Goal: Task Accomplishment & Management: Manage account settings

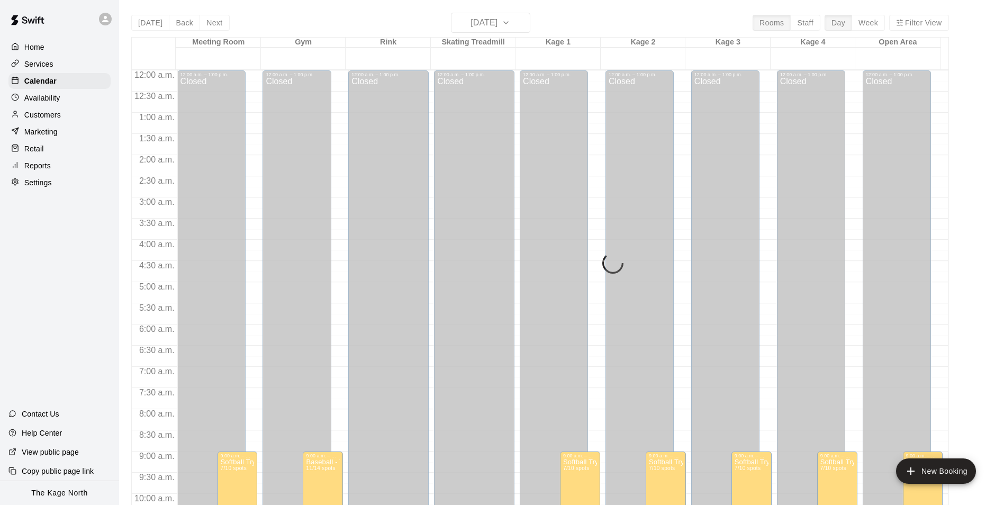
scroll to position [538, 0]
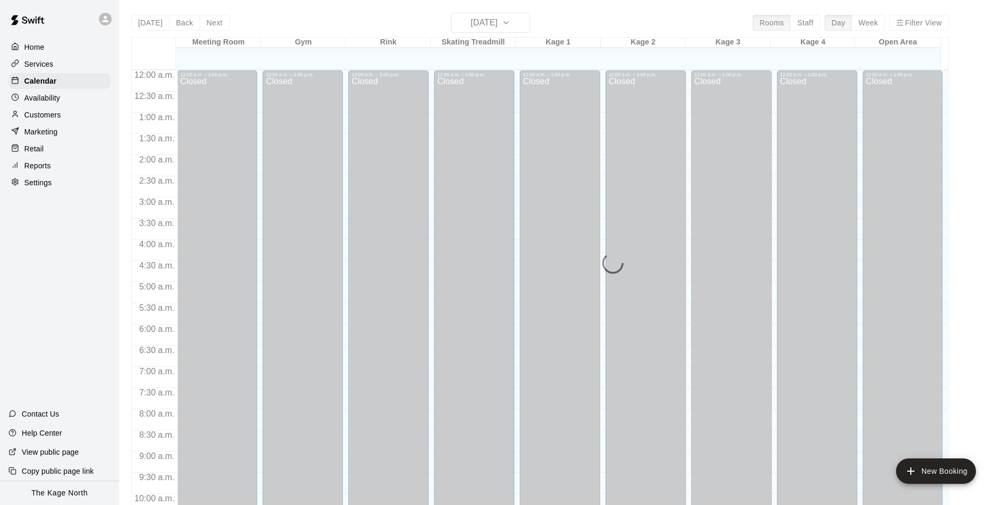
scroll to position [529, 0]
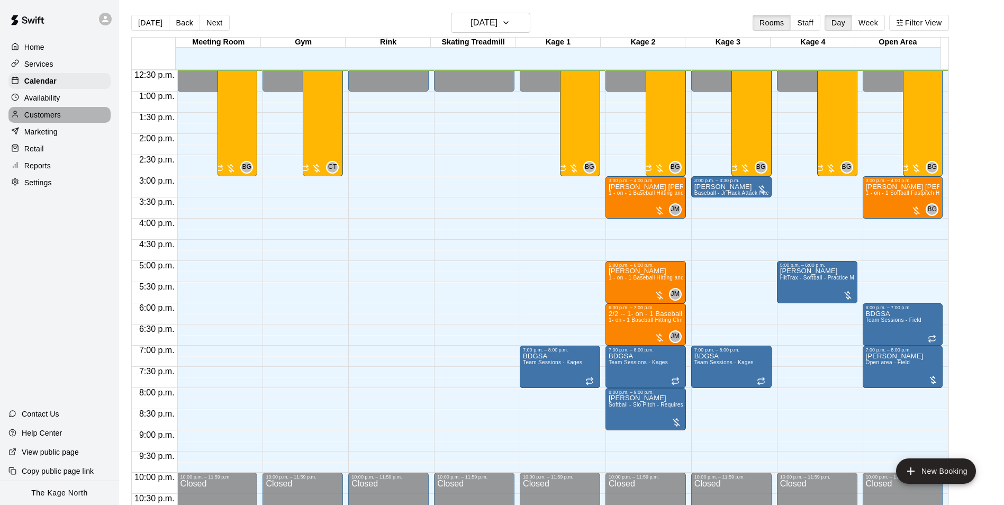
click at [55, 119] on p "Customers" at bounding box center [42, 115] width 37 height 11
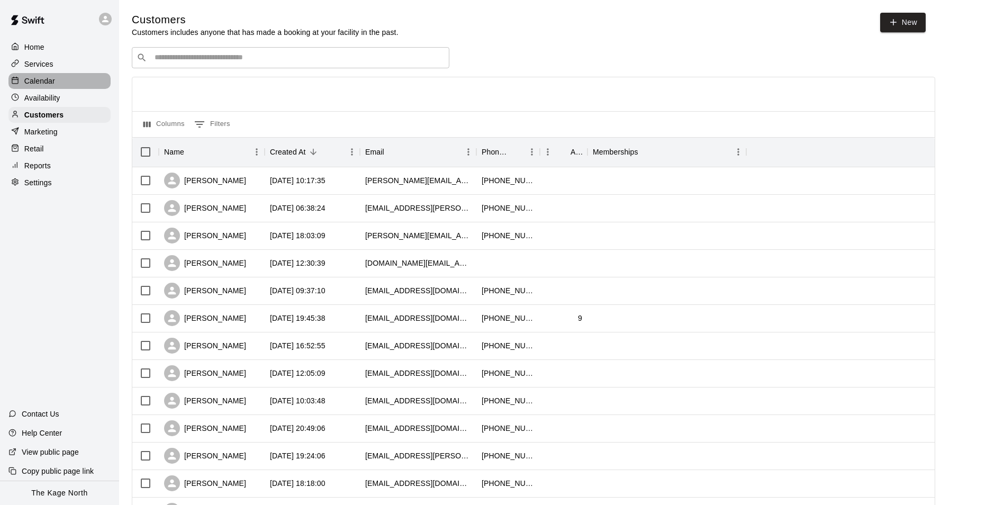
click at [48, 86] on p "Calendar" at bounding box center [39, 81] width 31 height 11
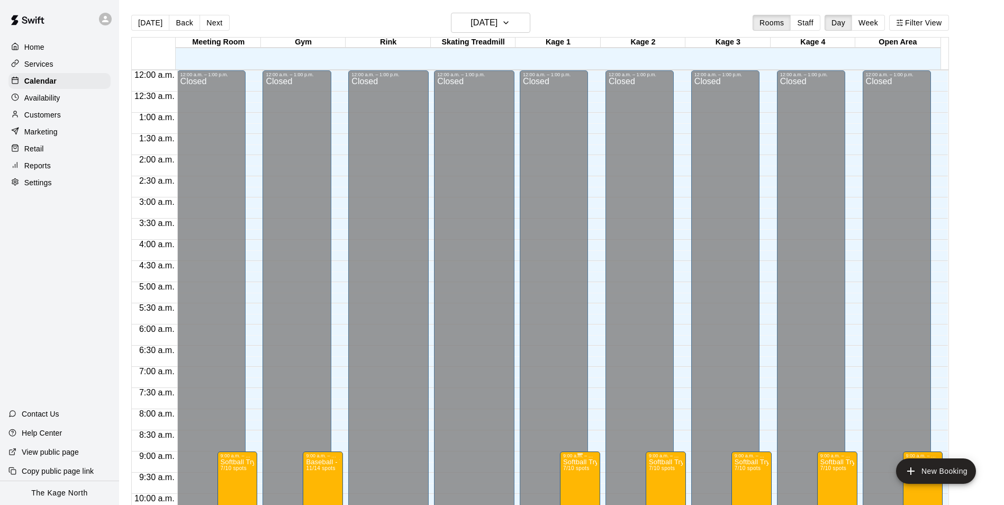
scroll to position [530, 0]
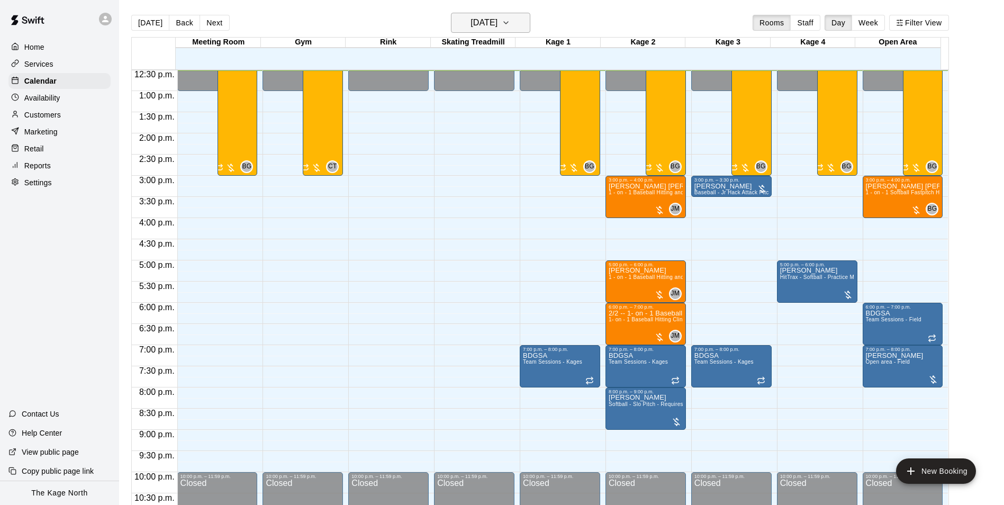
click at [498, 24] on h6 "[DATE]" at bounding box center [484, 22] width 27 height 15
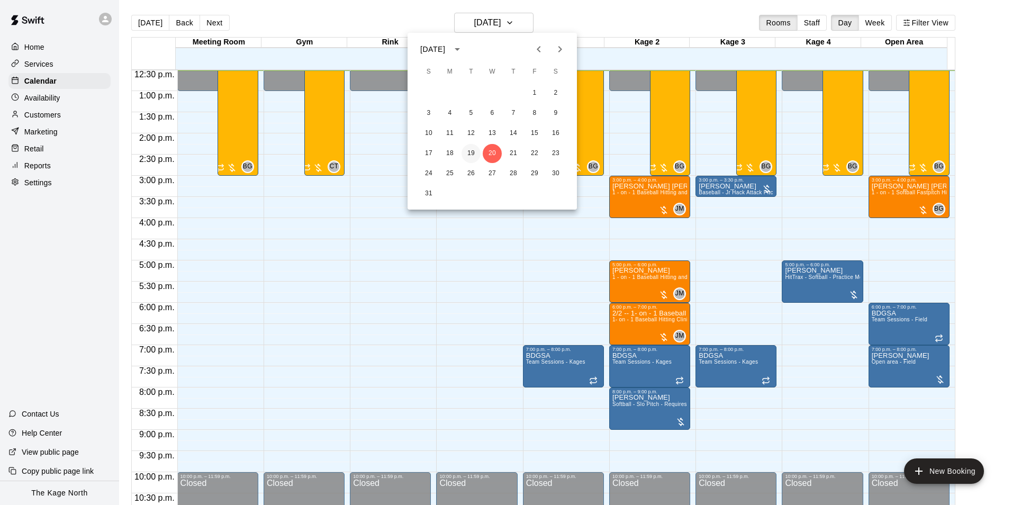
click at [473, 152] on button "19" at bounding box center [471, 153] width 19 height 19
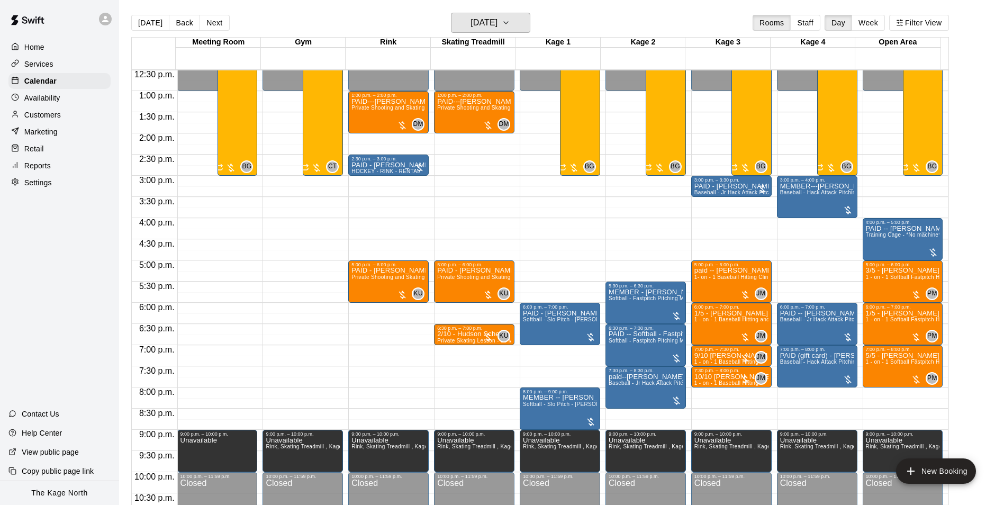
click at [498, 28] on h6 "[DATE]" at bounding box center [484, 22] width 27 height 15
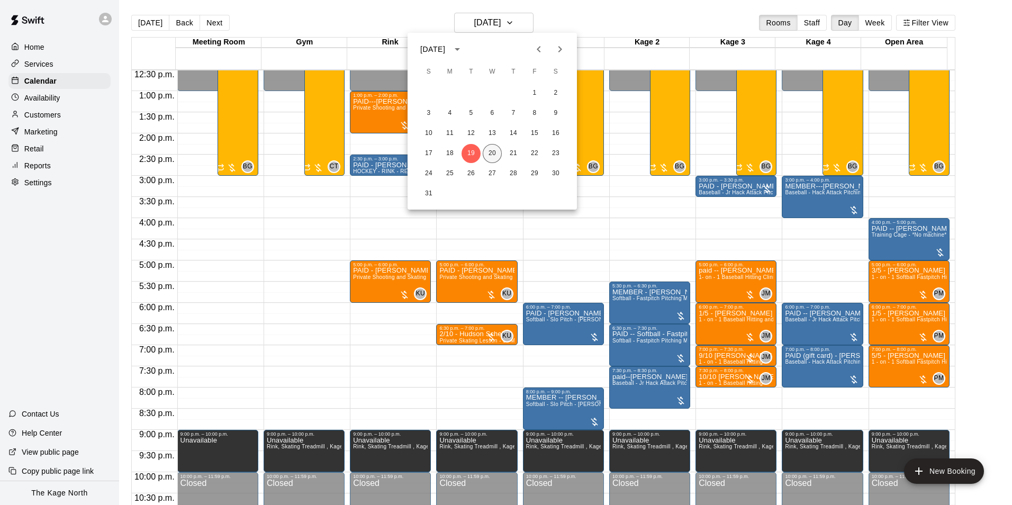
click at [496, 156] on button "20" at bounding box center [492, 153] width 19 height 19
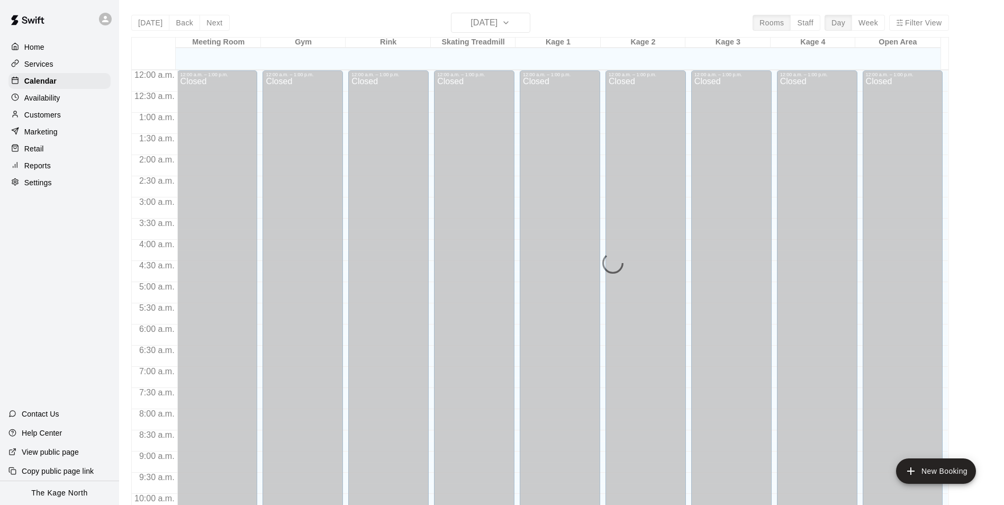
scroll to position [532, 0]
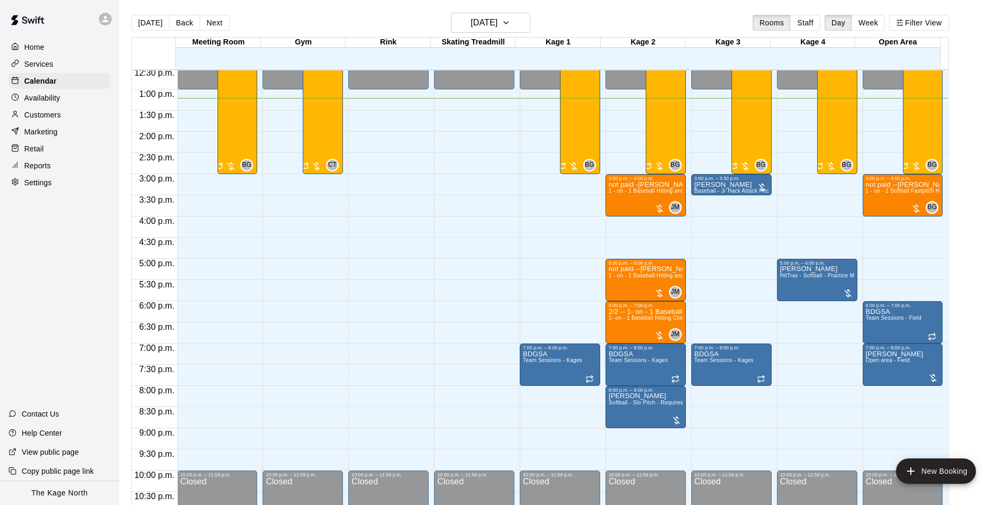
click at [53, 120] on p "Customers" at bounding box center [42, 115] width 37 height 11
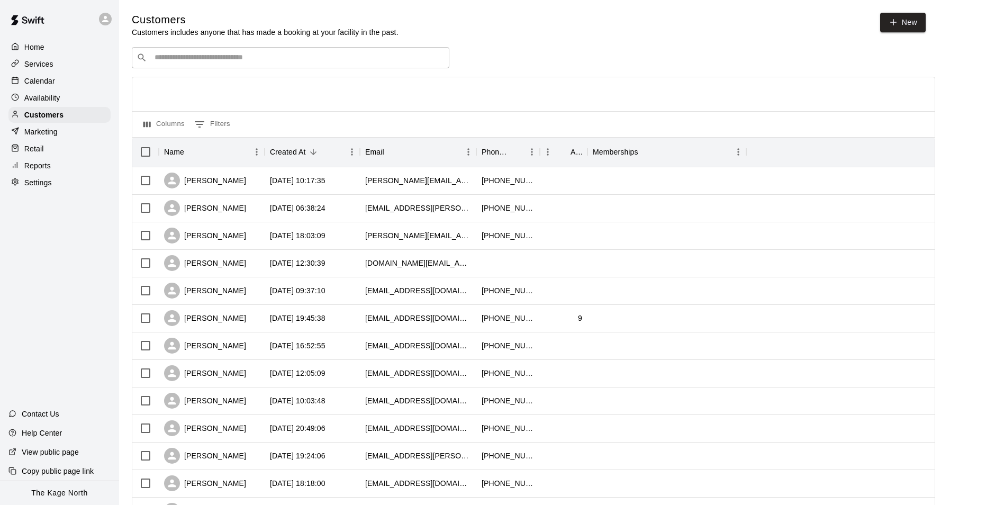
click at [49, 80] on p "Calendar" at bounding box center [39, 81] width 31 height 11
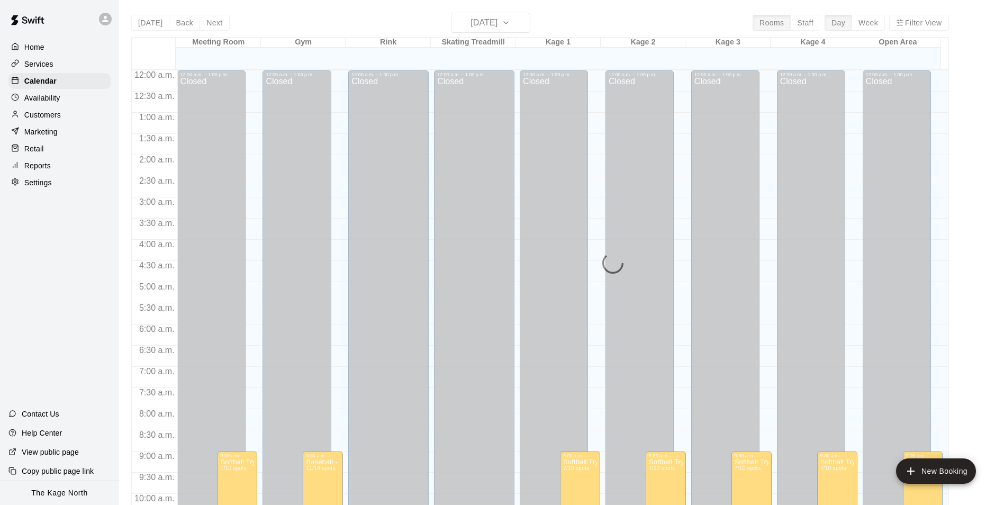
scroll to position [538, 0]
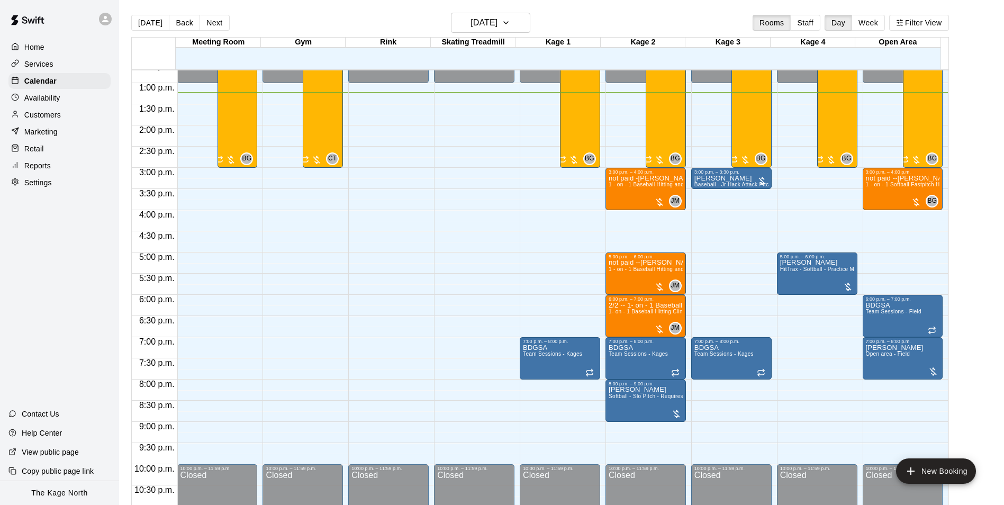
click at [358, 20] on div "[DATE] Back [DATE][DATE] Rooms Staff Day Week Filter View" at bounding box center [540, 25] width 818 height 24
click at [32, 64] on p "Services" at bounding box center [38, 64] width 29 height 11
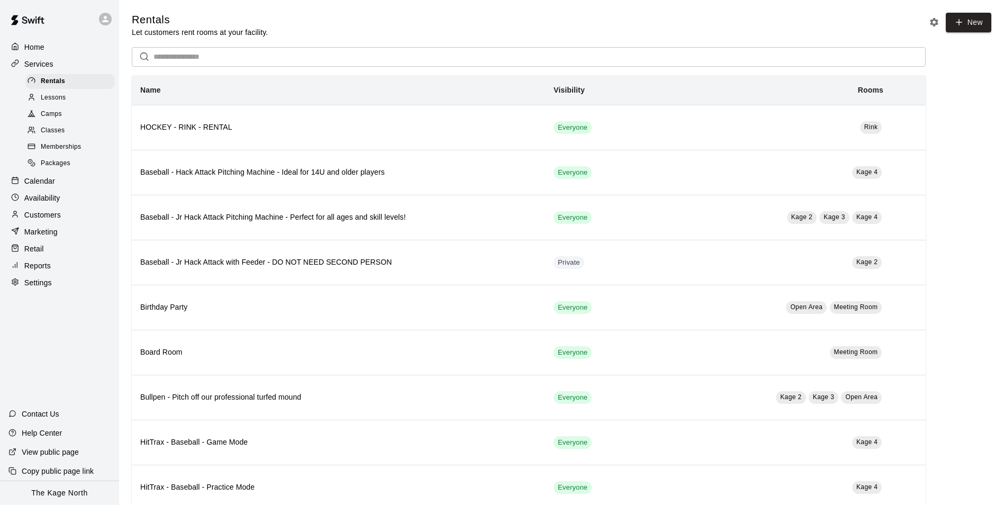
click at [56, 115] on span "Camps" at bounding box center [51, 114] width 21 height 11
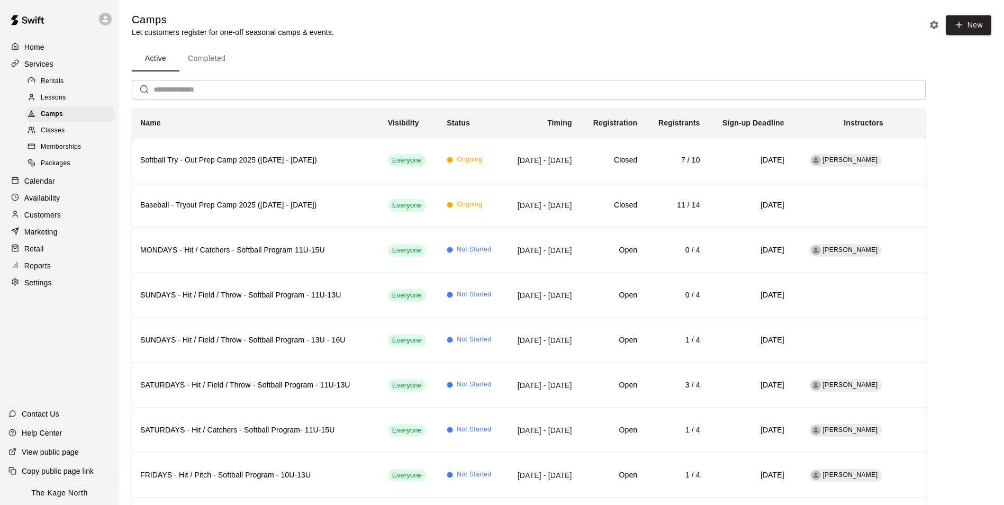
click at [46, 49] on div "Home" at bounding box center [59, 47] width 102 height 16
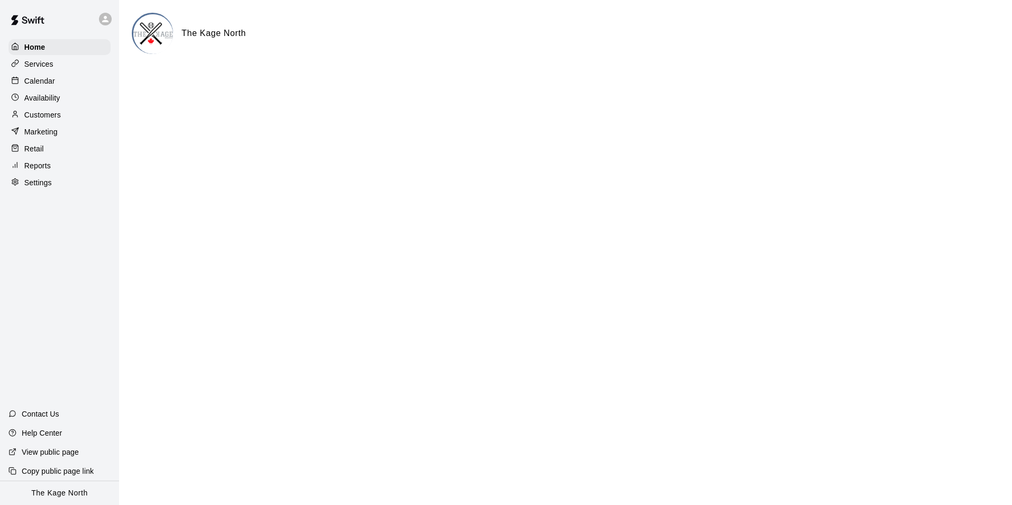
drag, startPoint x: 45, startPoint y: 82, endPoint x: 113, endPoint y: 82, distance: 68.3
click at [45, 82] on p "Calendar" at bounding box center [39, 81] width 31 height 11
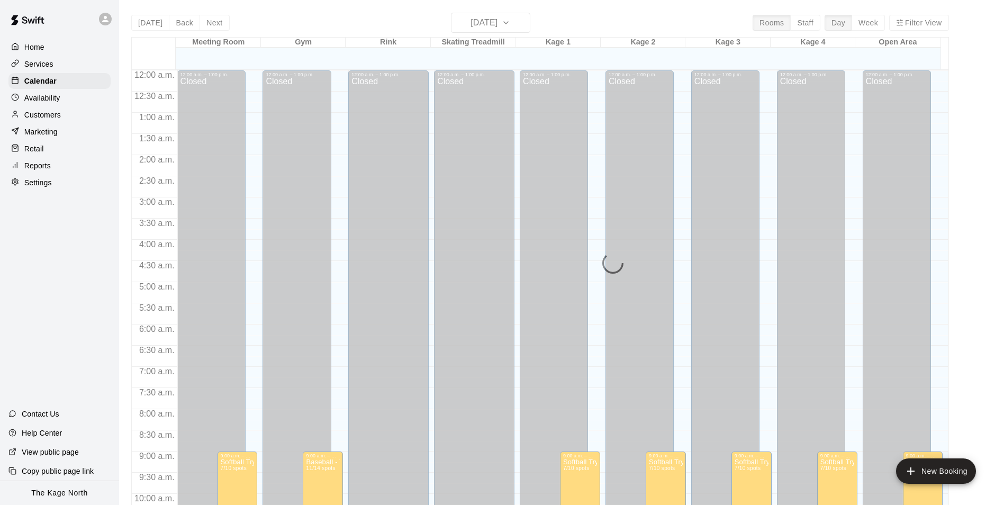
scroll to position [538, 0]
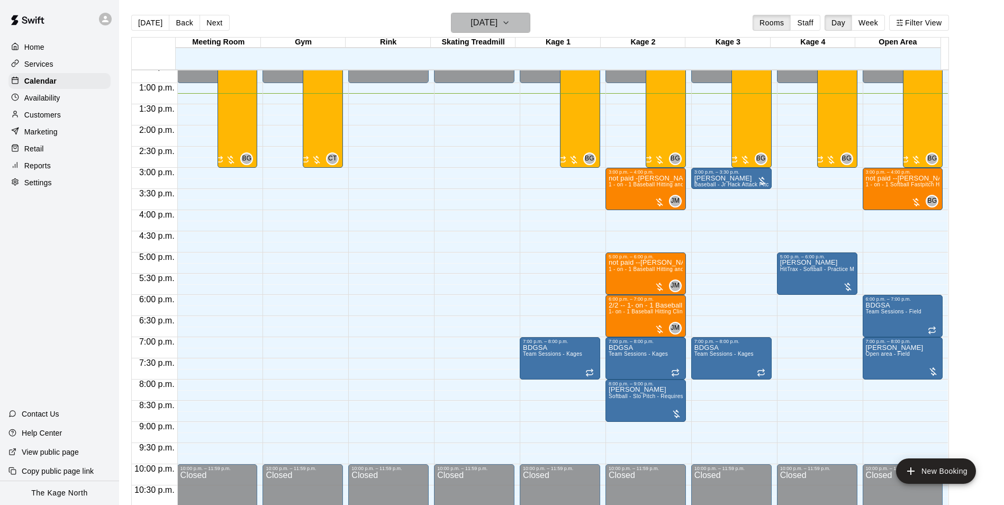
click at [498, 26] on h6 "[DATE]" at bounding box center [484, 22] width 27 height 15
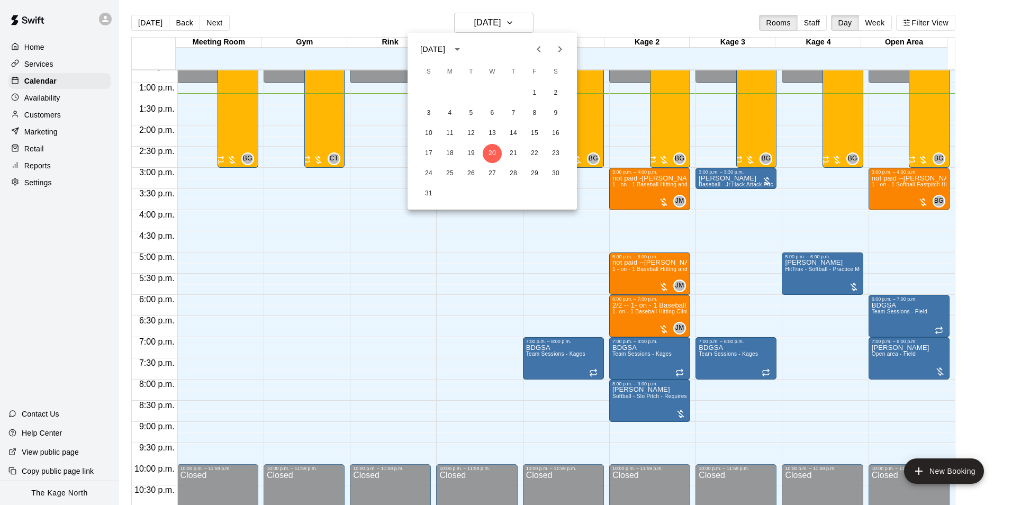
click at [571, 19] on div at bounding box center [506, 252] width 1012 height 505
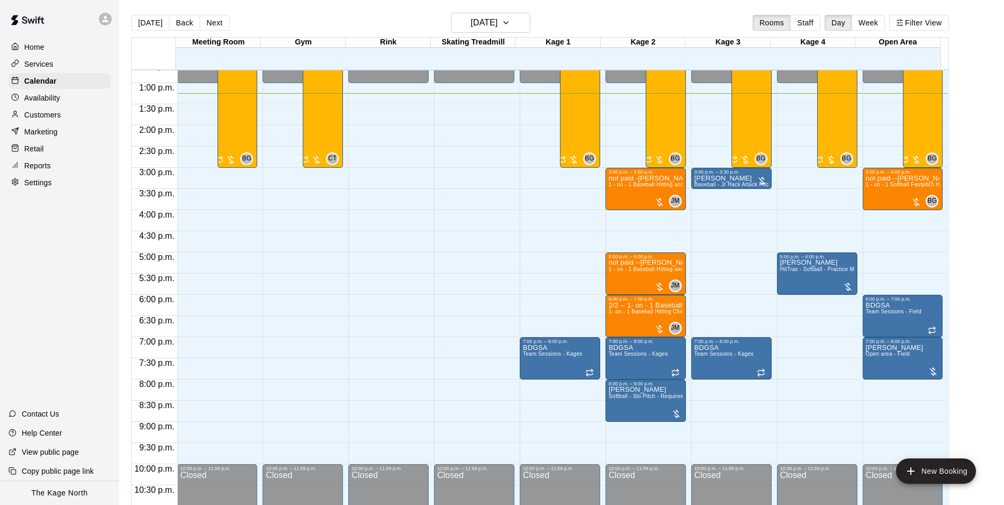
click at [59, 68] on div "Services" at bounding box center [59, 64] width 102 height 16
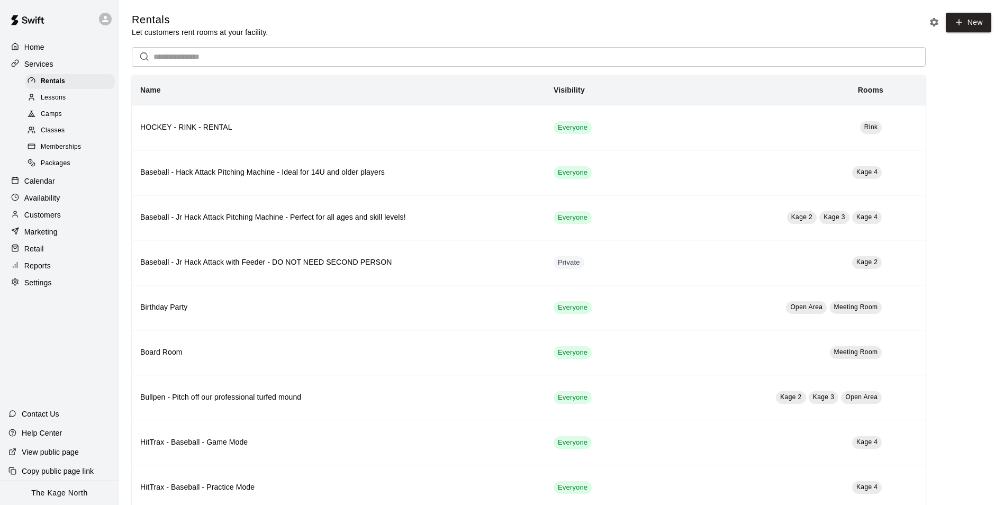
click at [52, 113] on span "Camps" at bounding box center [51, 114] width 21 height 11
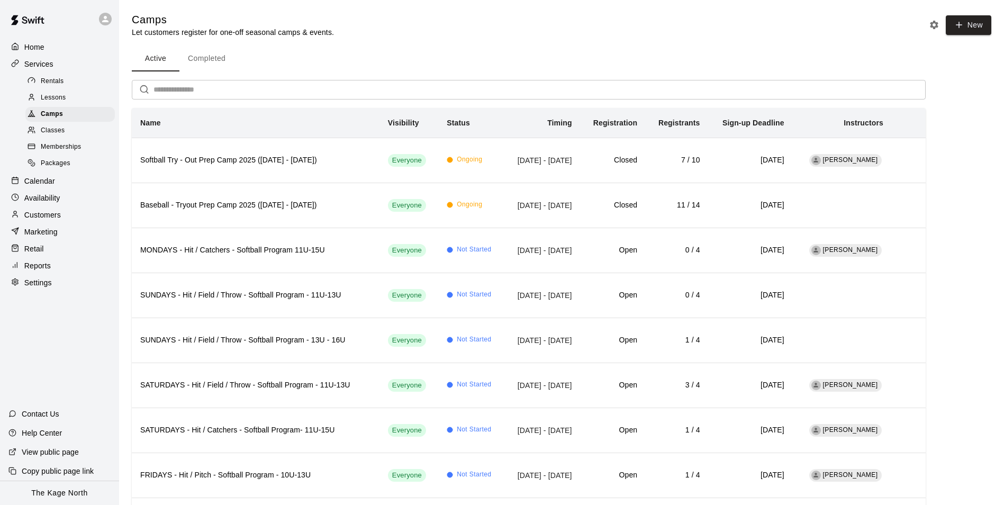
click at [43, 44] on p "Home" at bounding box center [34, 47] width 20 height 11
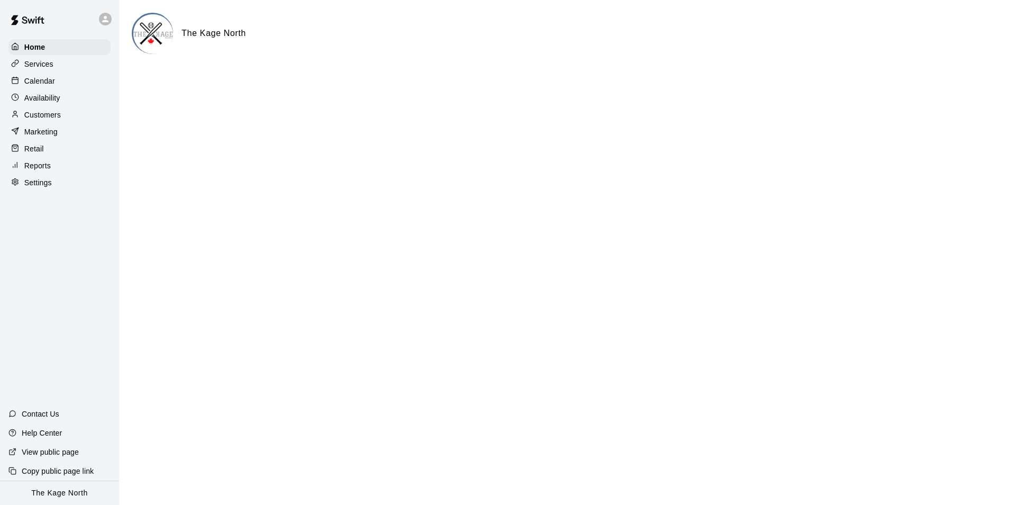
click at [46, 81] on p "Calendar" at bounding box center [39, 81] width 31 height 11
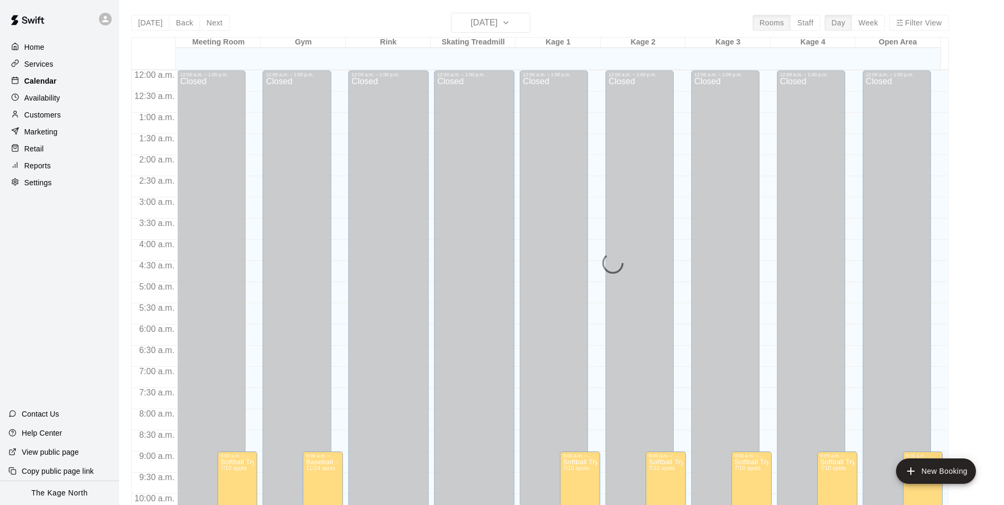
scroll to position [538, 0]
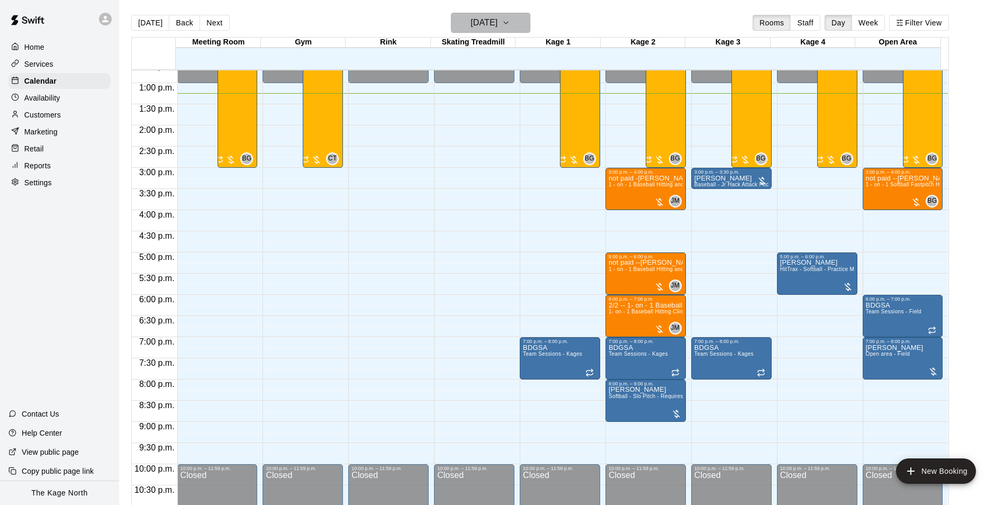
click at [498, 24] on h6 "[DATE]" at bounding box center [484, 22] width 27 height 15
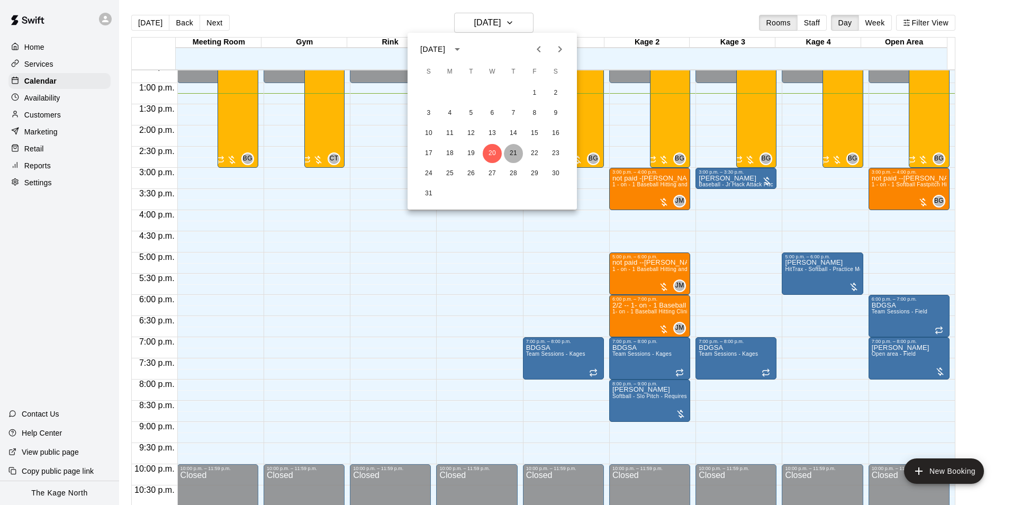
click at [516, 150] on button "21" at bounding box center [513, 153] width 19 height 19
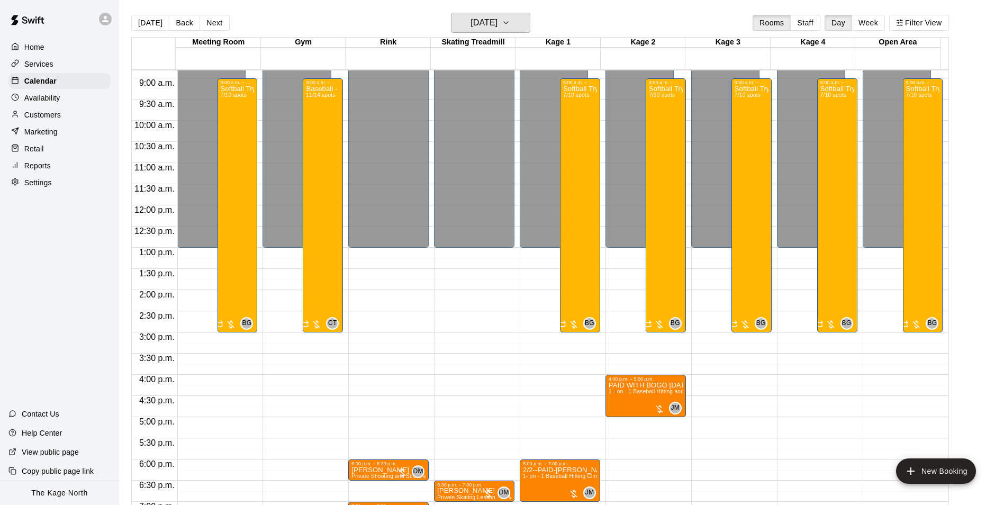
scroll to position [379, 0]
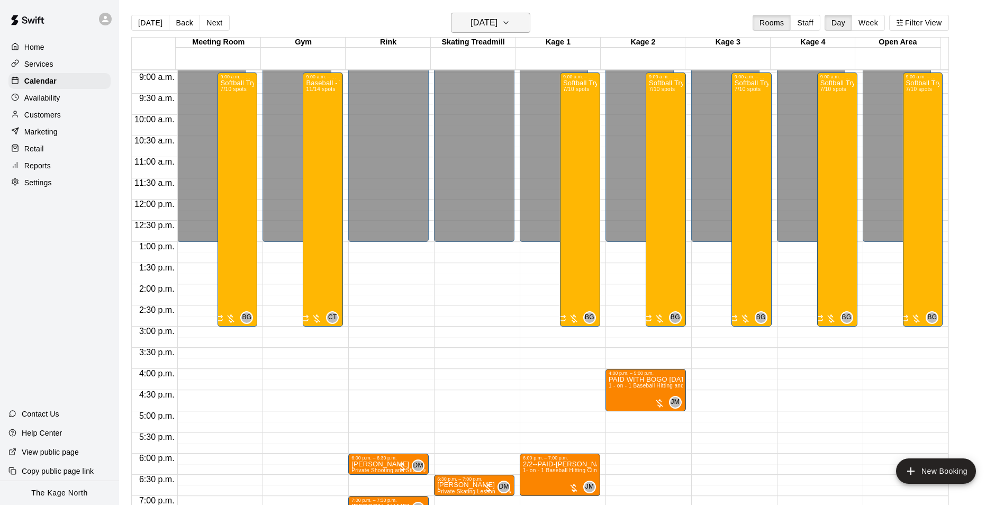
click at [495, 25] on h6 "[DATE]" at bounding box center [484, 22] width 27 height 15
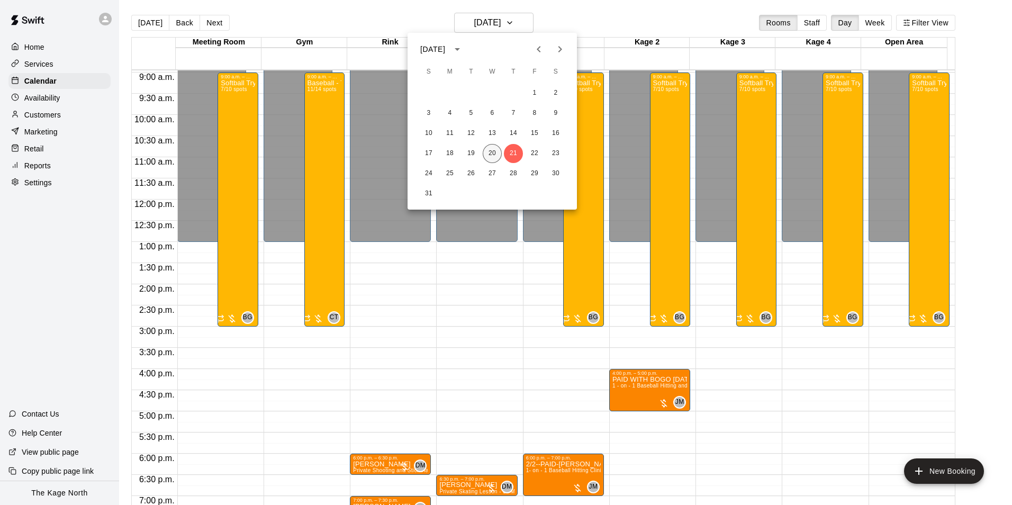
click at [489, 151] on button "20" at bounding box center [492, 153] width 19 height 19
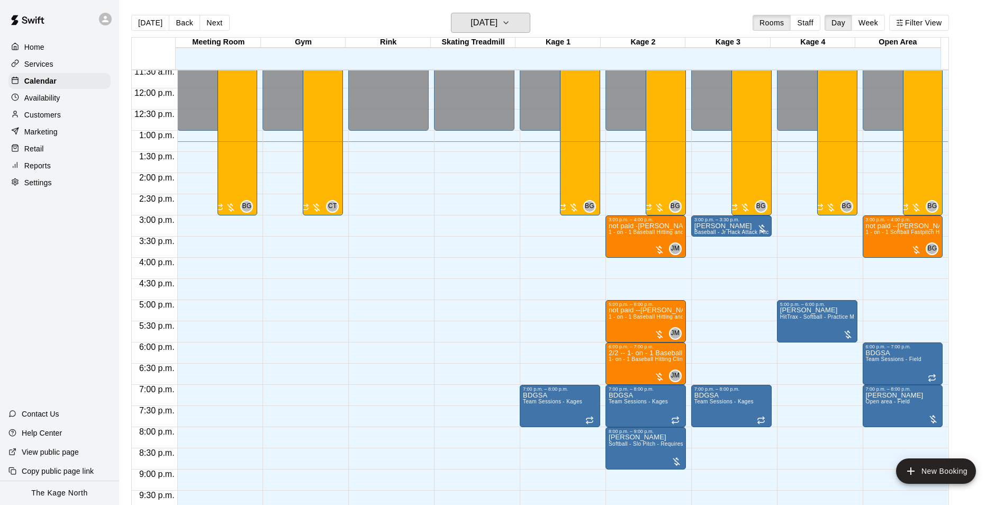
scroll to position [538, 0]
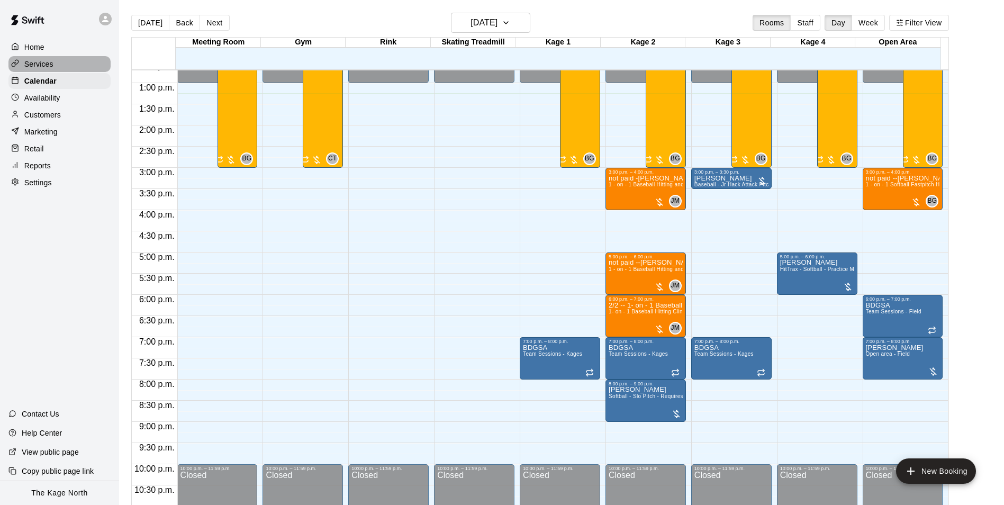
click at [53, 66] on div "Services" at bounding box center [59, 64] width 102 height 16
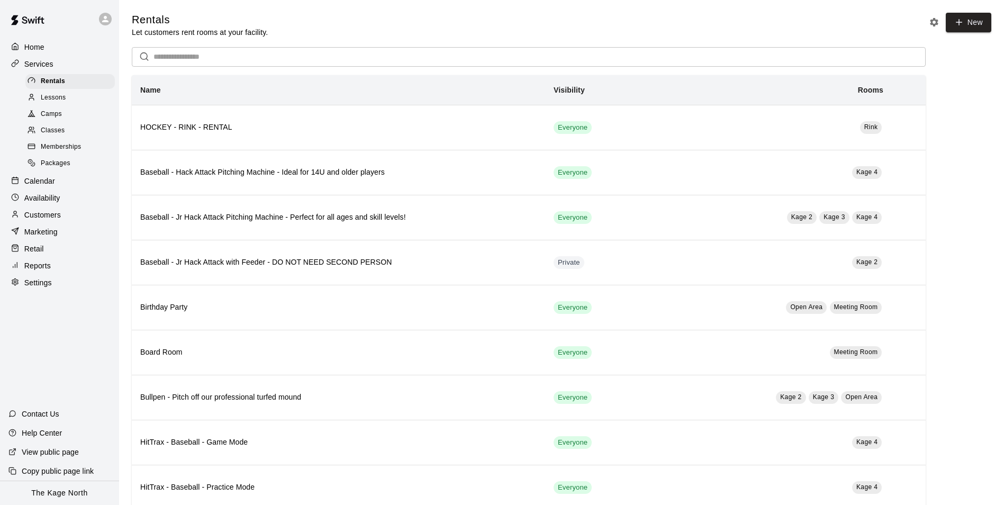
click at [42, 49] on p "Home" at bounding box center [34, 47] width 20 height 11
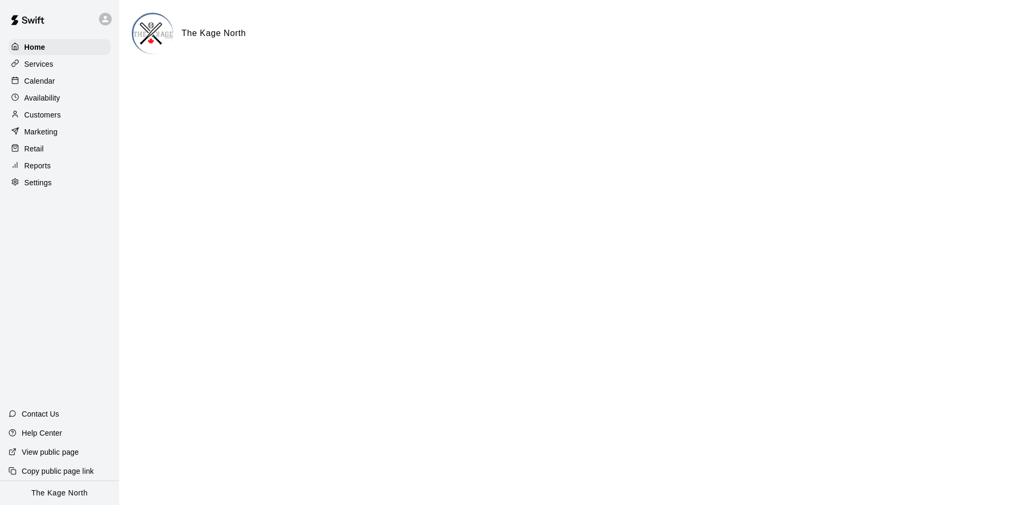
click at [47, 81] on p "Calendar" at bounding box center [39, 81] width 31 height 11
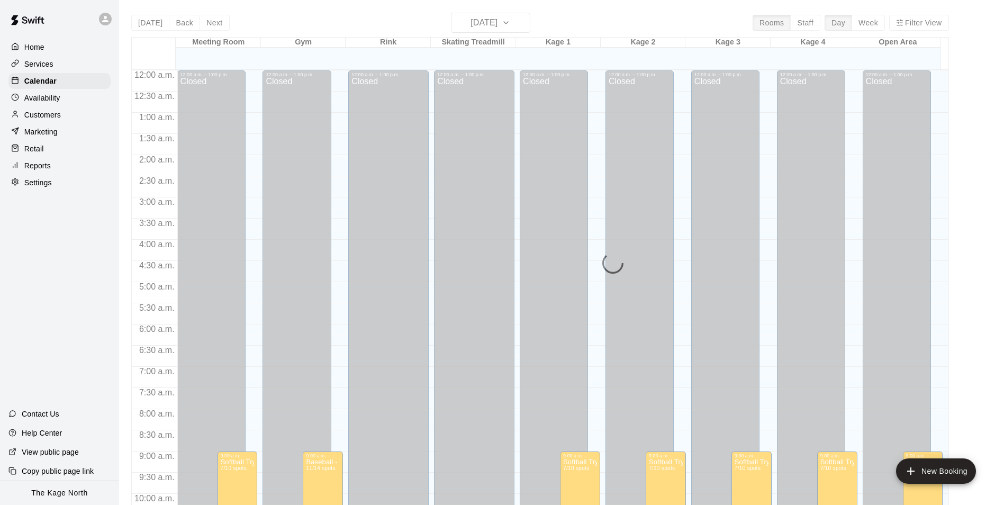
click at [58, 117] on p "Customers" at bounding box center [42, 115] width 37 height 11
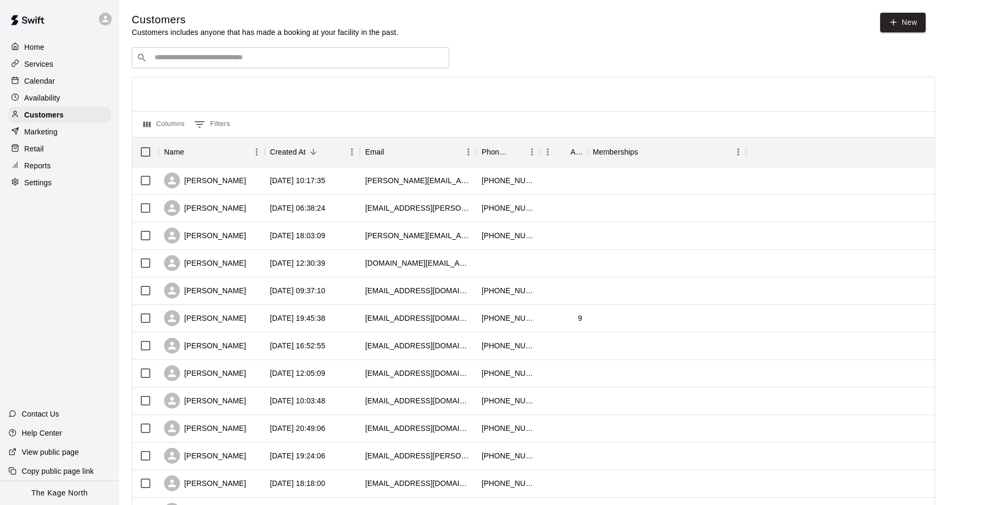
click at [46, 84] on p "Calendar" at bounding box center [39, 81] width 31 height 11
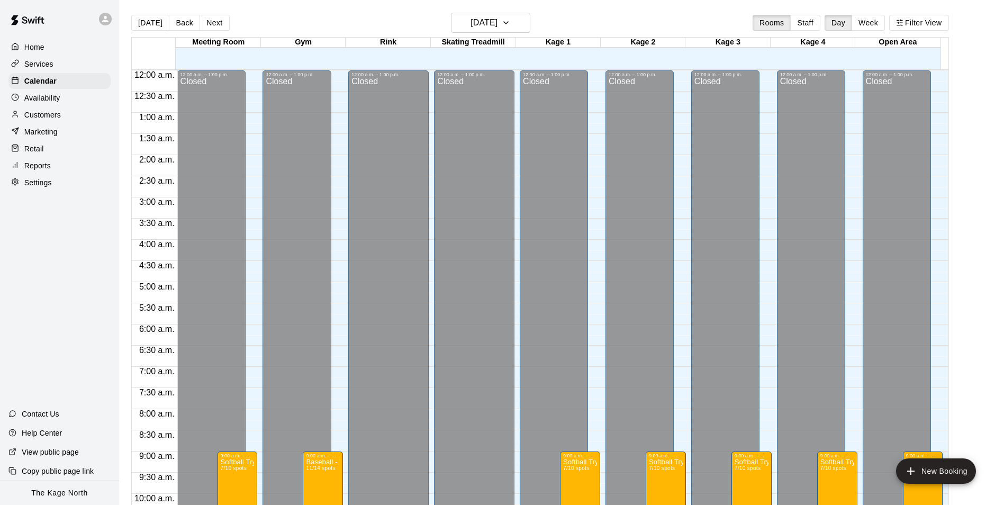
scroll to position [538, 0]
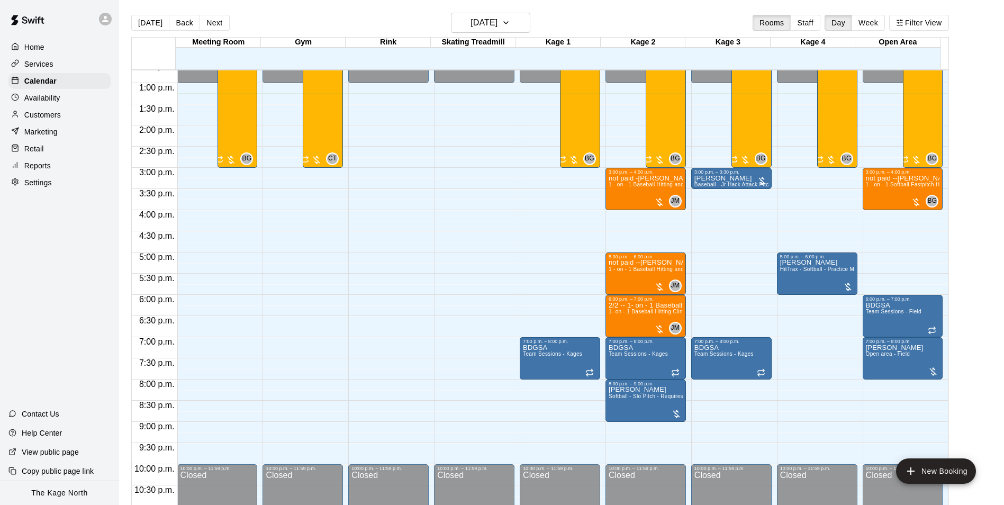
click at [587, 25] on div "[DATE] Back [DATE][DATE] Rooms Staff Day Week Filter View" at bounding box center [540, 25] width 818 height 24
click at [498, 21] on h6 "[DATE]" at bounding box center [484, 22] width 27 height 15
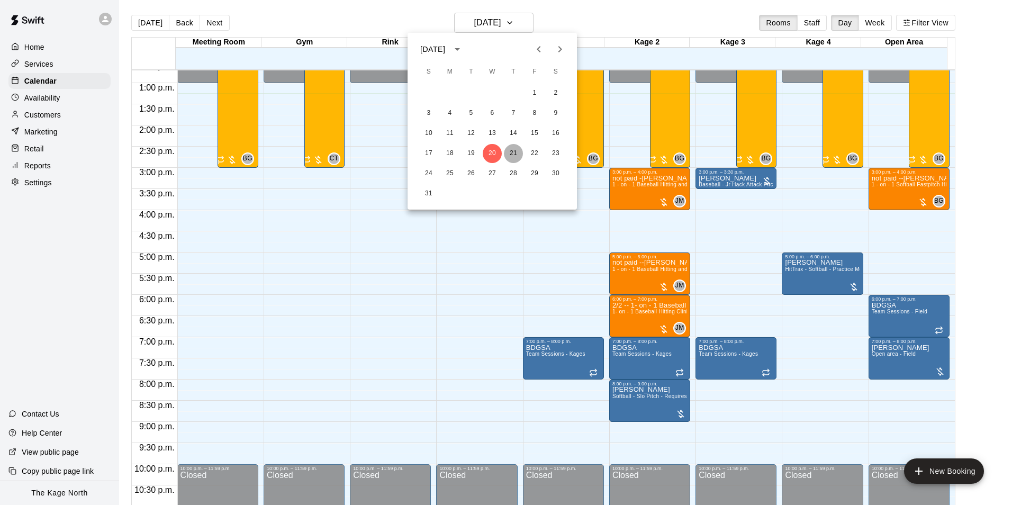
click at [508, 151] on button "21" at bounding box center [513, 153] width 19 height 19
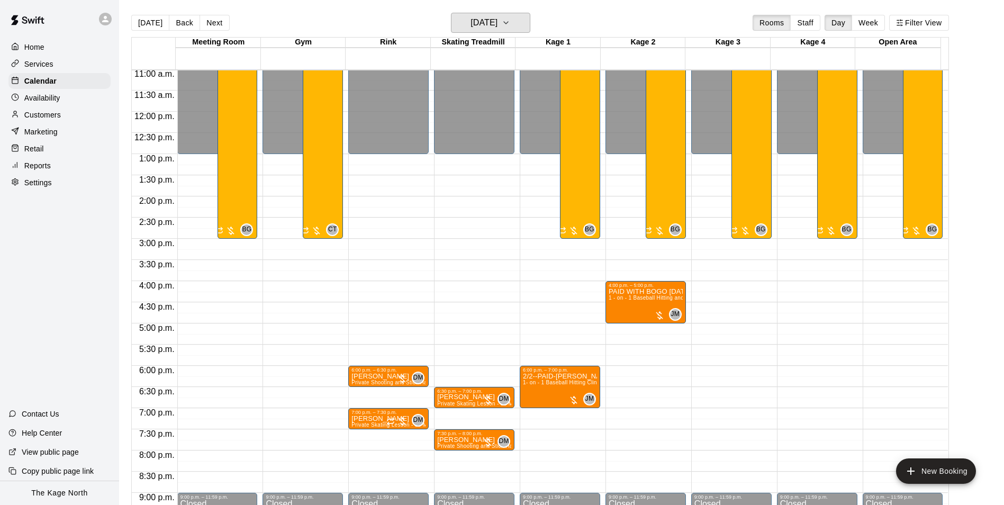
scroll to position [412, 0]
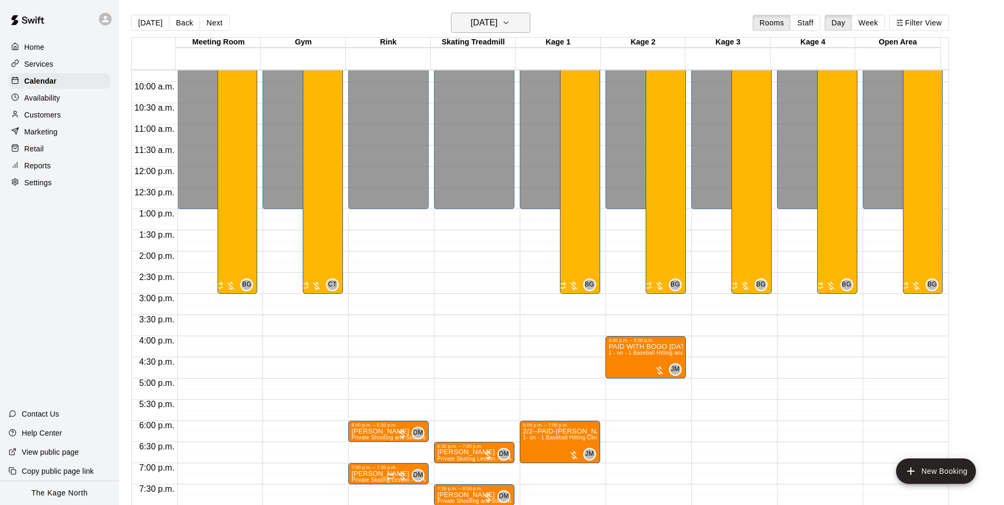
click at [498, 17] on h6 "[DATE]" at bounding box center [484, 22] width 27 height 15
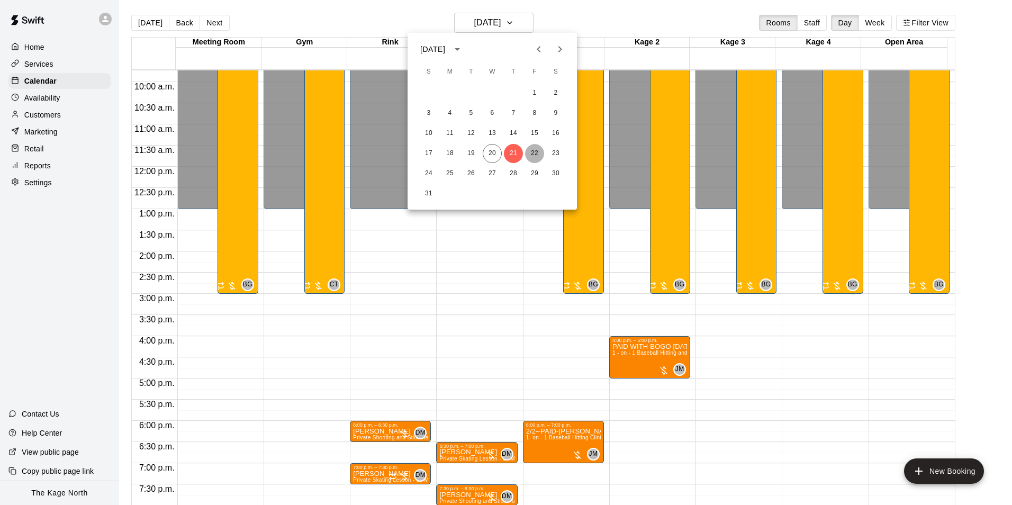
click at [535, 146] on button "22" at bounding box center [534, 153] width 19 height 19
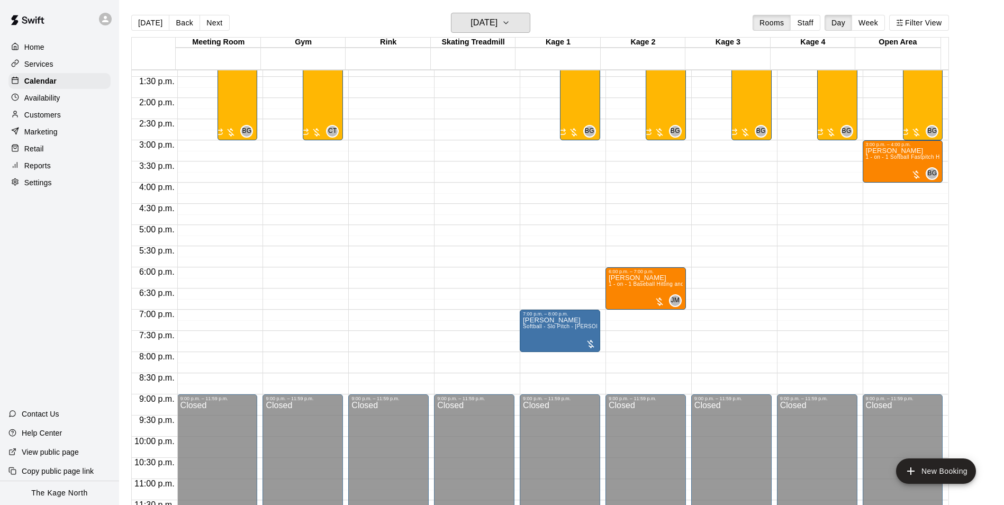
scroll to position [571, 0]
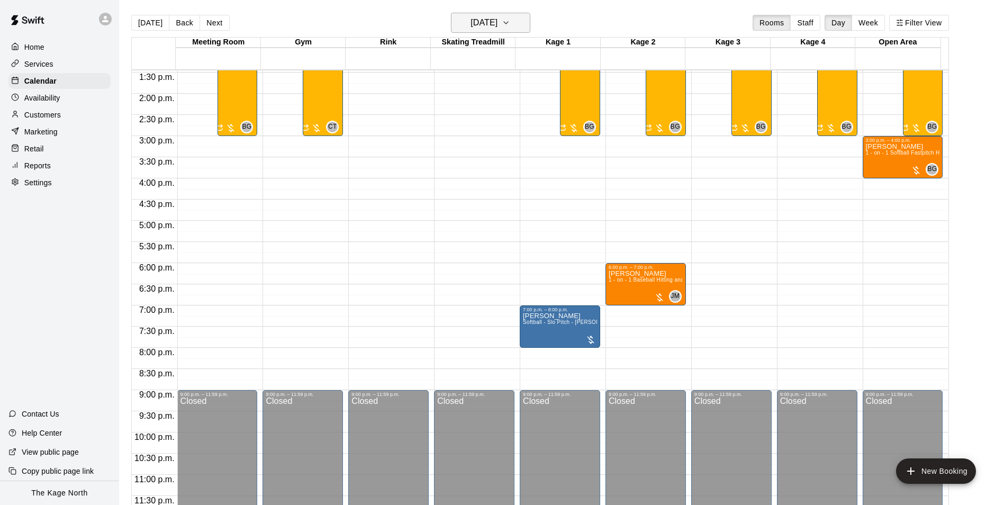
click at [498, 24] on h6 "[DATE]" at bounding box center [484, 22] width 27 height 15
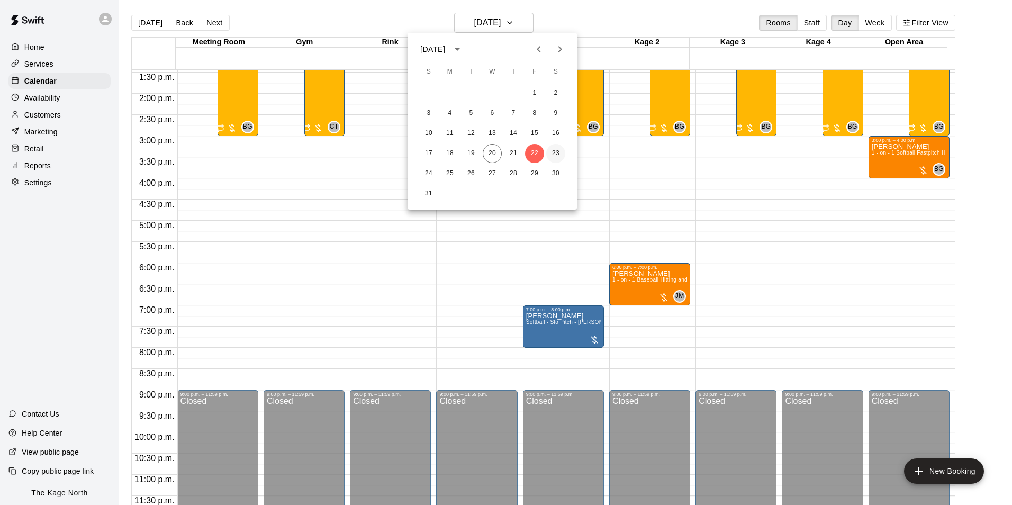
click at [556, 158] on button "23" at bounding box center [555, 153] width 19 height 19
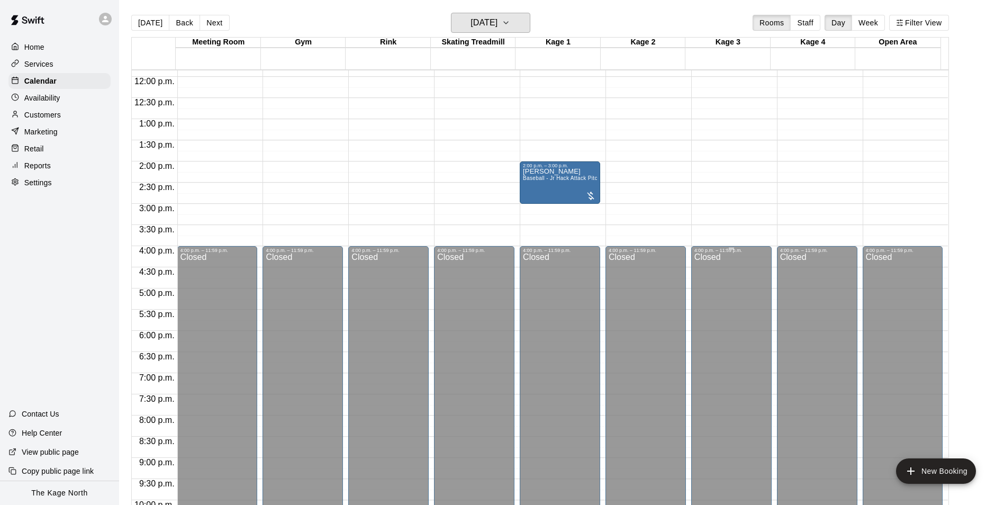
scroll to position [412, 0]
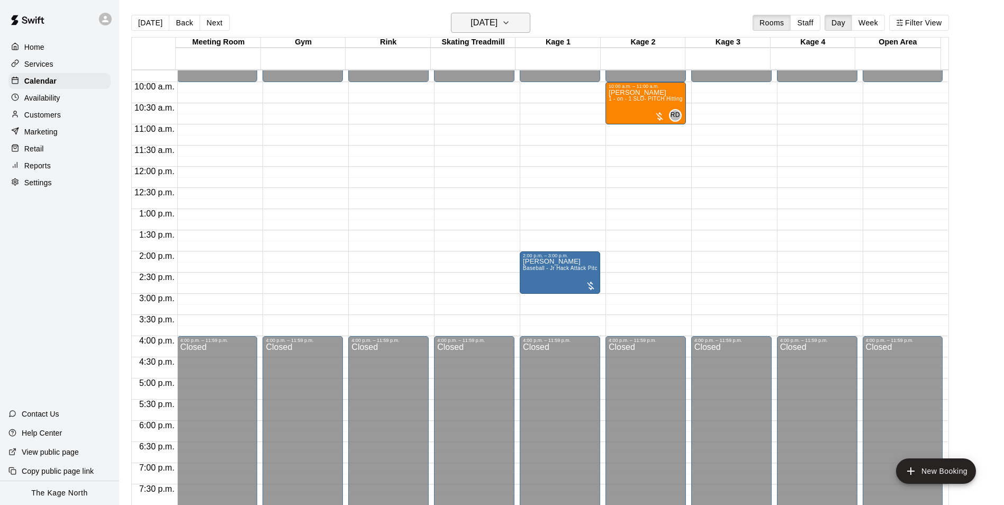
click at [498, 24] on h6 "[DATE]" at bounding box center [484, 22] width 27 height 15
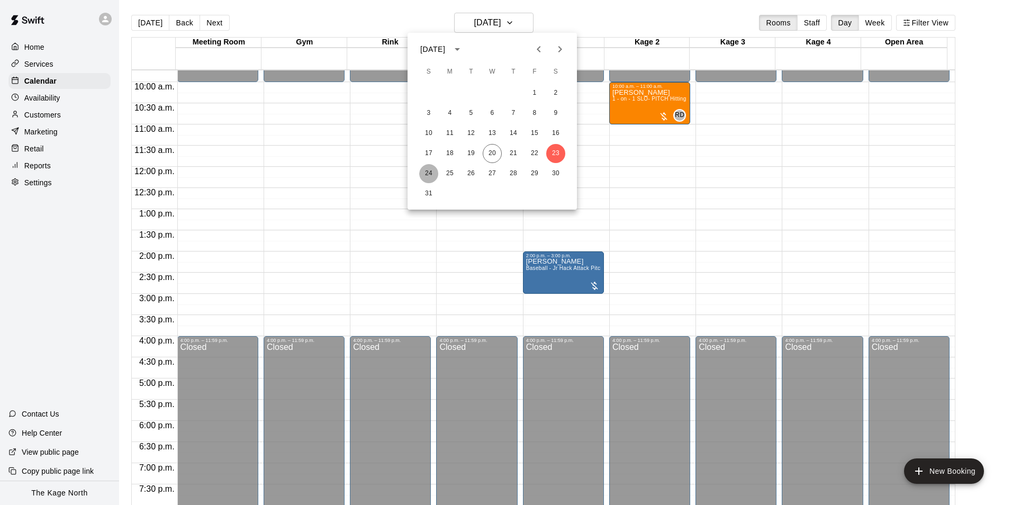
click at [430, 173] on button "24" at bounding box center [428, 173] width 19 height 19
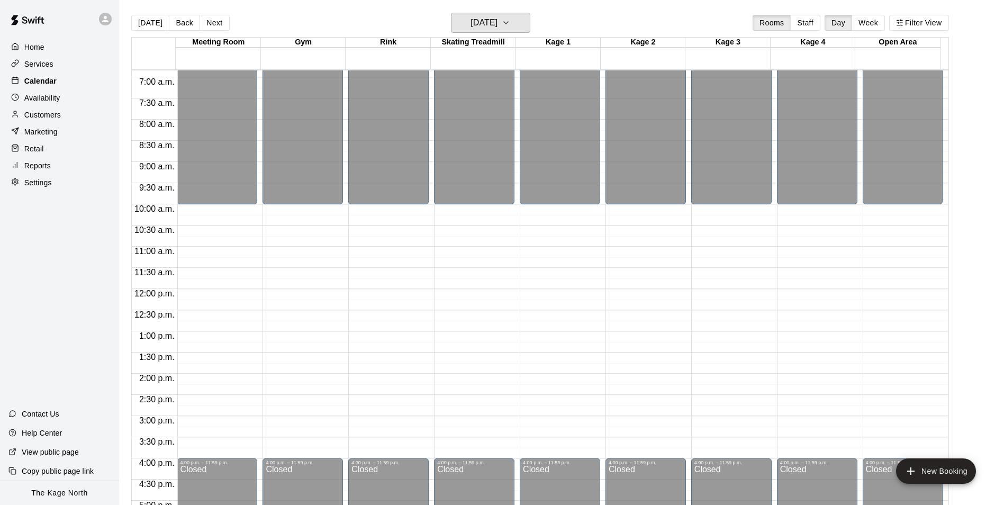
scroll to position [306, 0]
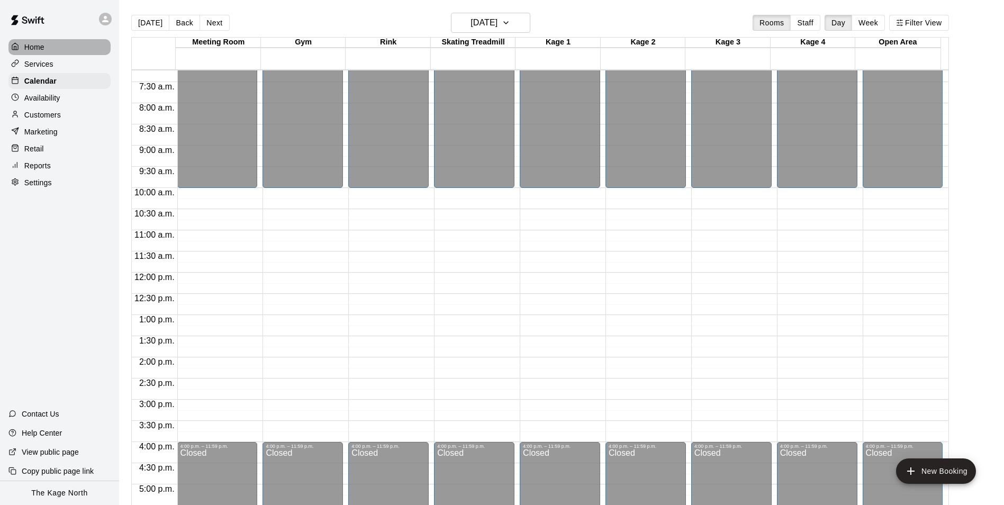
click at [47, 46] on div "Home" at bounding box center [59, 47] width 102 height 16
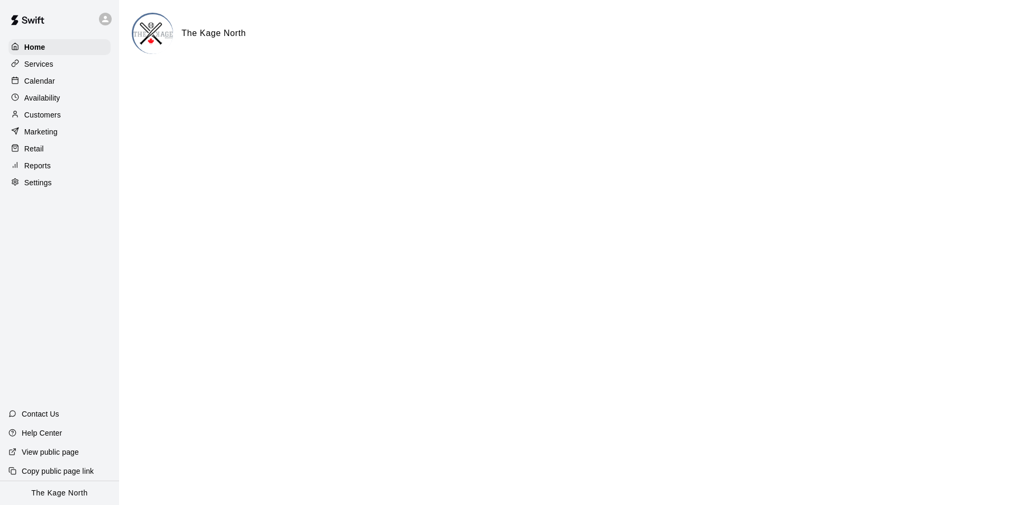
click at [51, 83] on p "Calendar" at bounding box center [39, 81] width 31 height 11
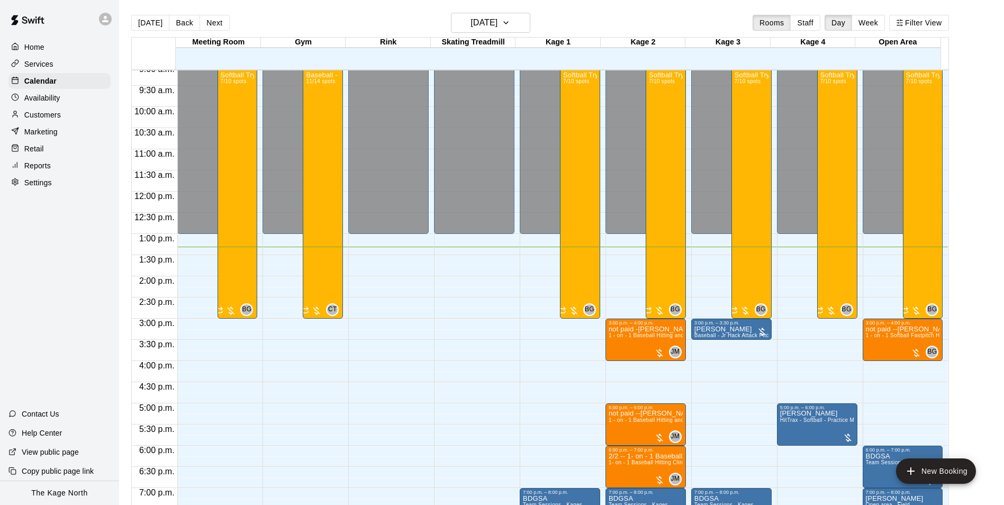
scroll to position [485, 0]
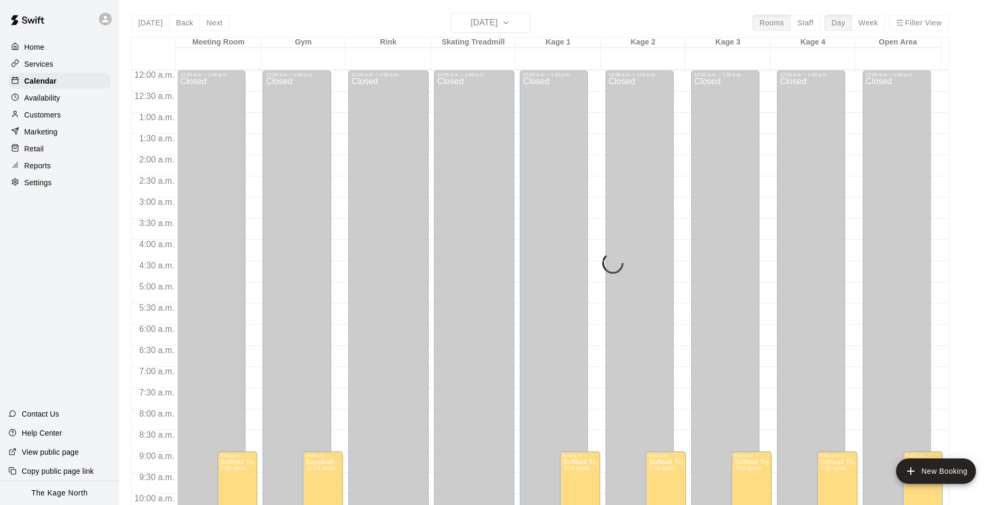
scroll to position [511, 0]
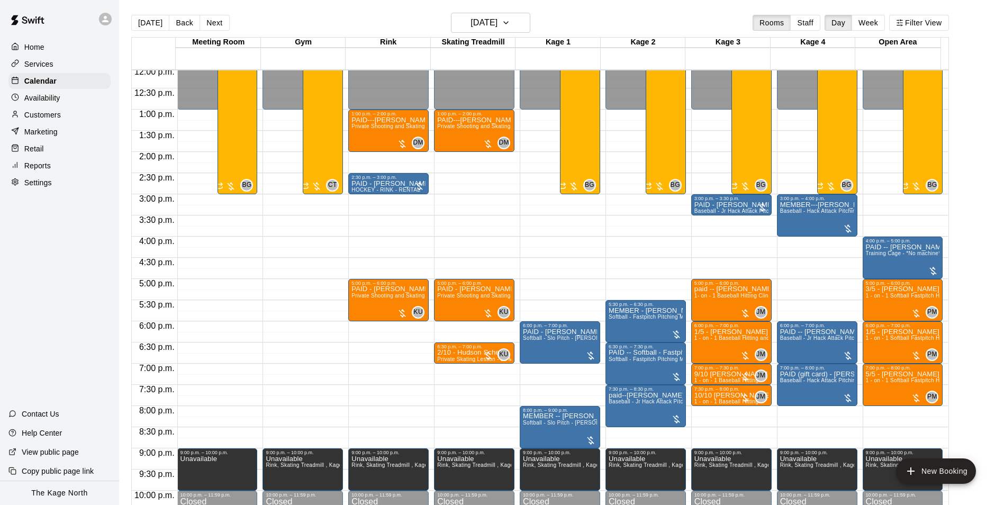
drag, startPoint x: 152, startPoint y: 24, endPoint x: 575, endPoint y: 230, distance: 470.3
click at [152, 24] on button "[DATE]" at bounding box center [150, 23] width 38 height 16
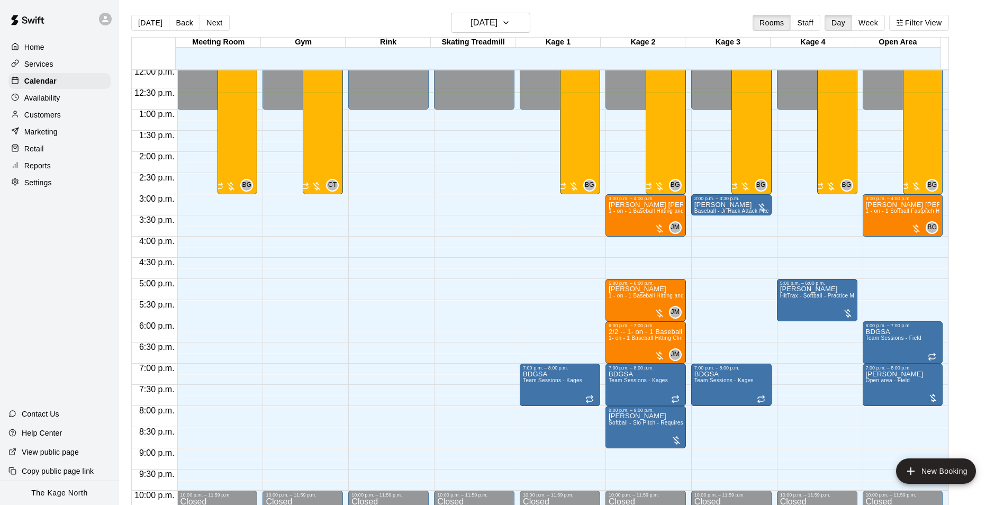
click at [63, 121] on div "Customers" at bounding box center [59, 115] width 102 height 16
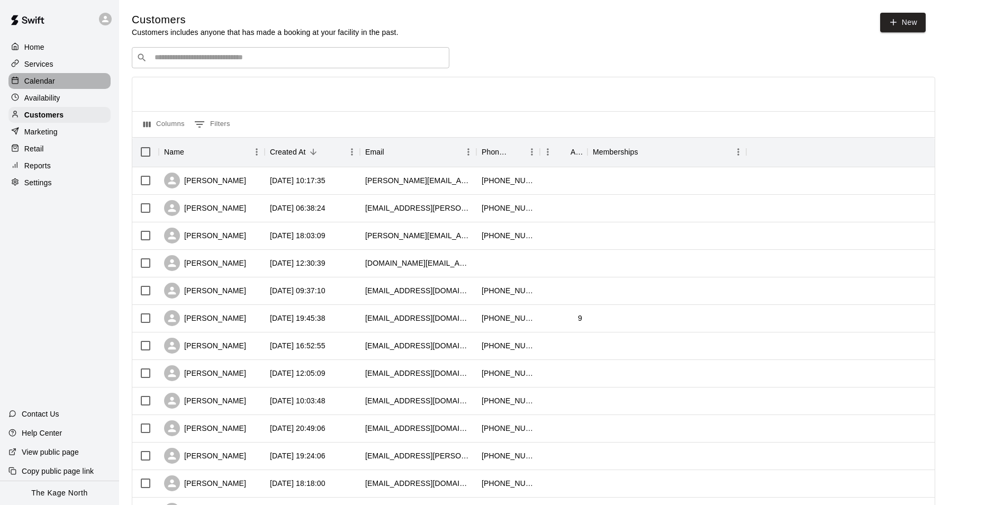
click at [46, 82] on p "Calendar" at bounding box center [39, 81] width 31 height 11
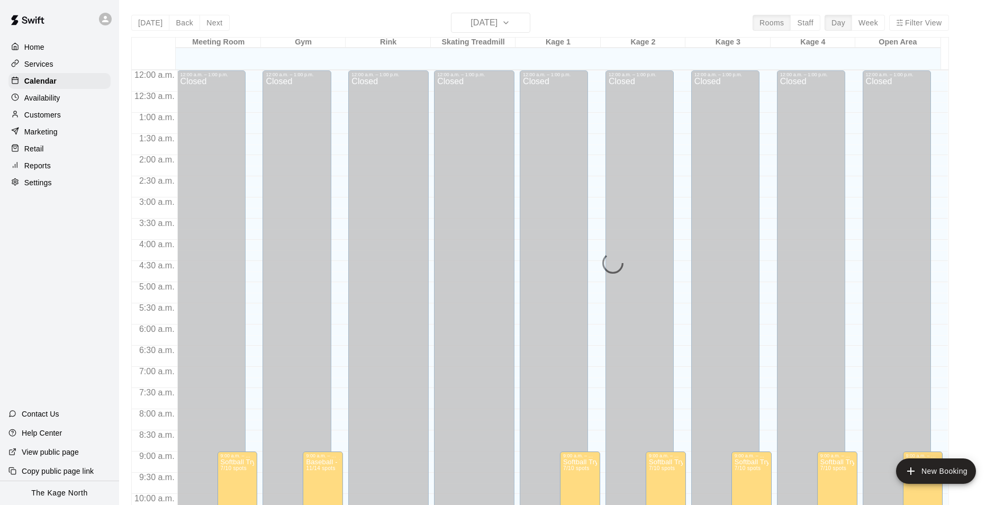
scroll to position [534, 0]
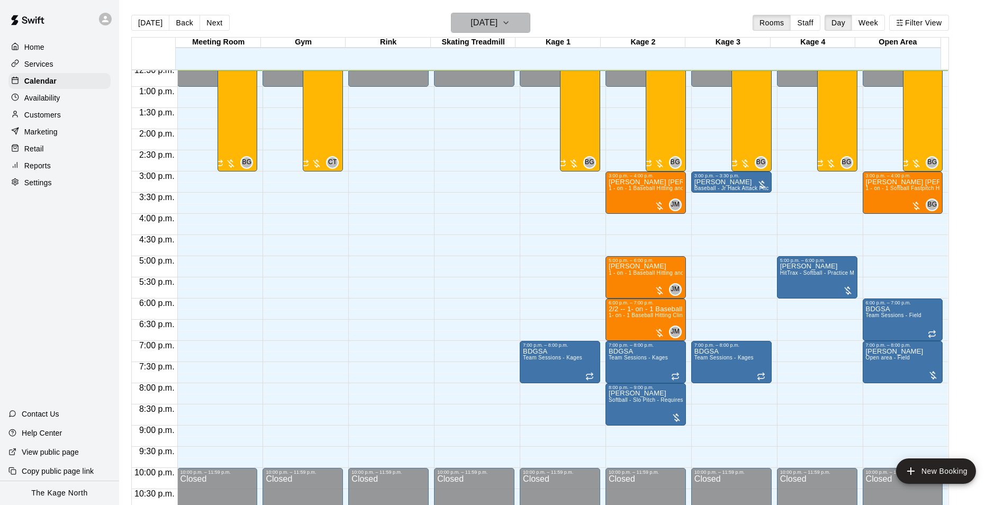
click at [498, 23] on h6 "[DATE]" at bounding box center [484, 22] width 27 height 15
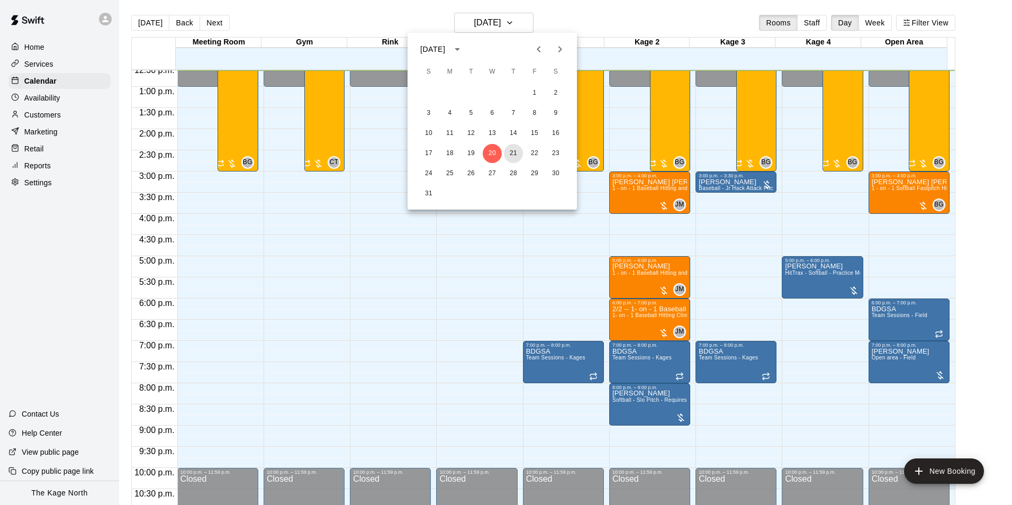
drag, startPoint x: 513, startPoint y: 158, endPoint x: 527, endPoint y: 163, distance: 15.1
click at [513, 157] on button "21" at bounding box center [513, 153] width 19 height 19
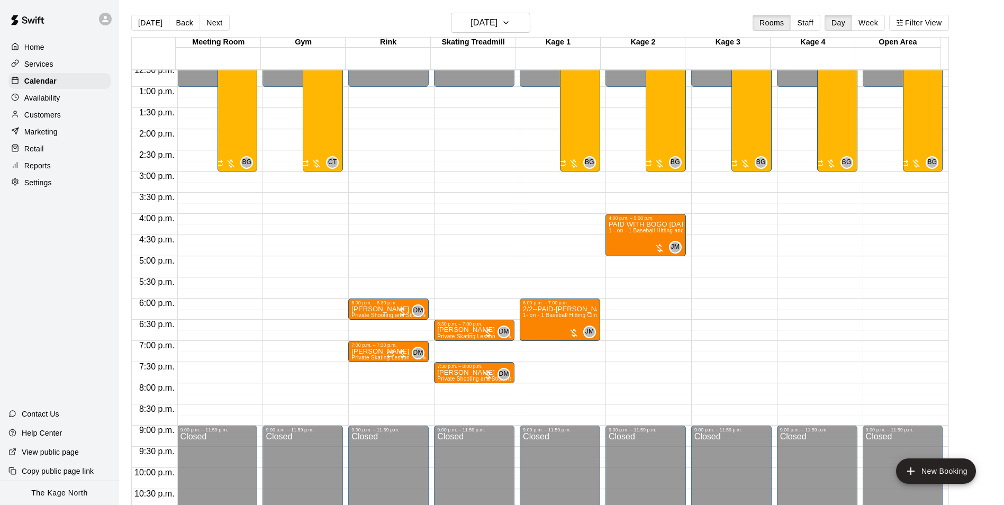
click at [386, 22] on div "[DATE] Back [DATE][DATE] Rooms Staff Day Week Filter View" at bounding box center [540, 25] width 818 height 24
click at [510, 21] on icon "button" at bounding box center [506, 22] width 8 height 13
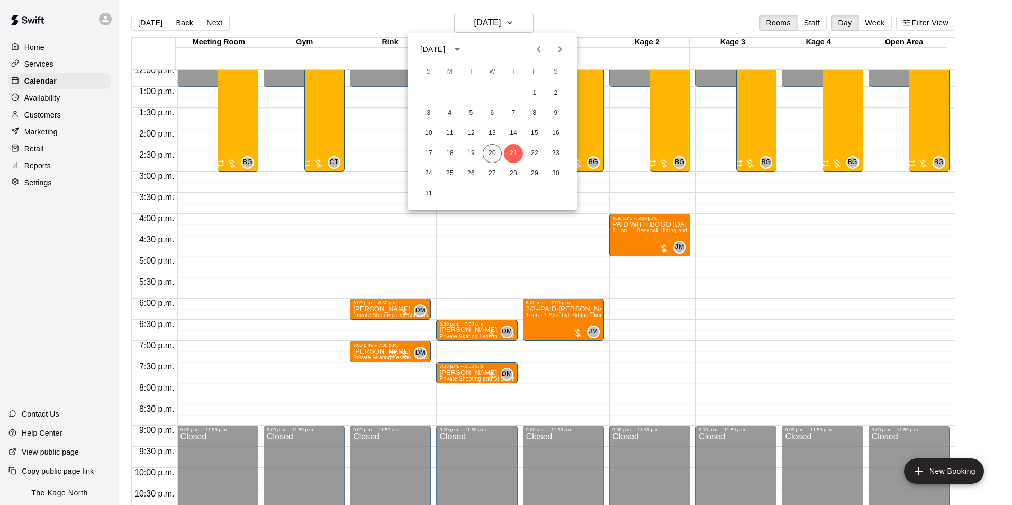
click at [492, 155] on button "20" at bounding box center [492, 153] width 19 height 19
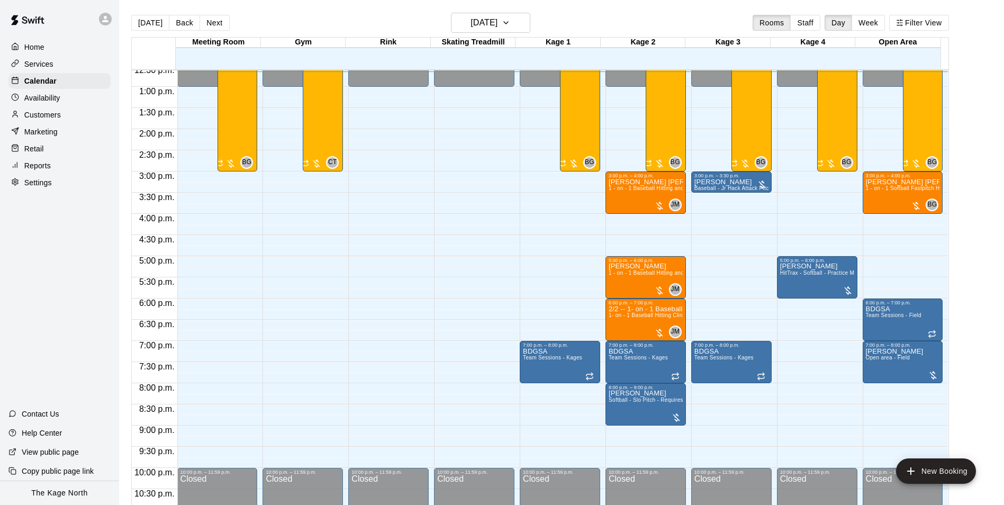
click at [58, 120] on p "Customers" at bounding box center [42, 115] width 37 height 11
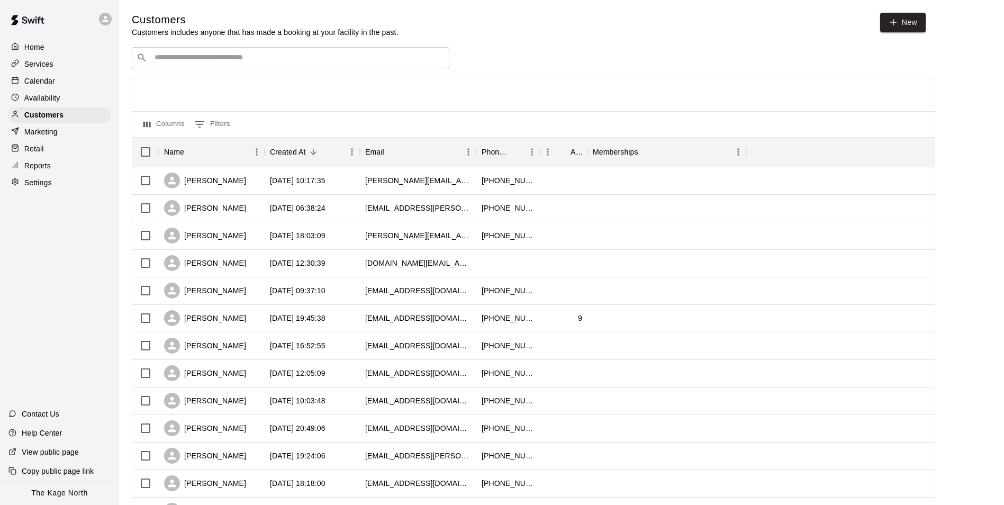
click at [43, 79] on p "Calendar" at bounding box center [39, 81] width 31 height 11
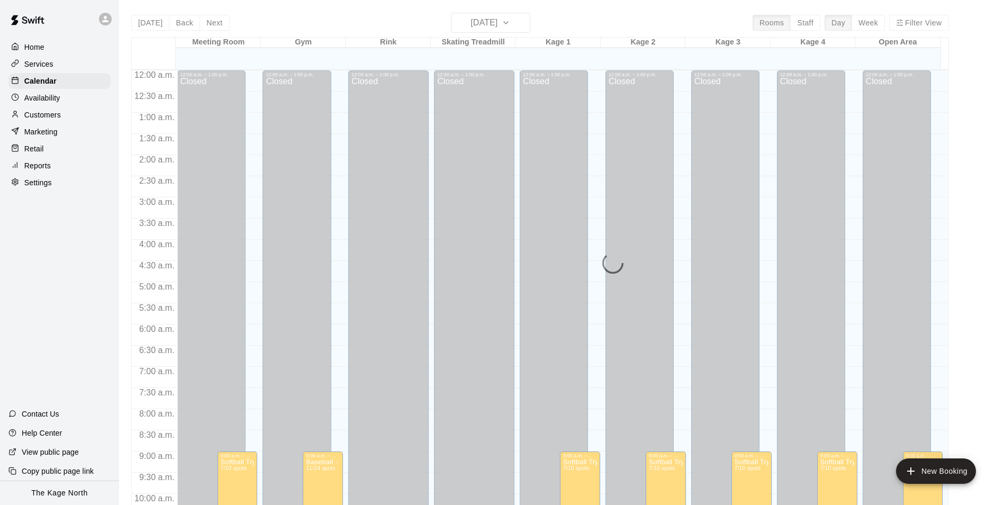
scroll to position [535, 0]
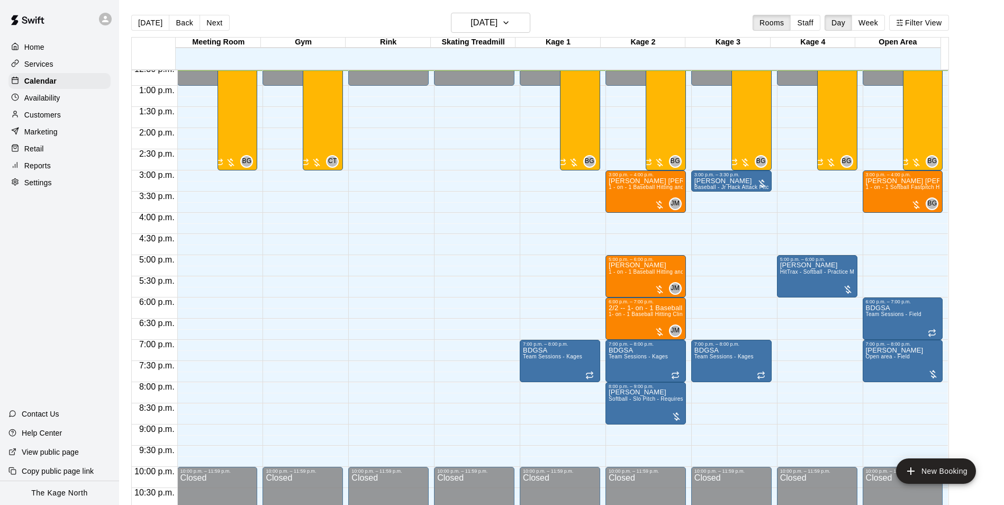
click at [45, 116] on p "Customers" at bounding box center [42, 115] width 37 height 11
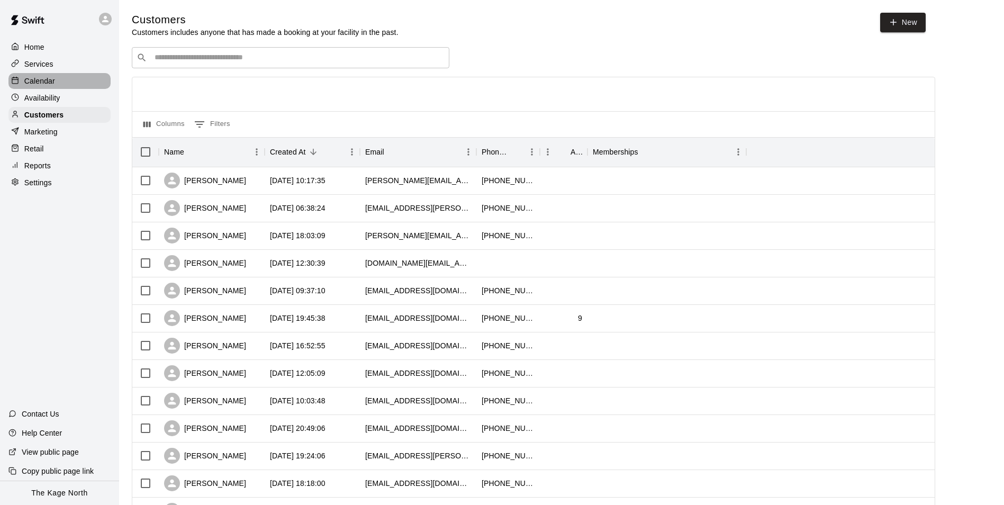
click at [43, 77] on p "Calendar" at bounding box center [39, 81] width 31 height 11
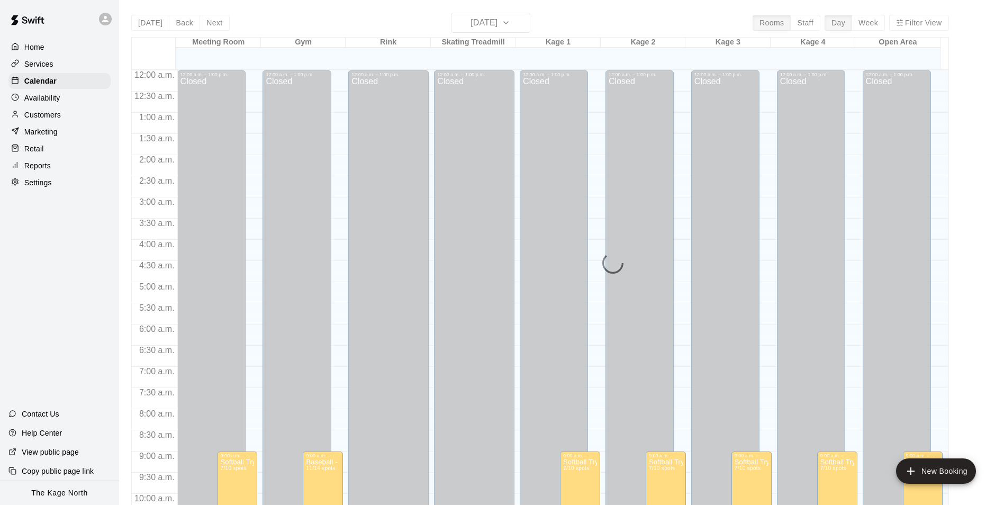
scroll to position [536, 0]
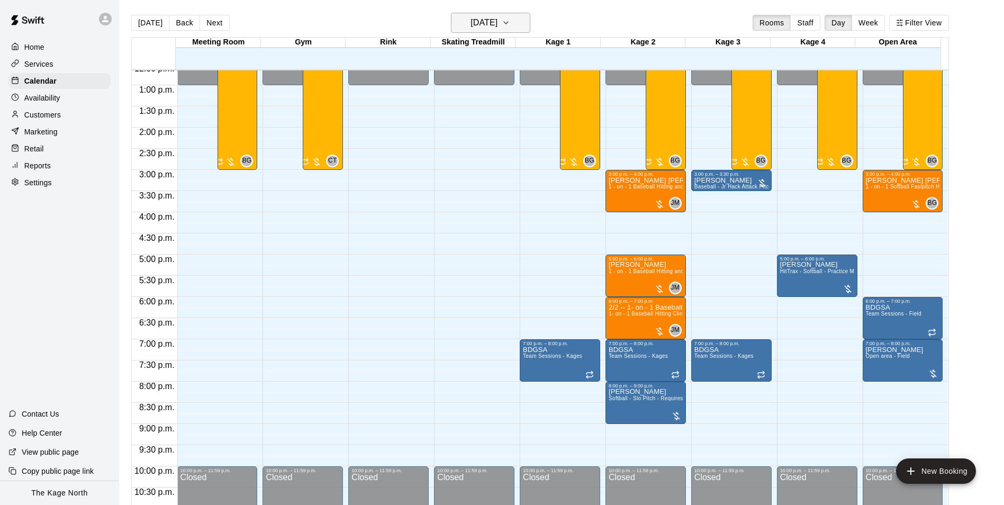
click at [498, 24] on h6 "[DATE]" at bounding box center [484, 22] width 27 height 15
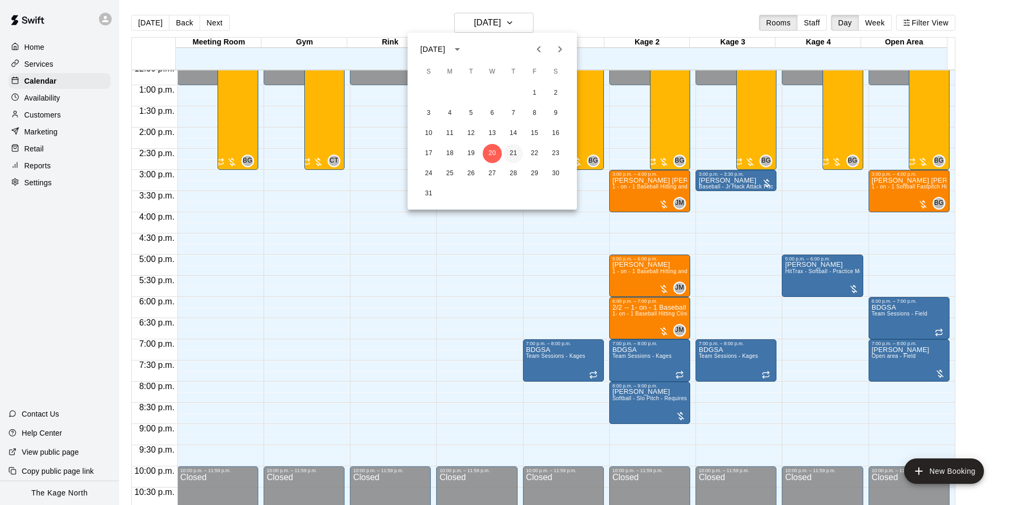
click at [515, 155] on button "21" at bounding box center [513, 153] width 19 height 19
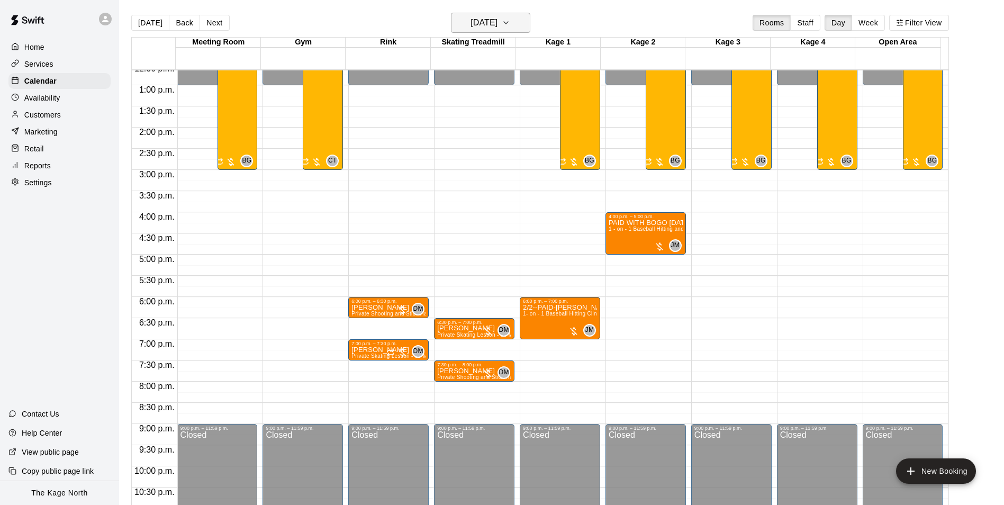
click at [498, 24] on h6 "[DATE]" at bounding box center [484, 22] width 27 height 15
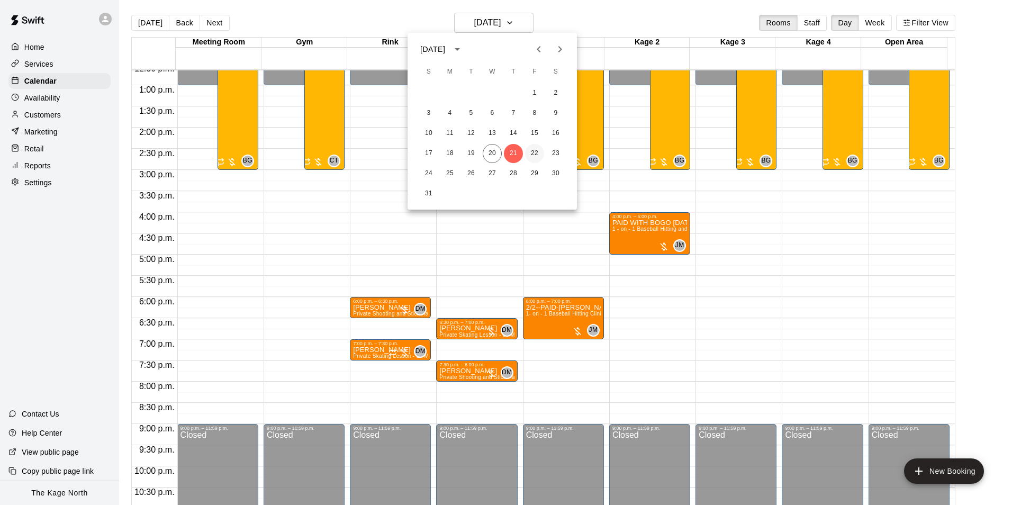
click at [532, 155] on button "22" at bounding box center [534, 153] width 19 height 19
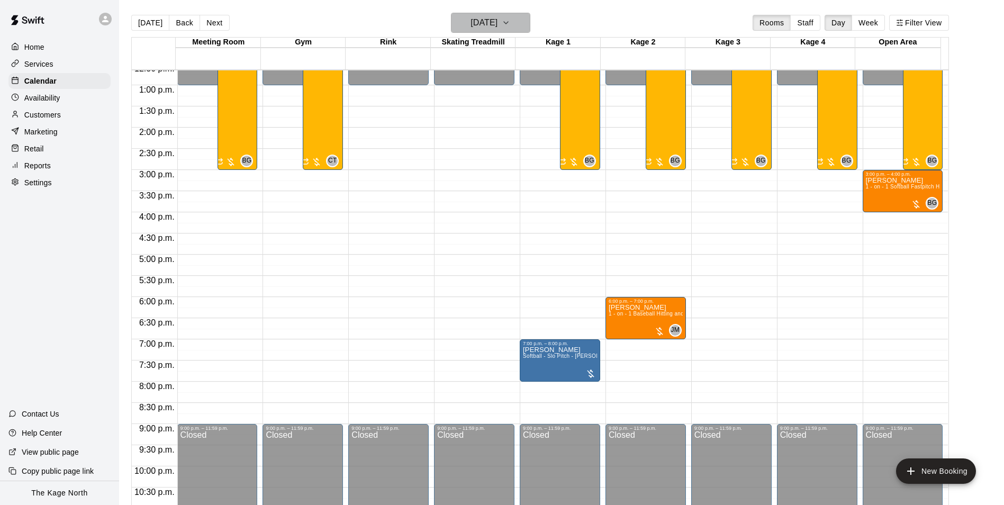
click at [498, 25] on h6 "[DATE]" at bounding box center [484, 22] width 27 height 15
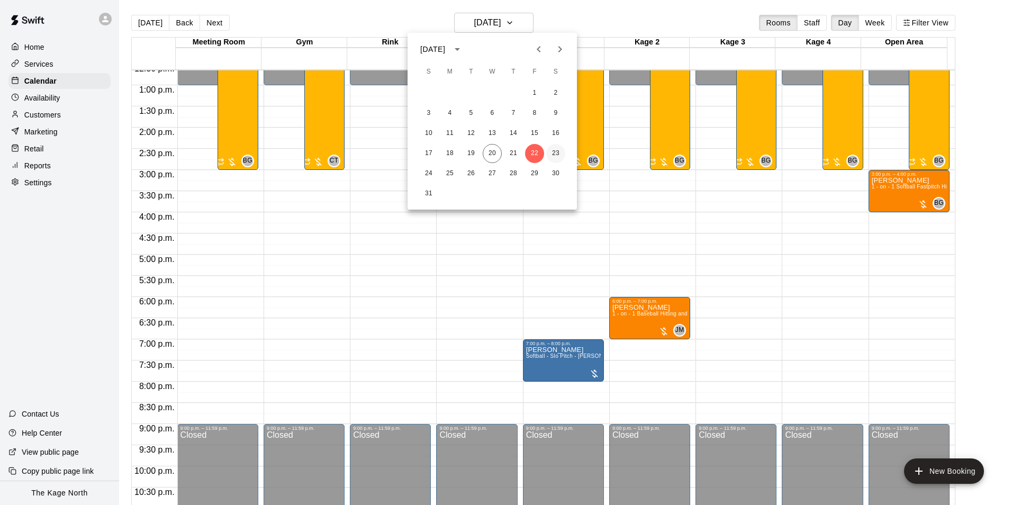
click at [552, 155] on button "23" at bounding box center [555, 153] width 19 height 19
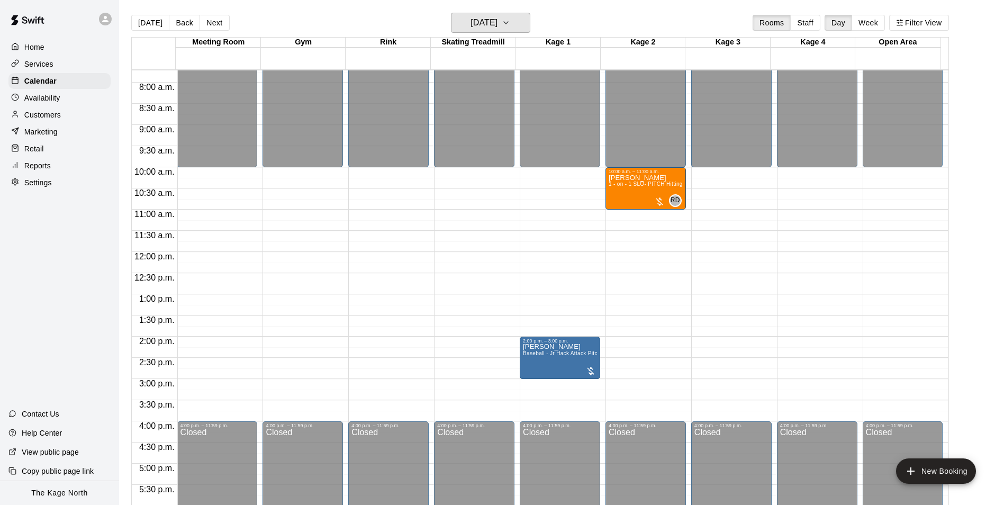
scroll to position [324, 0]
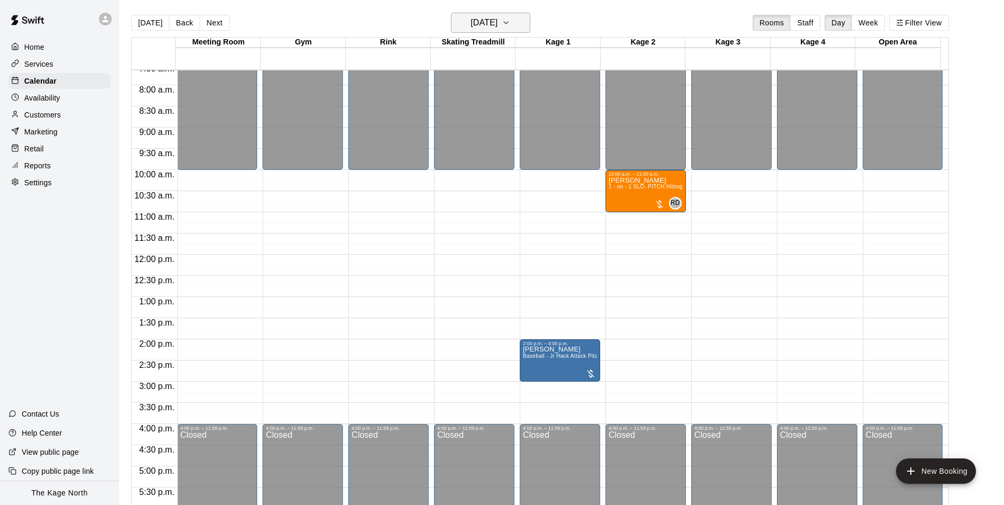
click at [498, 19] on h6 "[DATE]" at bounding box center [484, 22] width 27 height 15
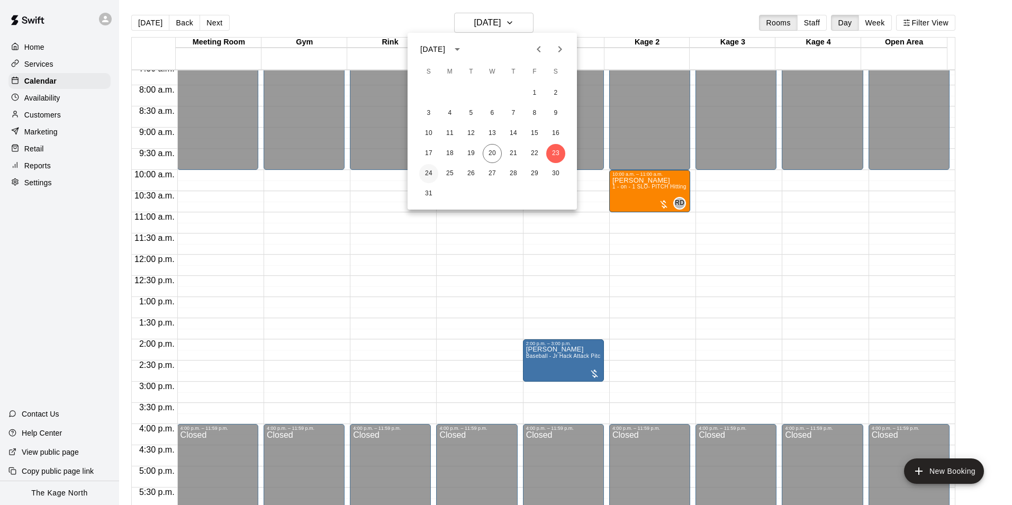
click at [431, 169] on button "24" at bounding box center [428, 173] width 19 height 19
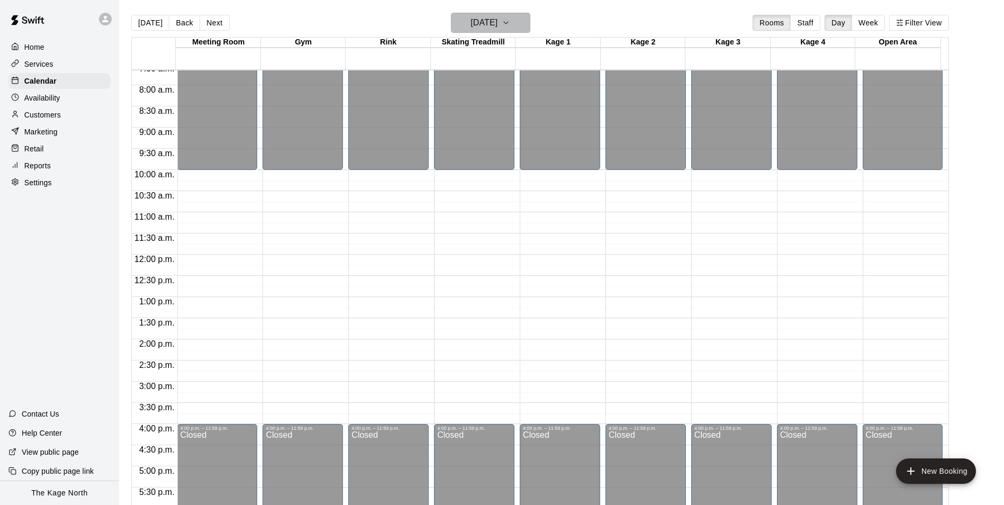
click at [498, 23] on h6 "[DATE]" at bounding box center [484, 22] width 27 height 15
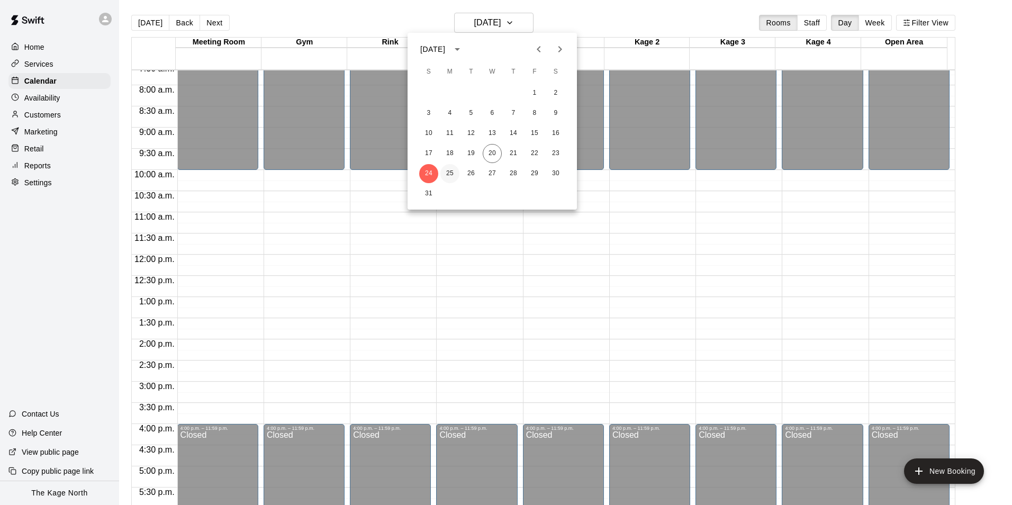
click at [454, 175] on button "25" at bounding box center [450, 173] width 19 height 19
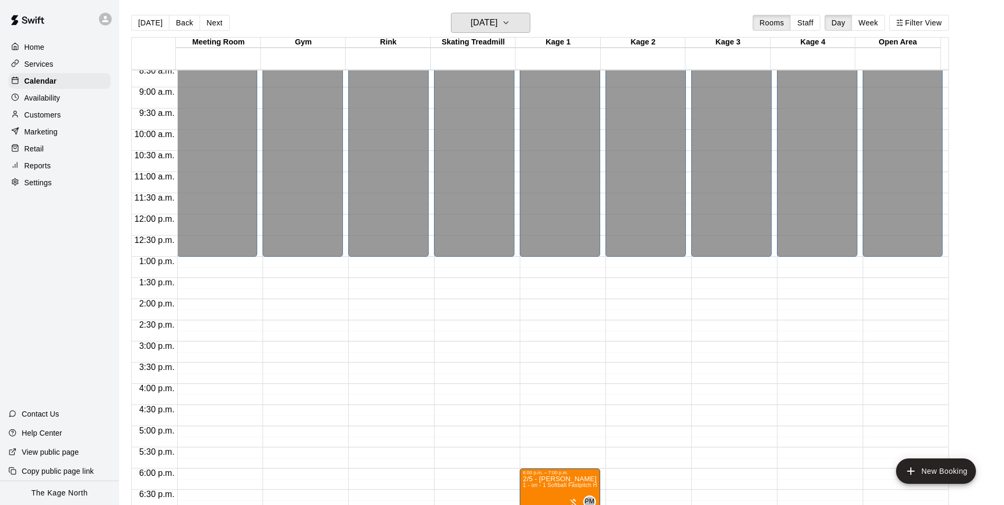
scroll to position [536, 0]
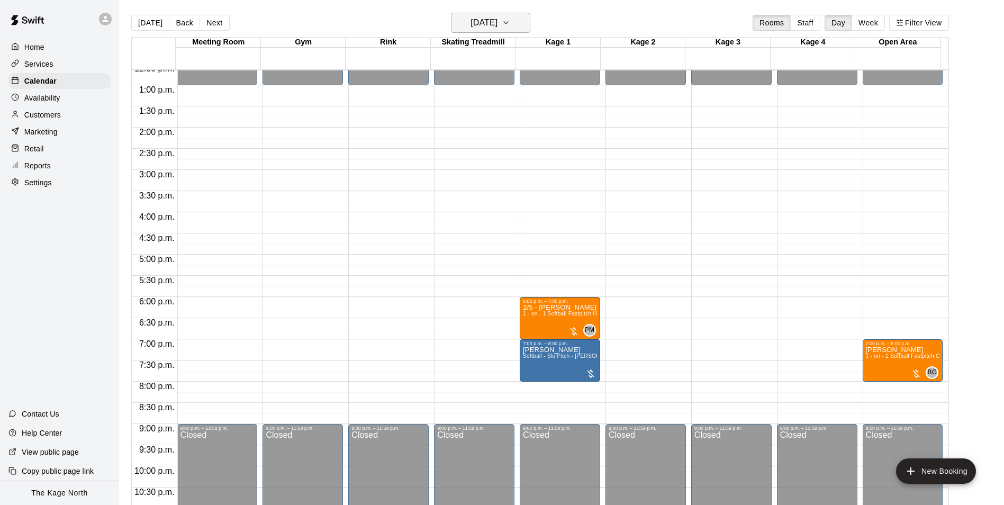
click at [498, 24] on h6 "[DATE]" at bounding box center [484, 22] width 27 height 15
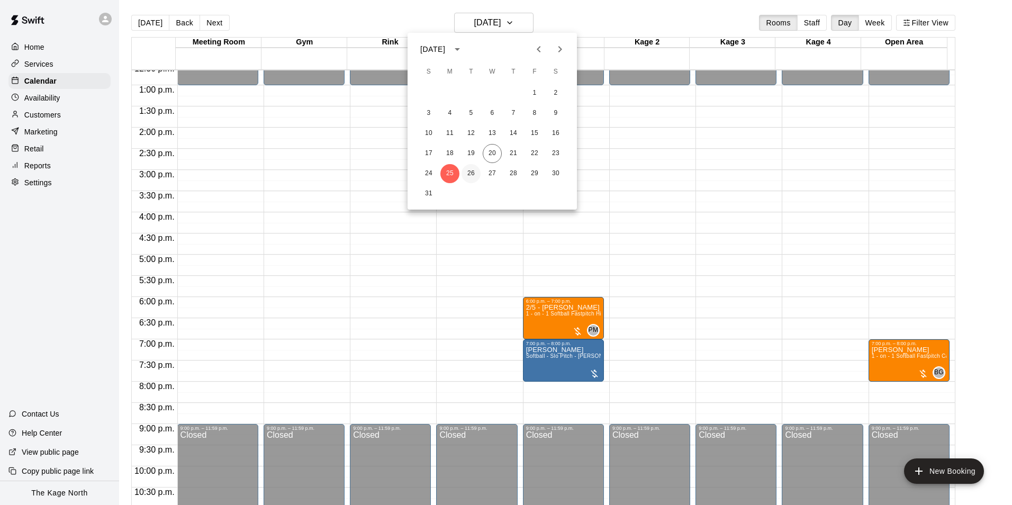
click at [470, 172] on button "26" at bounding box center [471, 173] width 19 height 19
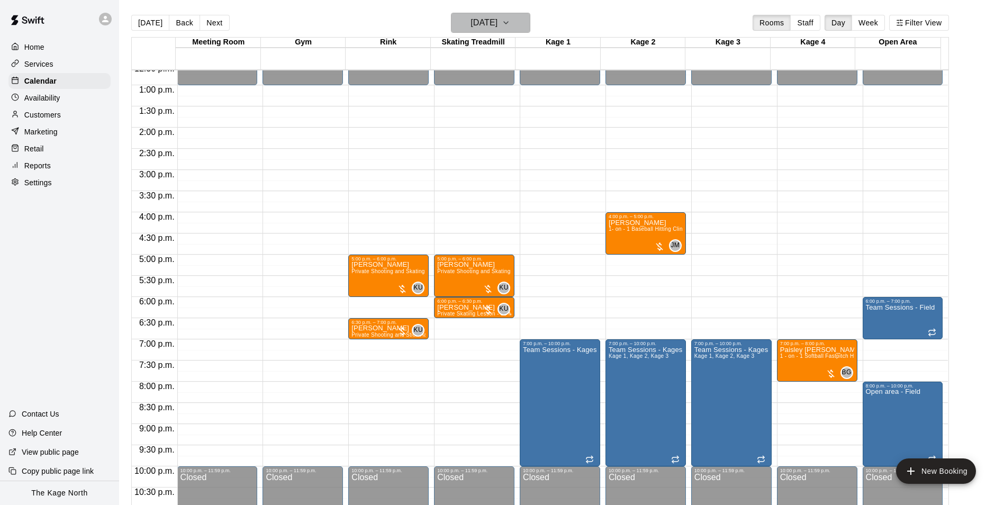
click at [498, 20] on h6 "[DATE]" at bounding box center [484, 22] width 27 height 15
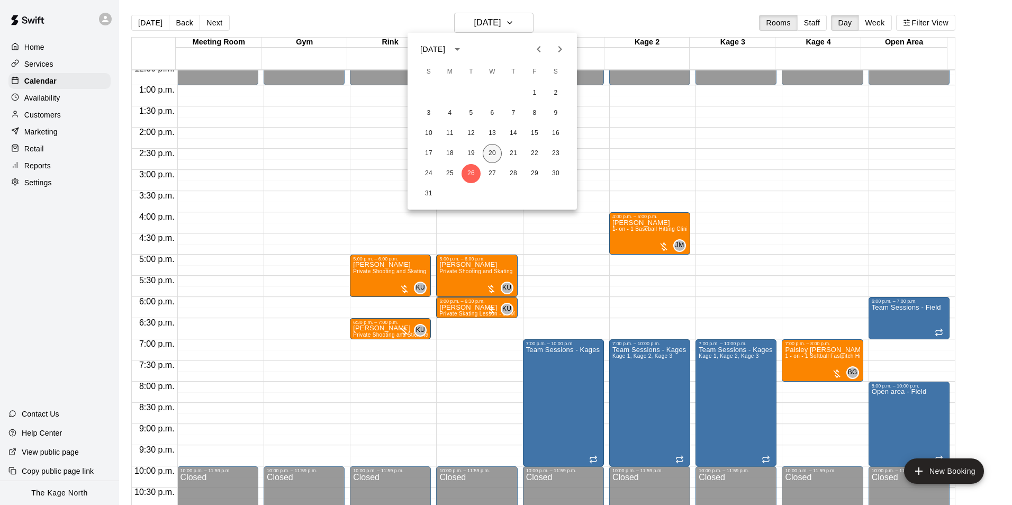
click at [490, 154] on button "20" at bounding box center [492, 153] width 19 height 19
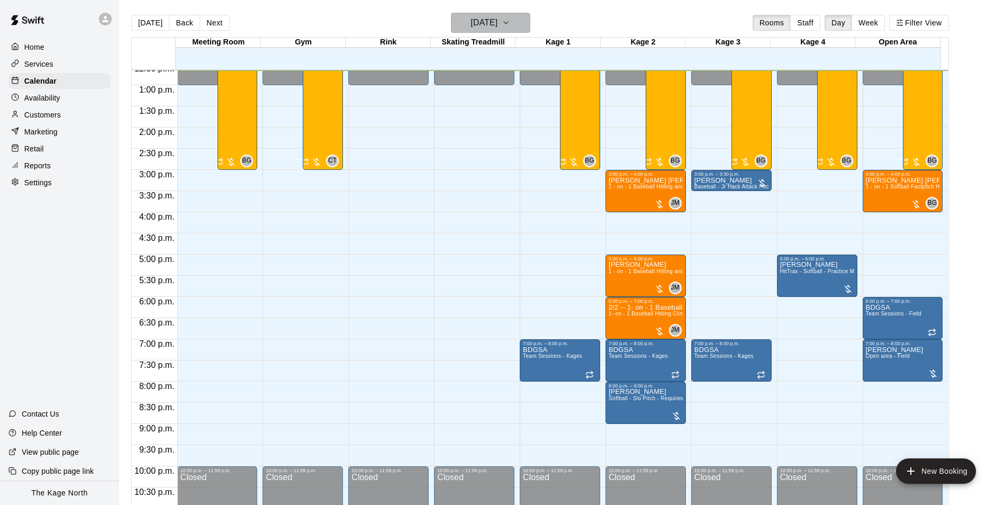
click at [498, 24] on h6 "[DATE]" at bounding box center [484, 22] width 27 height 15
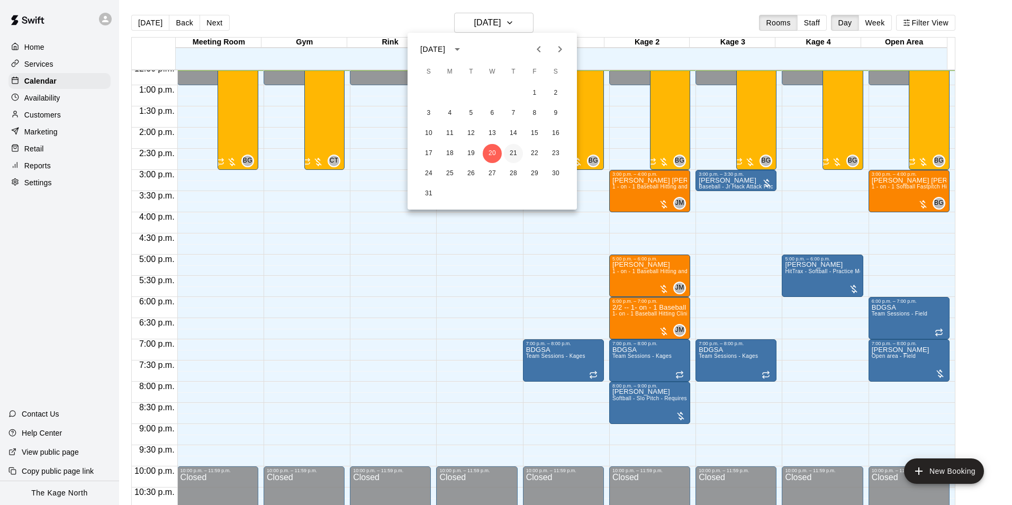
click at [514, 151] on button "21" at bounding box center [513, 153] width 19 height 19
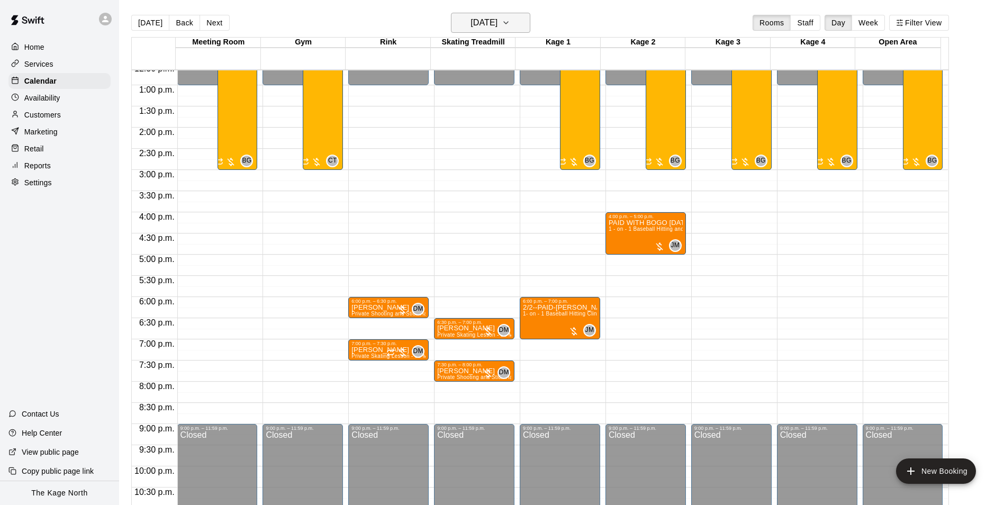
click at [498, 19] on h6 "[DATE]" at bounding box center [484, 22] width 27 height 15
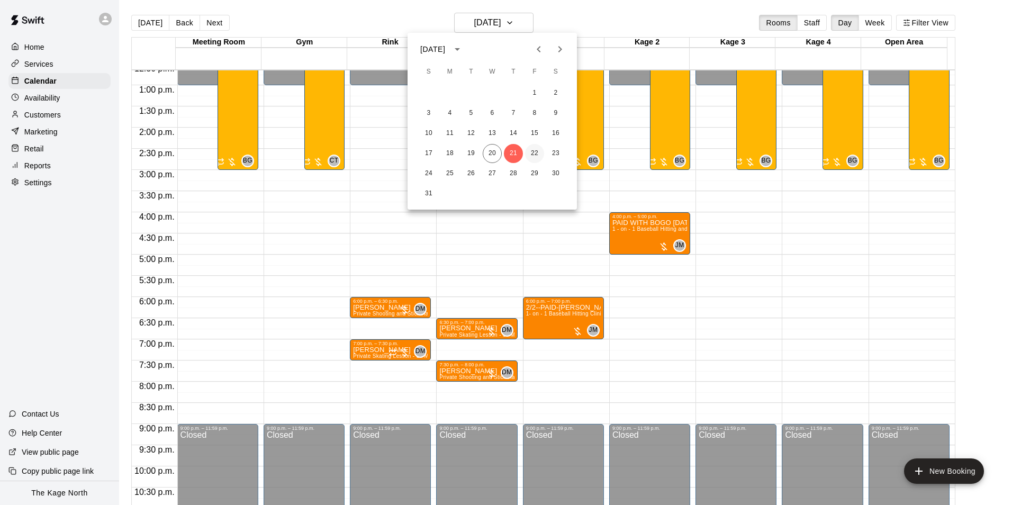
click at [533, 152] on button "22" at bounding box center [534, 153] width 19 height 19
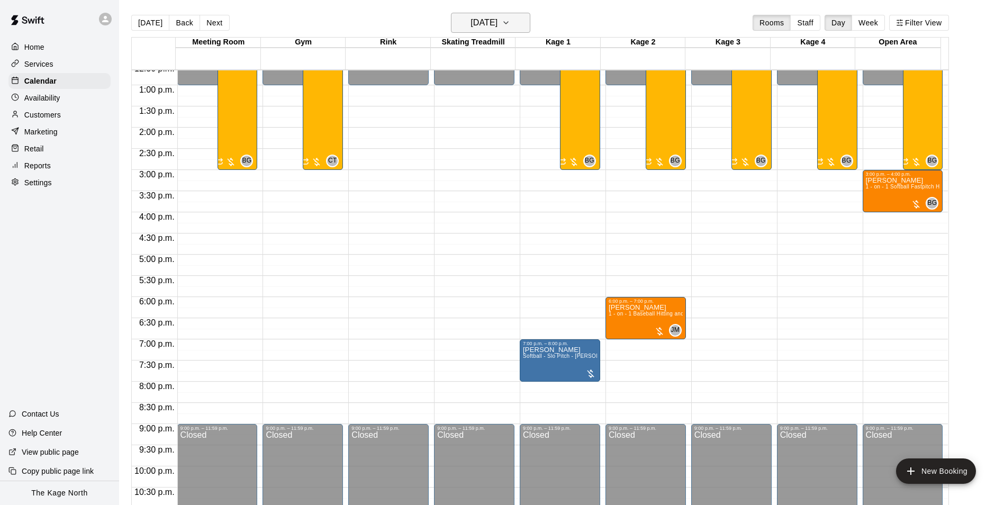
click at [514, 17] on button "[DATE]" at bounding box center [490, 23] width 79 height 20
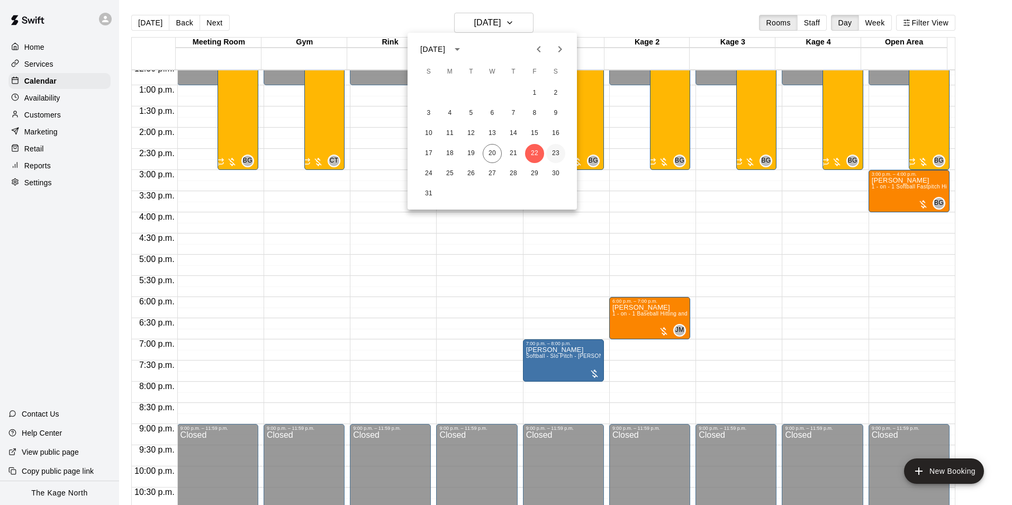
click at [554, 151] on button "23" at bounding box center [555, 153] width 19 height 19
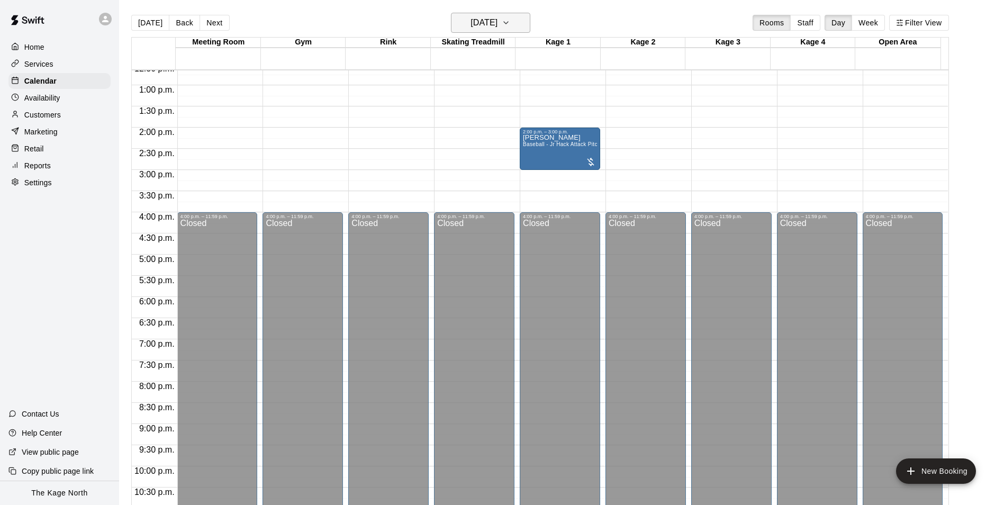
click at [498, 24] on h6 "[DATE]" at bounding box center [484, 22] width 27 height 15
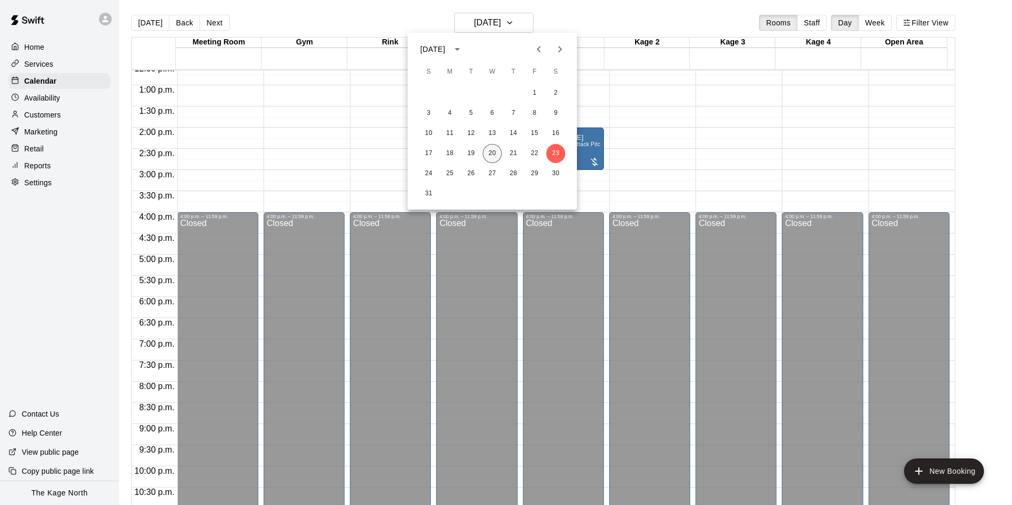
click at [488, 153] on button "20" at bounding box center [492, 153] width 19 height 19
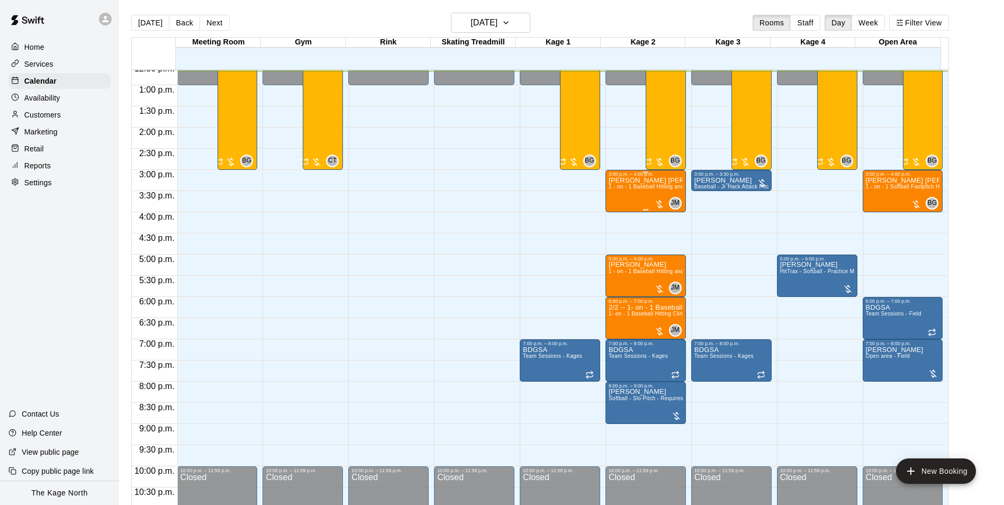
click at [639, 190] on span "1 - on - 1 Baseball Hitting and Pitching Clinic" at bounding box center [665, 187] width 113 height 6
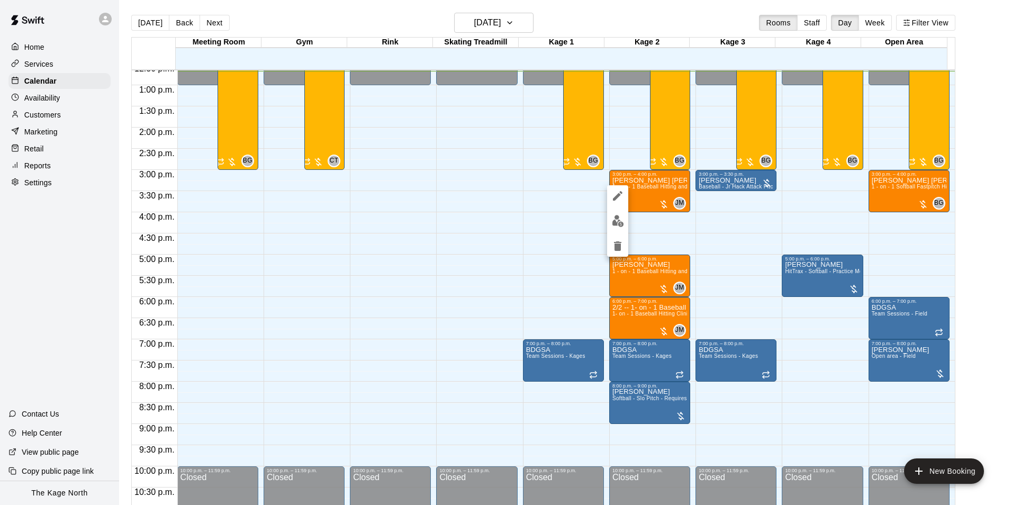
click at [621, 218] on img "edit" at bounding box center [618, 221] width 12 height 12
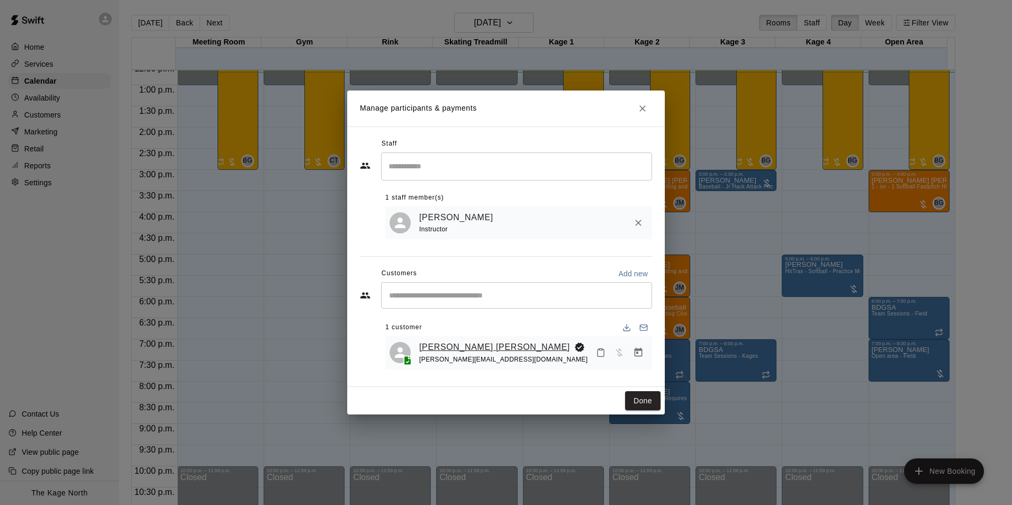
click at [461, 346] on link "[PERSON_NAME] [PERSON_NAME]" at bounding box center [494, 347] width 151 height 14
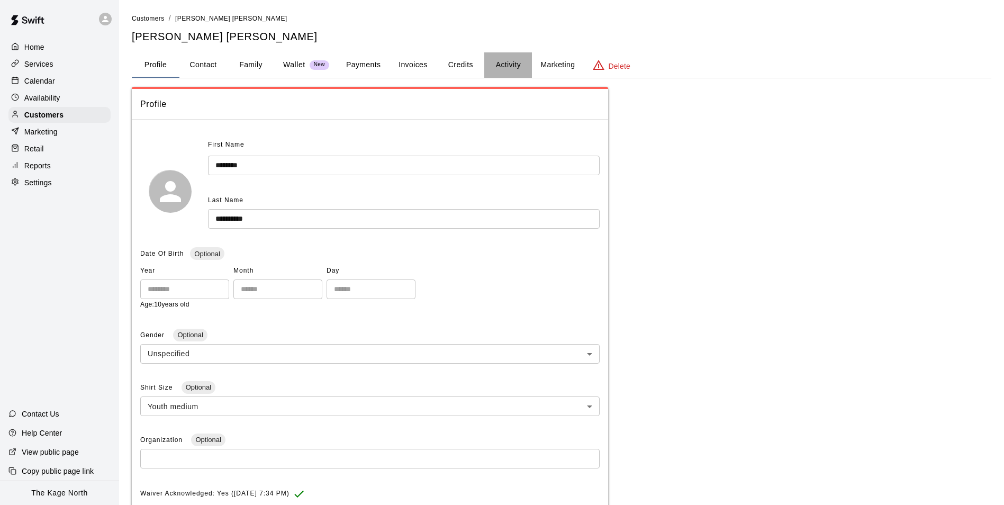
click at [508, 66] on button "Activity" at bounding box center [508, 64] width 48 height 25
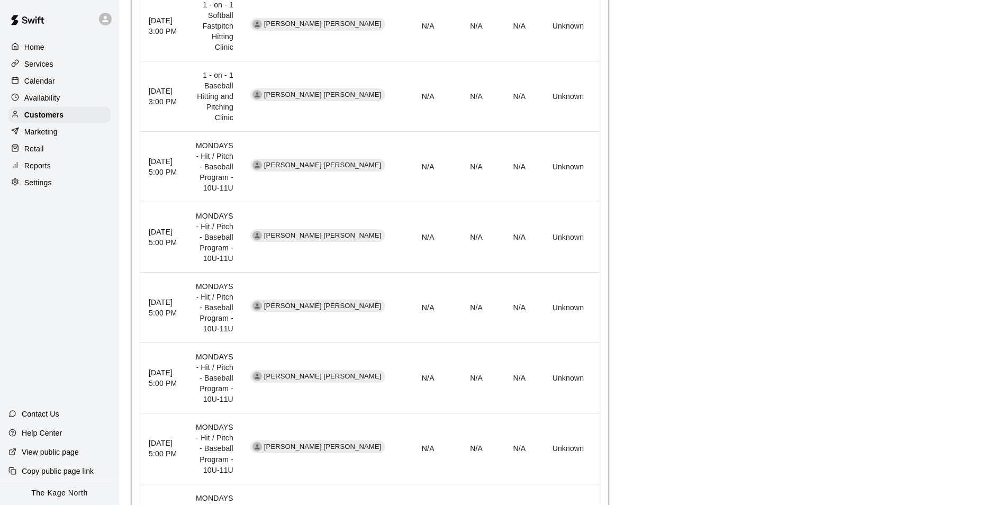
scroll to position [219, 0]
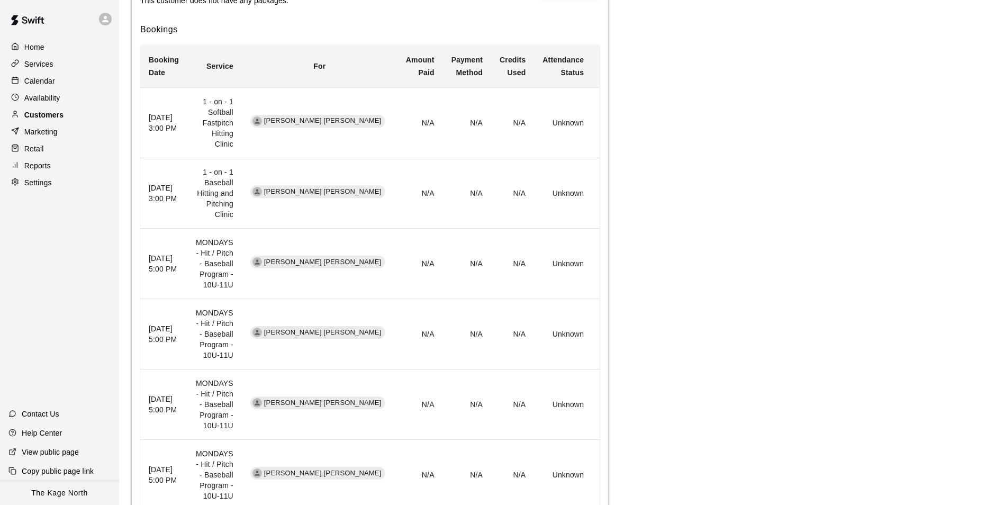
click at [45, 118] on p "Customers" at bounding box center [43, 115] width 39 height 11
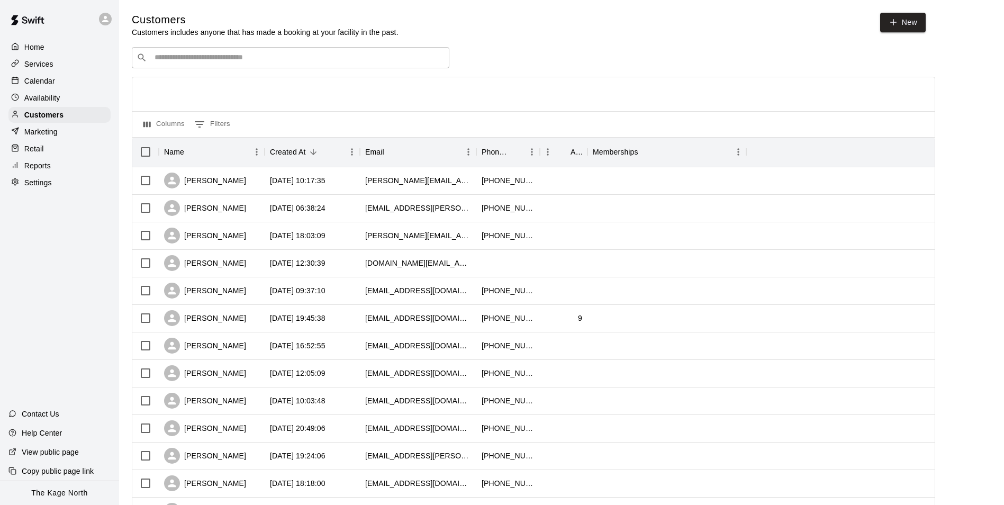
click at [41, 80] on p "Calendar" at bounding box center [39, 81] width 31 height 11
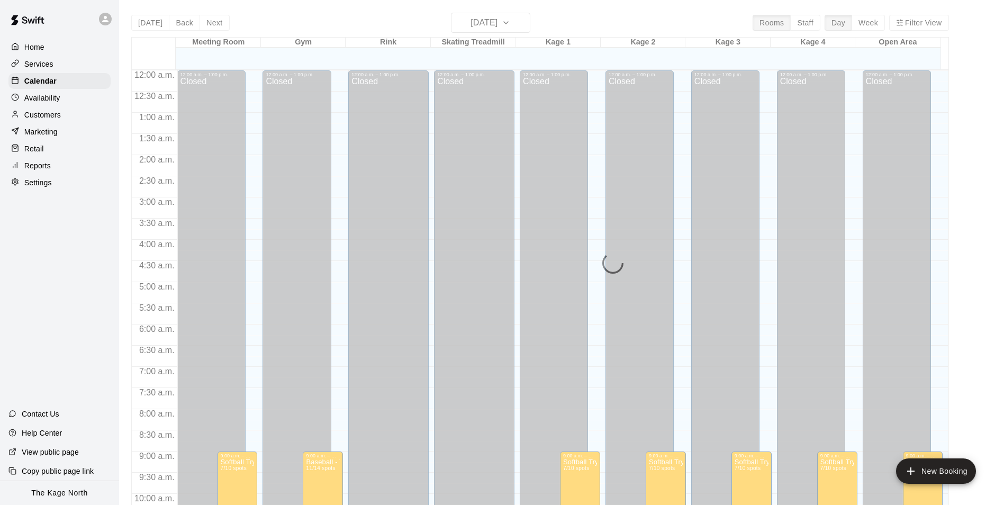
scroll to position [538, 0]
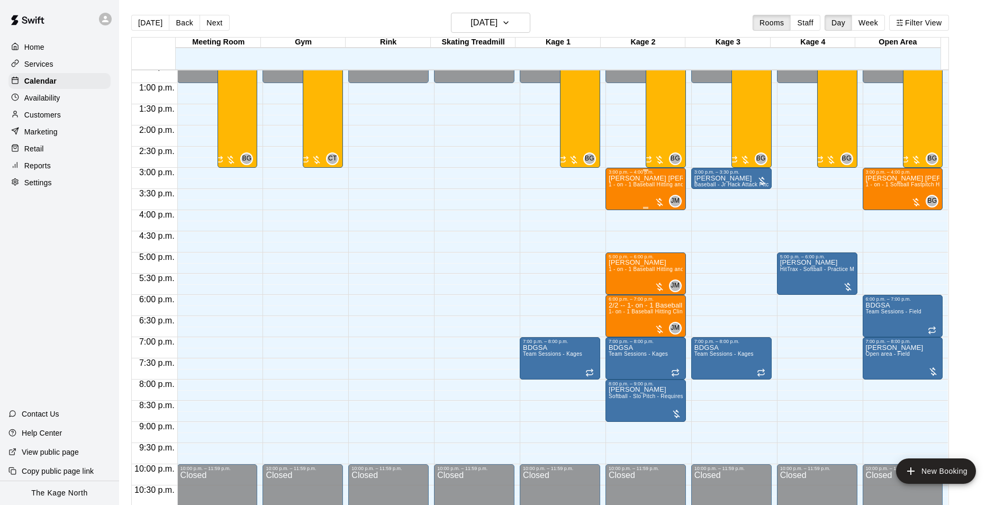
click at [642, 187] on span "1 - on - 1 Baseball Hitting and Pitching Clinic" at bounding box center [665, 185] width 113 height 6
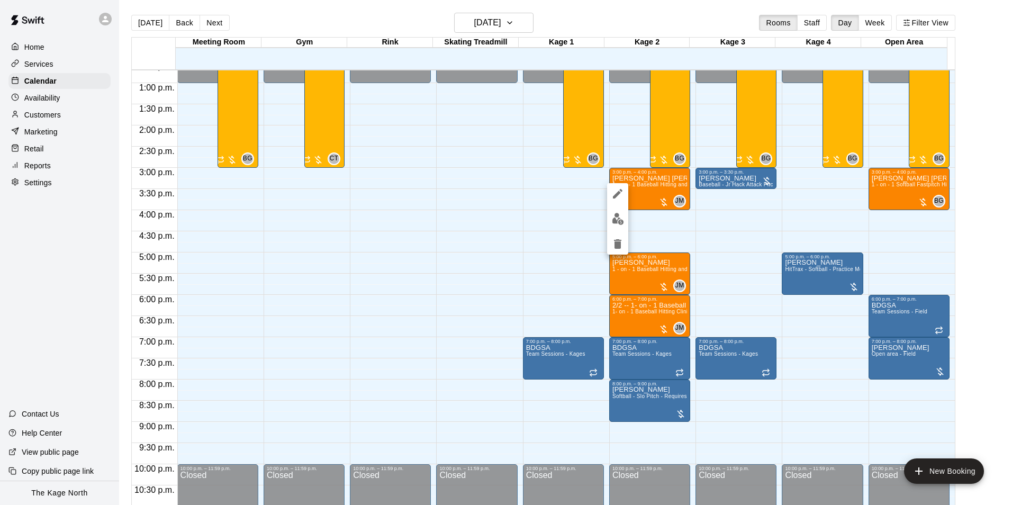
click at [622, 192] on icon "edit" at bounding box center [618, 194] width 10 height 10
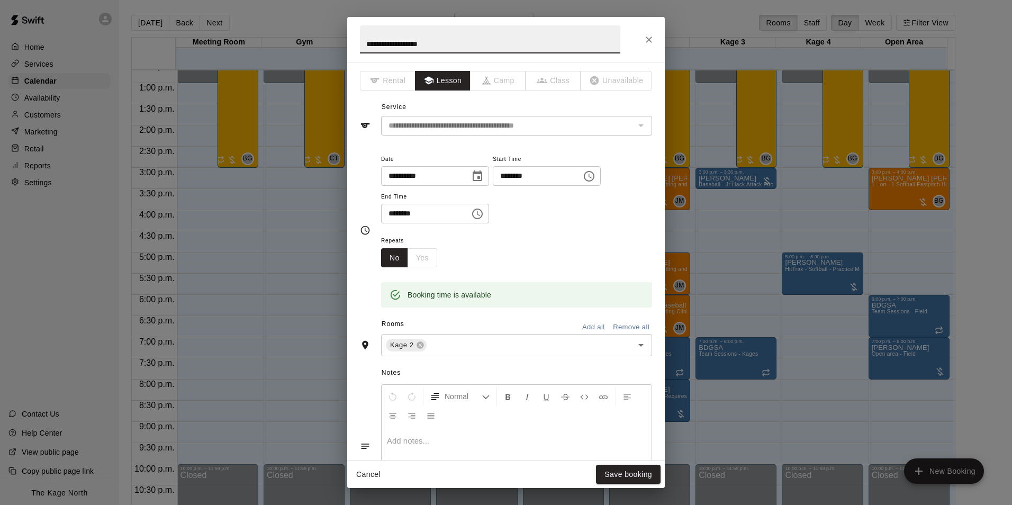
click at [364, 41] on input "**********" at bounding box center [490, 39] width 260 height 28
type input "**********"
click at [637, 470] on button "Save booking" at bounding box center [628, 475] width 65 height 20
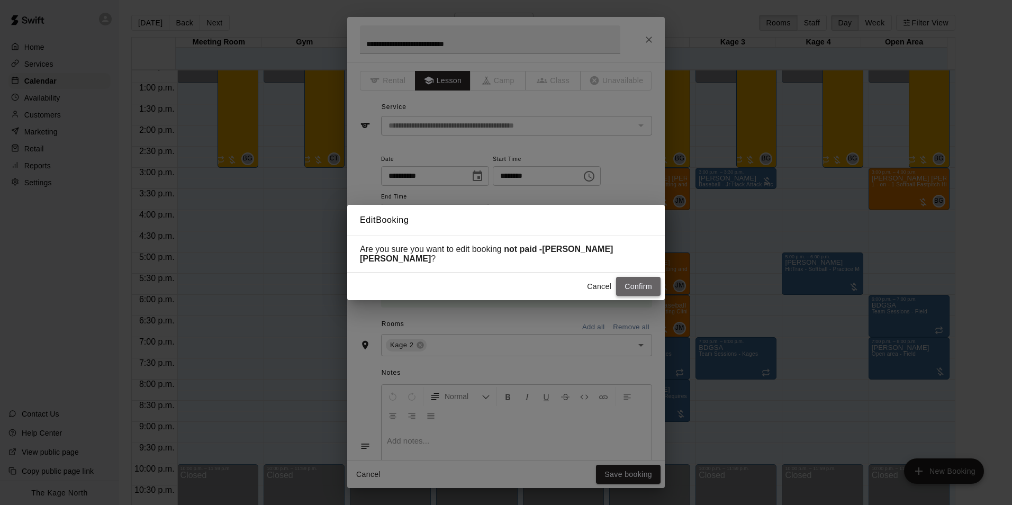
click at [635, 285] on button "Confirm" at bounding box center [638, 287] width 44 height 20
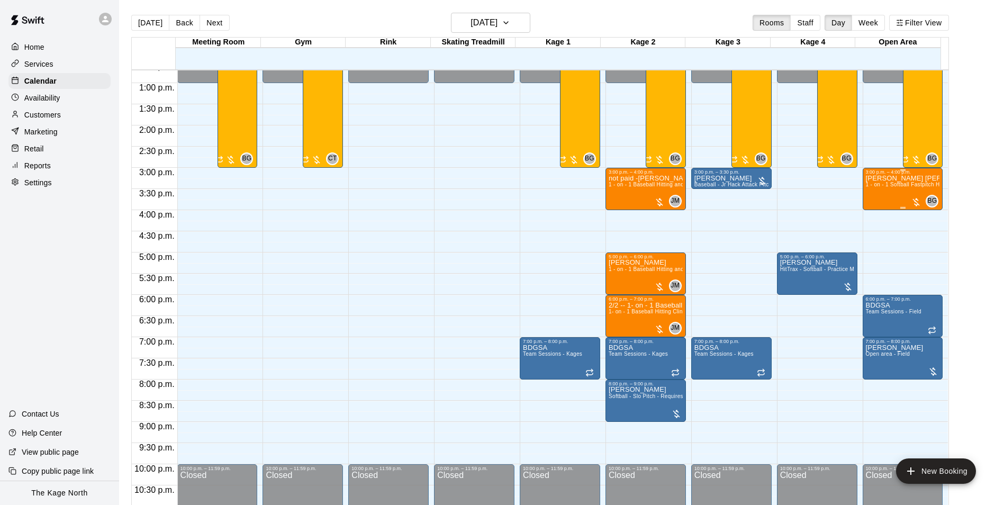
click at [891, 194] on div "[PERSON_NAME] [PERSON_NAME] 1 - on - 1 Softball Fastpitch Hitting Clinic" at bounding box center [903, 427] width 74 height 505
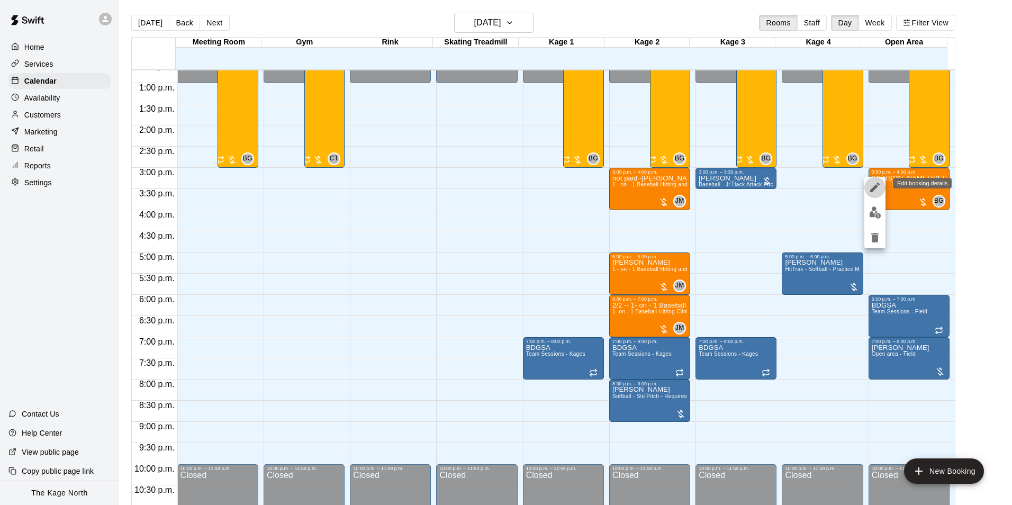
click at [879, 187] on icon "edit" at bounding box center [875, 187] width 13 height 13
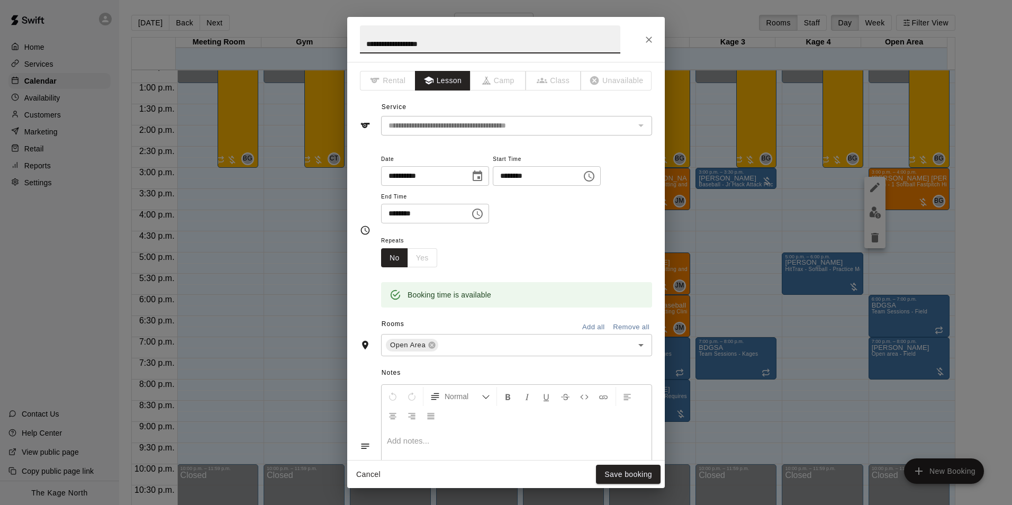
click at [367, 44] on input "**********" at bounding box center [490, 39] width 260 height 28
type input "**********"
click at [627, 473] on button "Save booking" at bounding box center [628, 475] width 65 height 20
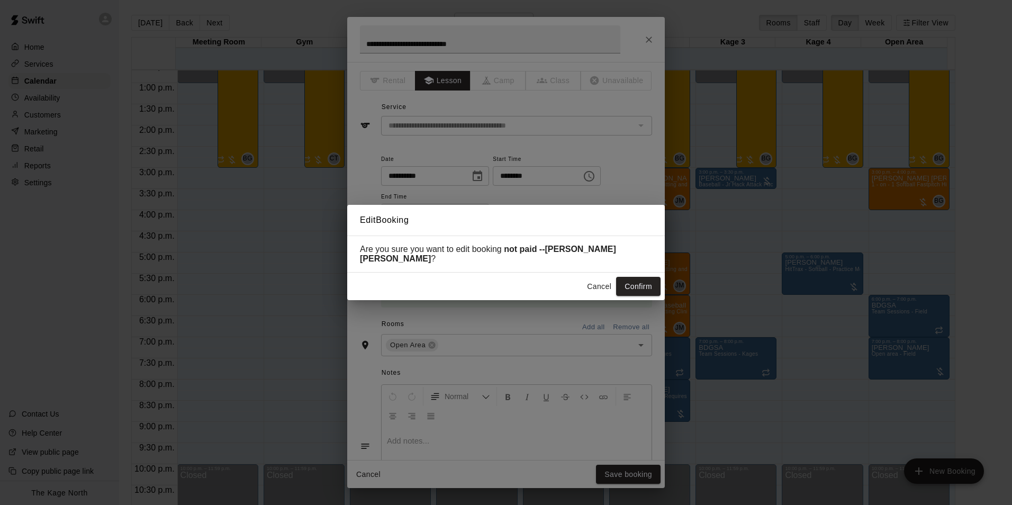
click at [638, 278] on button "Confirm" at bounding box center [638, 287] width 44 height 20
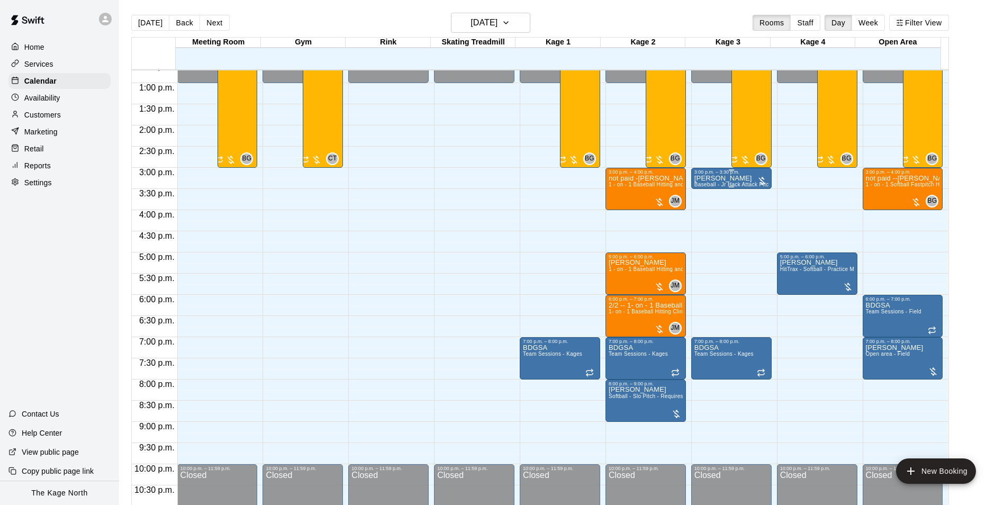
click at [723, 185] on span "Baseball - Jr Hack Attack Pitching Machine - Perfect for all ages and skill lev…" at bounding box center [795, 185] width 201 height 6
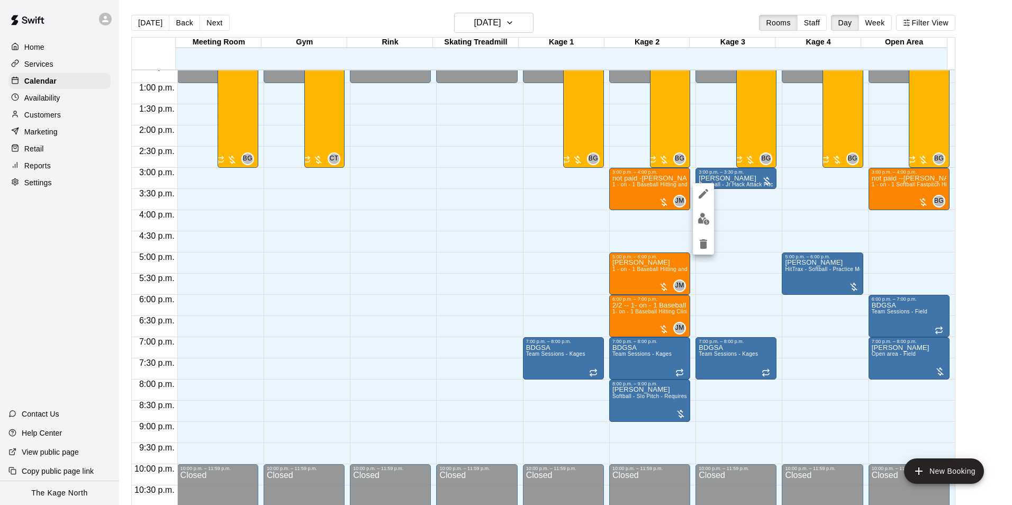
click at [646, 22] on div at bounding box center [506, 252] width 1012 height 505
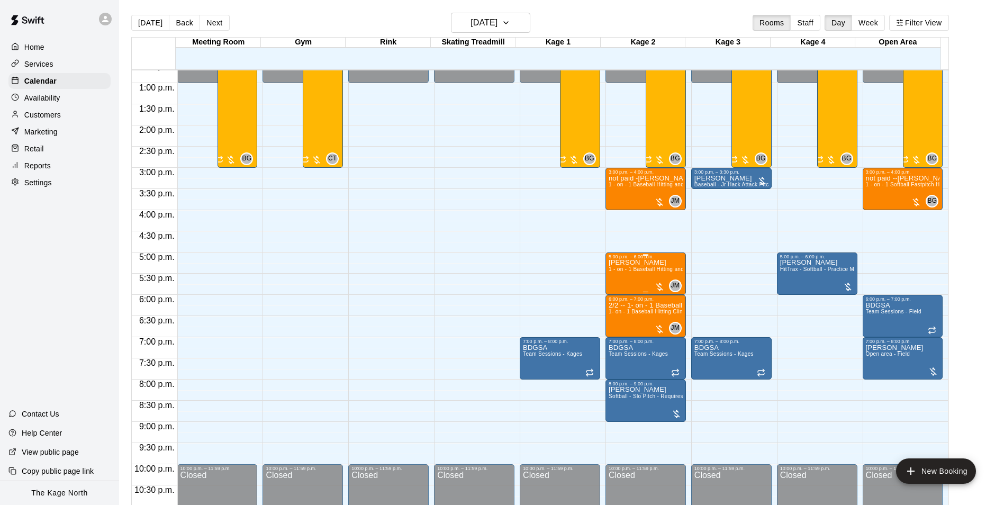
click at [635, 269] on span "1 - on - 1 Baseball Hitting and Pitching Clinic" at bounding box center [665, 269] width 113 height 6
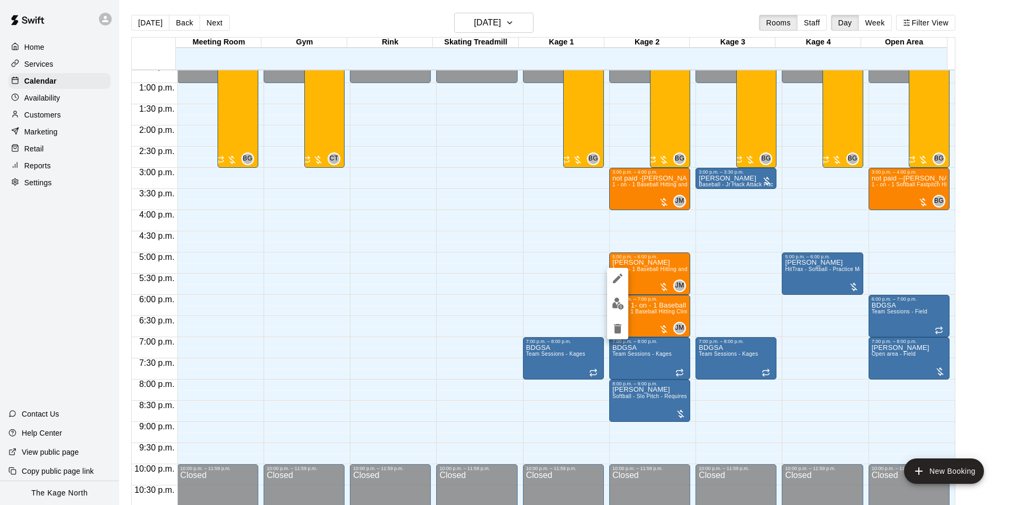
click at [621, 307] on img "edit" at bounding box center [618, 304] width 12 height 12
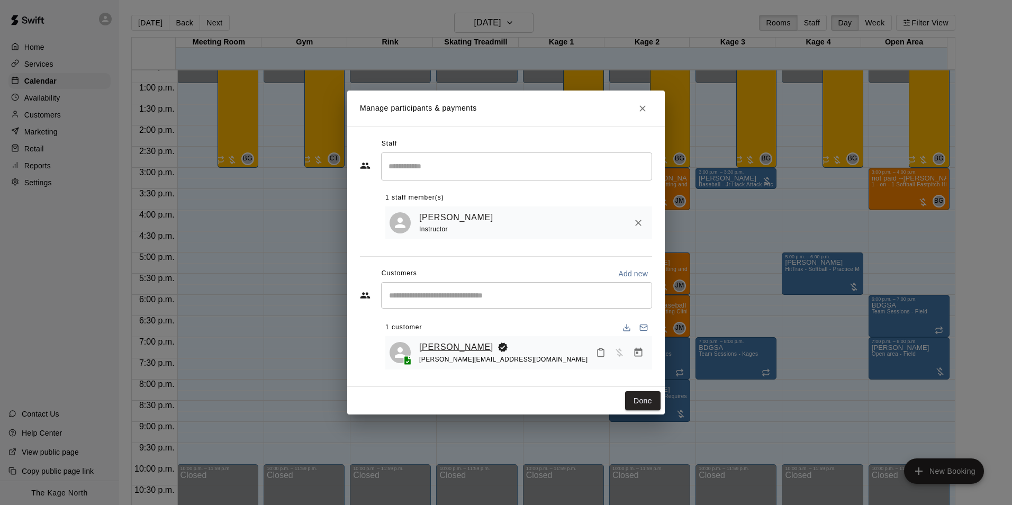
click at [449, 348] on link "[PERSON_NAME]" at bounding box center [456, 347] width 74 height 14
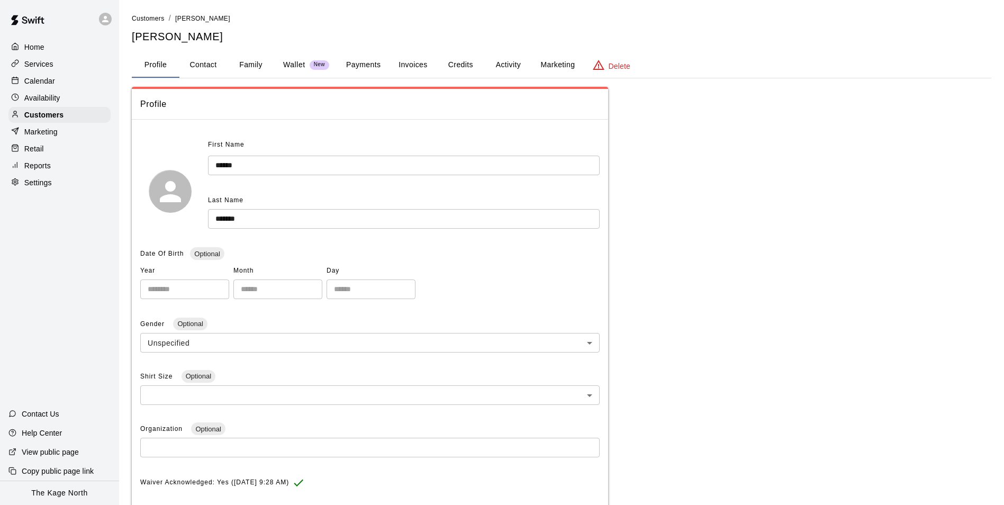
click at [501, 61] on button "Activity" at bounding box center [508, 64] width 48 height 25
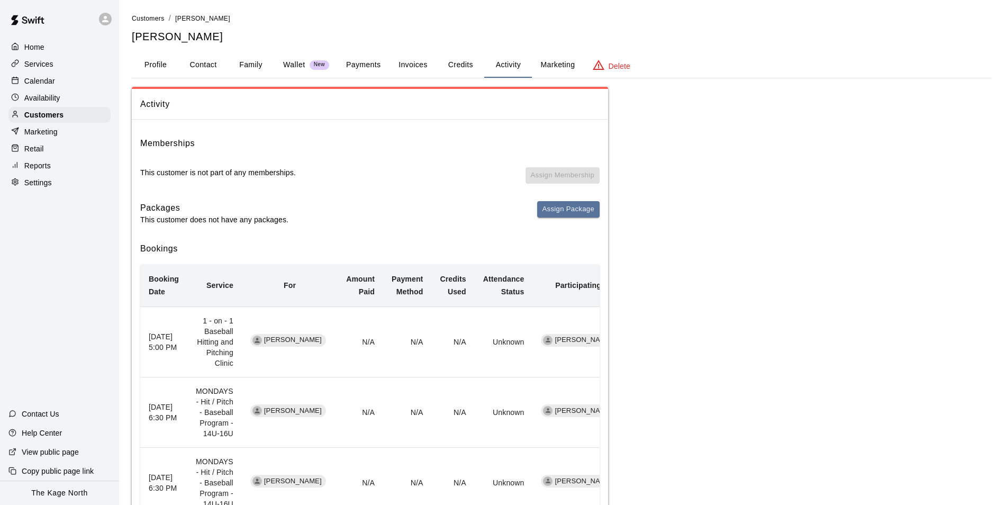
click at [39, 83] on p "Calendar" at bounding box center [39, 81] width 31 height 11
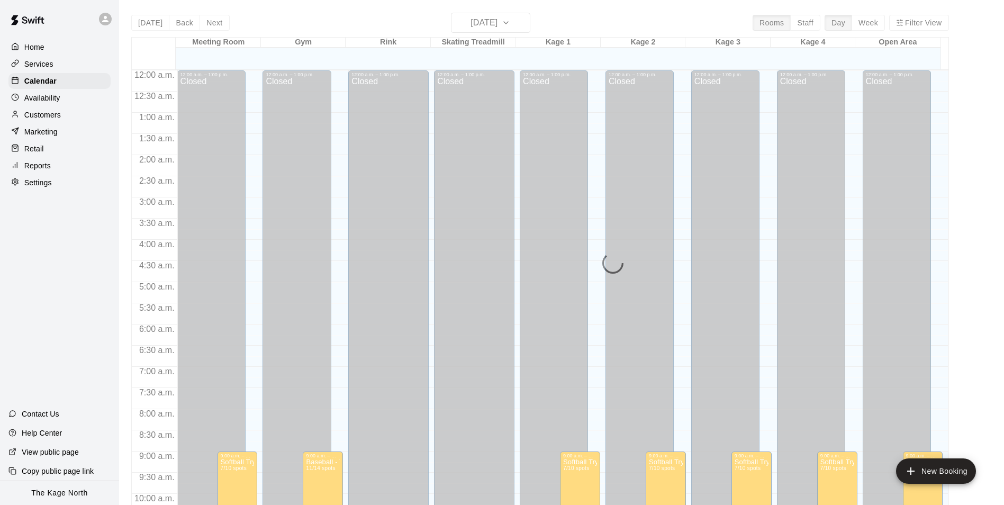
scroll to position [538, 0]
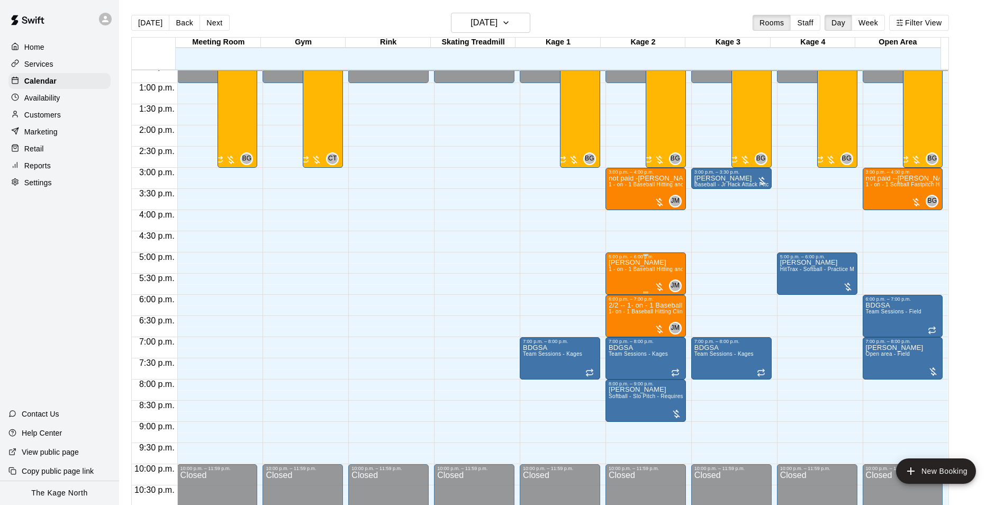
click at [644, 272] on span "1 - on - 1 Baseball Hitting and Pitching Clinic" at bounding box center [665, 269] width 113 height 6
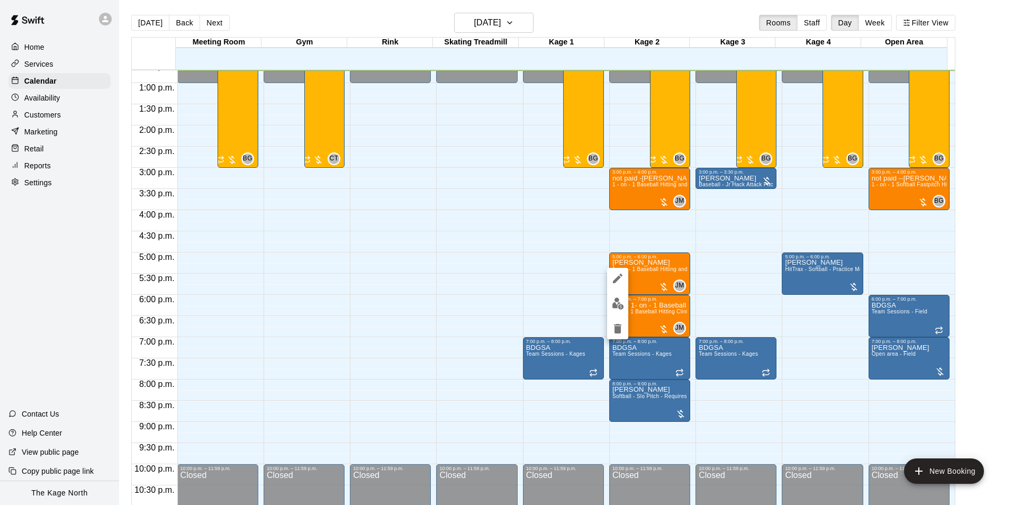
click at [622, 277] on icon "edit" at bounding box center [618, 278] width 13 height 13
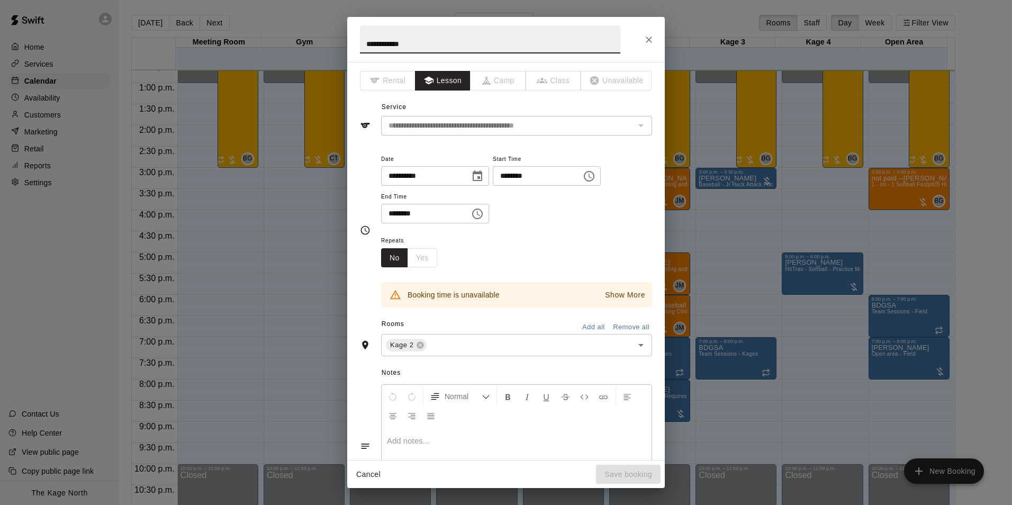
click at [365, 44] on input "**********" at bounding box center [490, 39] width 260 height 28
type input "**********"
click at [652, 38] on icon "Close" at bounding box center [649, 39] width 11 height 11
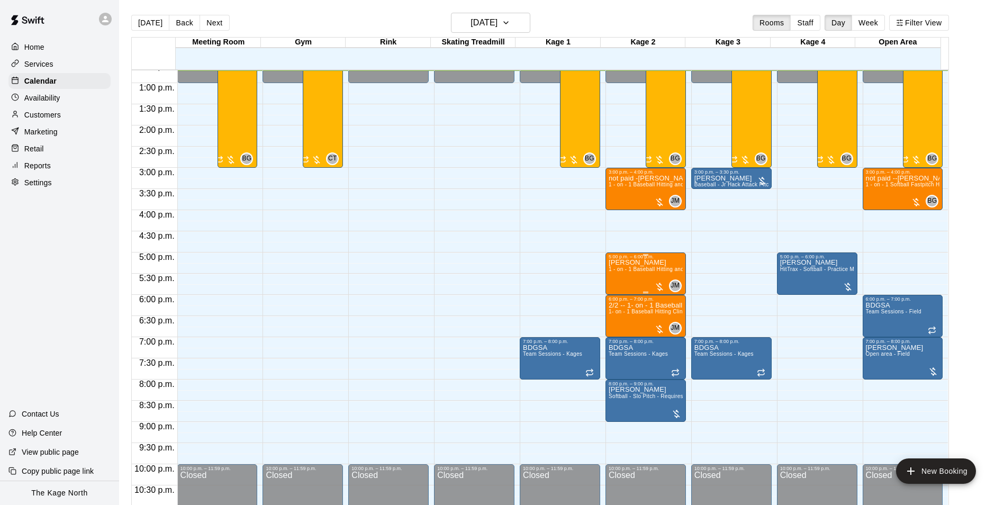
click at [645, 266] on div "[PERSON_NAME] 1 - on - 1 Baseball Hitting and Pitching Clinic" at bounding box center [646, 511] width 74 height 505
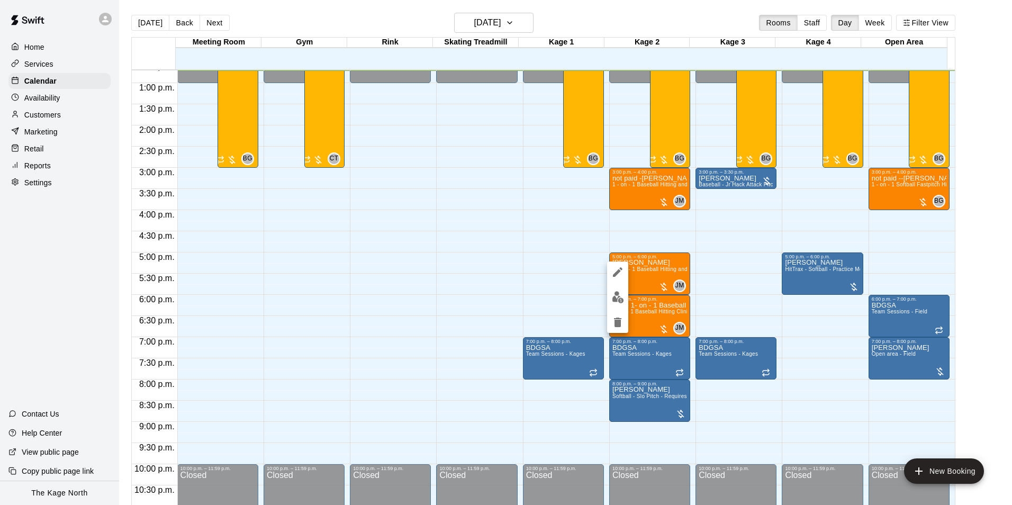
click at [619, 271] on icon "edit" at bounding box center [618, 272] width 10 height 10
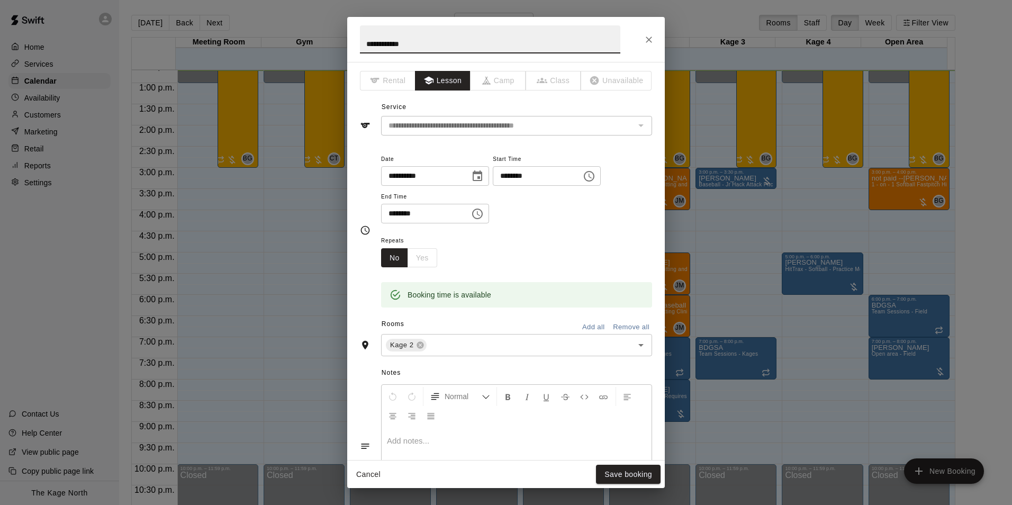
click at [364, 42] on input "**********" at bounding box center [490, 39] width 260 height 28
type input "**********"
click at [638, 471] on button "Save booking" at bounding box center [628, 475] width 65 height 20
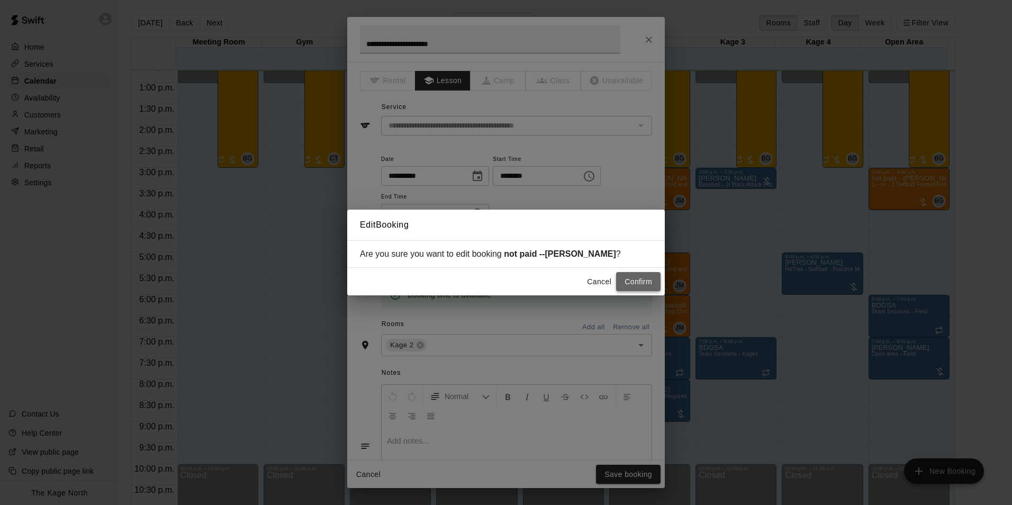
click at [641, 278] on button "Confirm" at bounding box center [638, 282] width 44 height 20
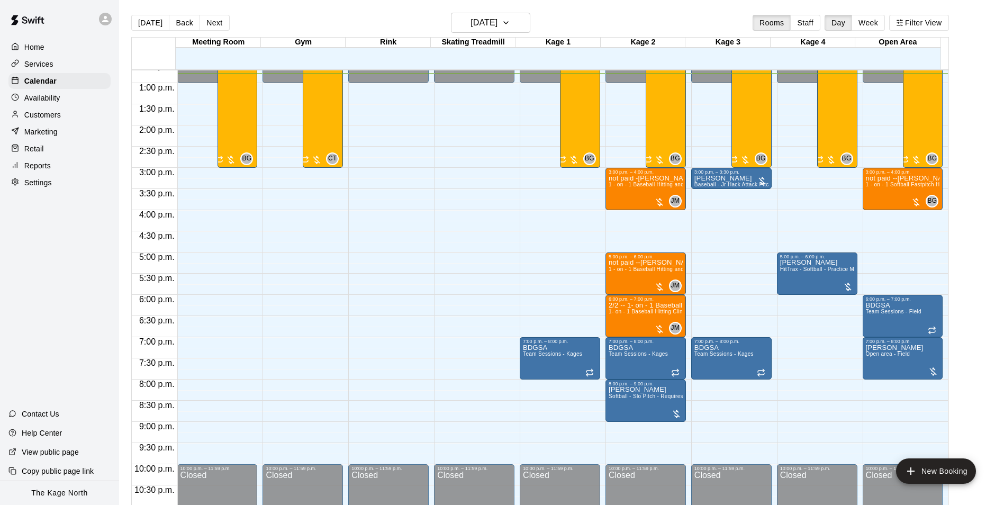
click at [34, 118] on p "Customers" at bounding box center [42, 115] width 37 height 11
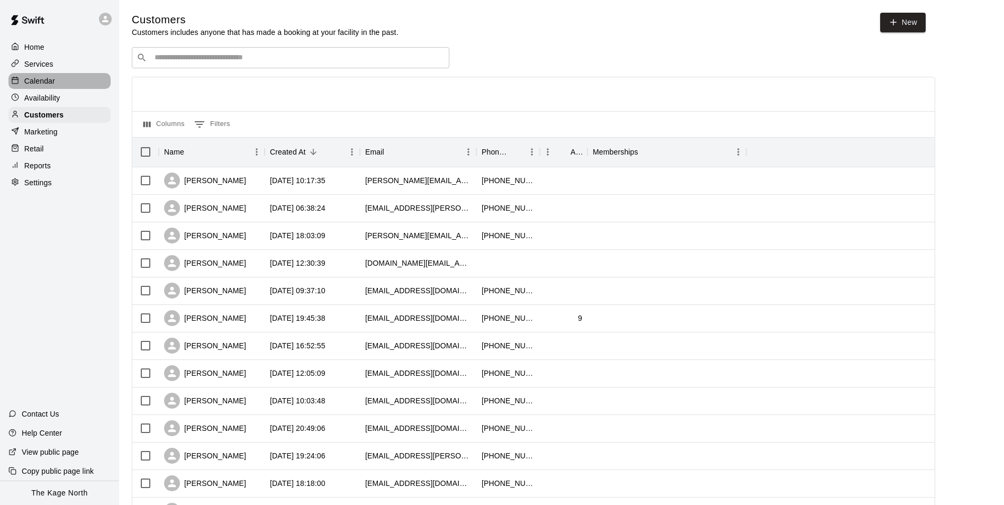
click at [46, 82] on p "Calendar" at bounding box center [39, 81] width 31 height 11
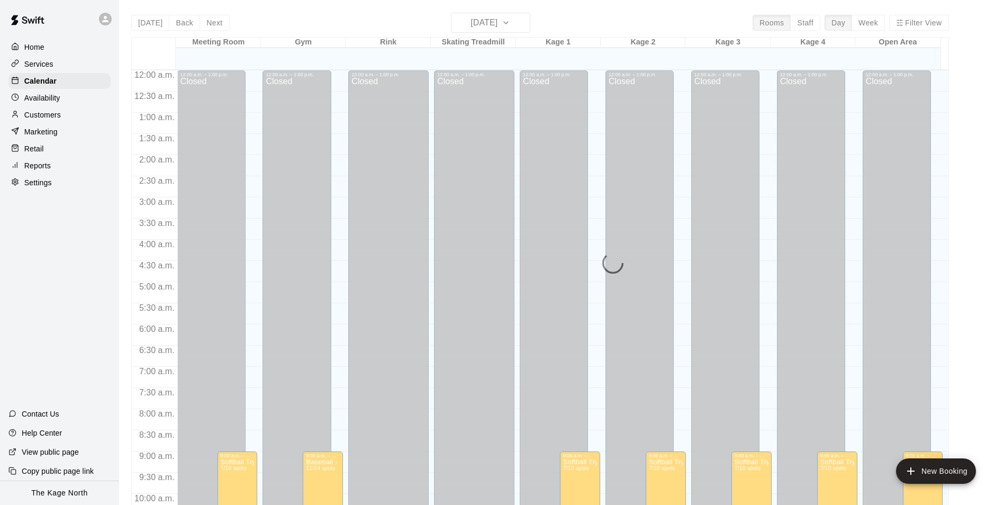
scroll to position [538, 0]
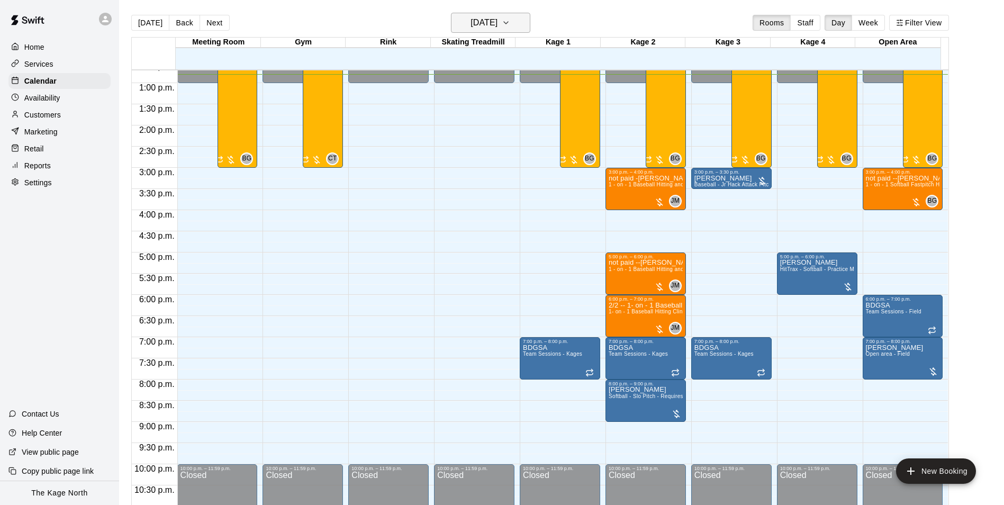
click at [498, 20] on h6 "[DATE]" at bounding box center [484, 22] width 27 height 15
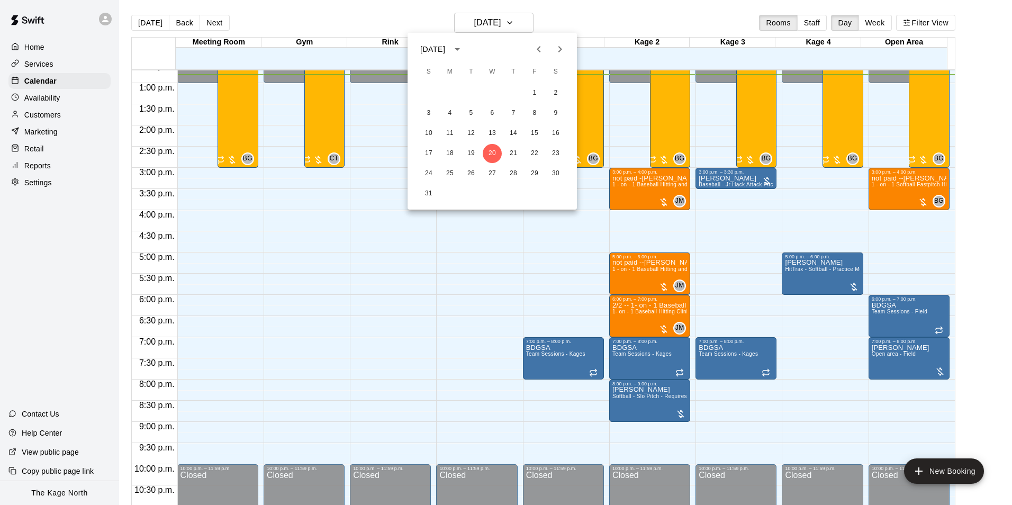
click at [585, 14] on div at bounding box center [506, 252] width 1012 height 505
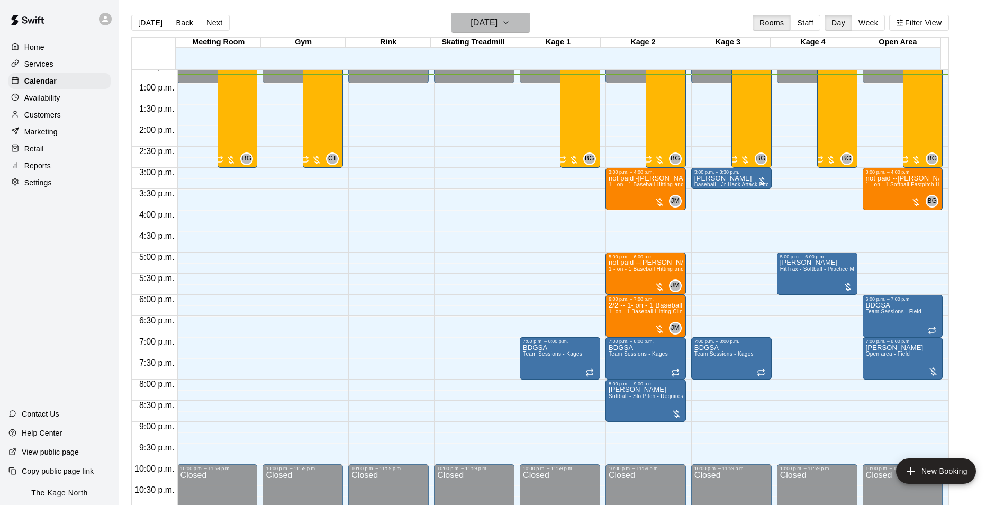
click at [510, 24] on icon "button" at bounding box center [506, 22] width 8 height 13
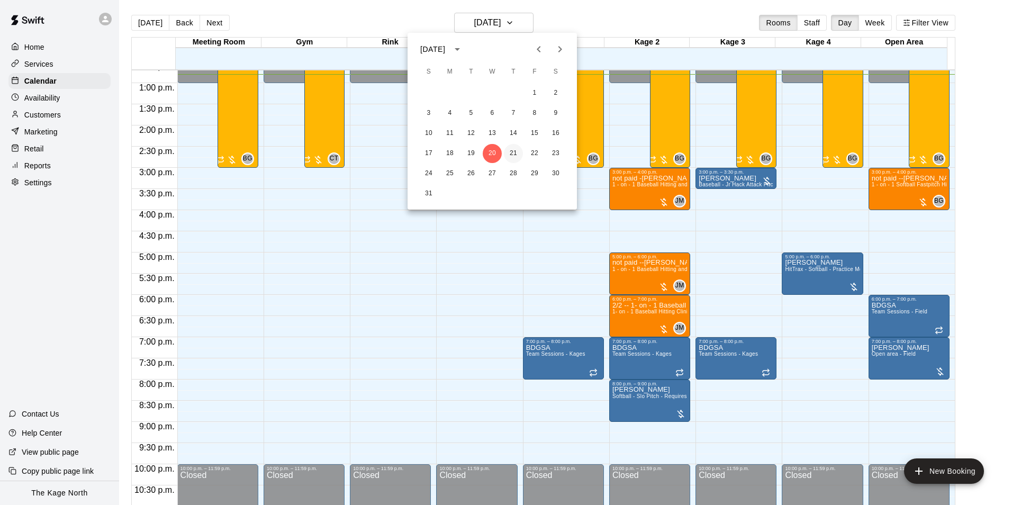
click at [513, 158] on button "21" at bounding box center [513, 153] width 19 height 19
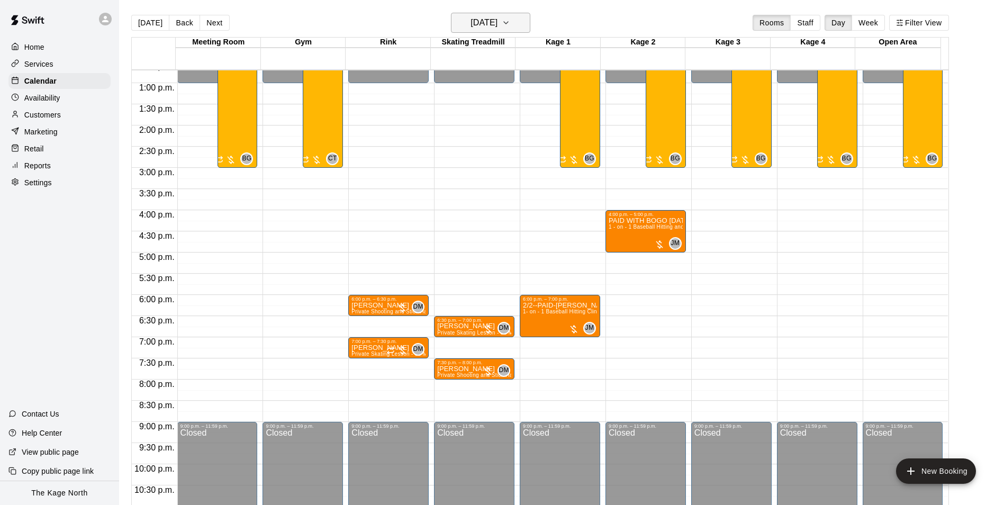
click at [498, 21] on h6 "[DATE]" at bounding box center [484, 22] width 27 height 15
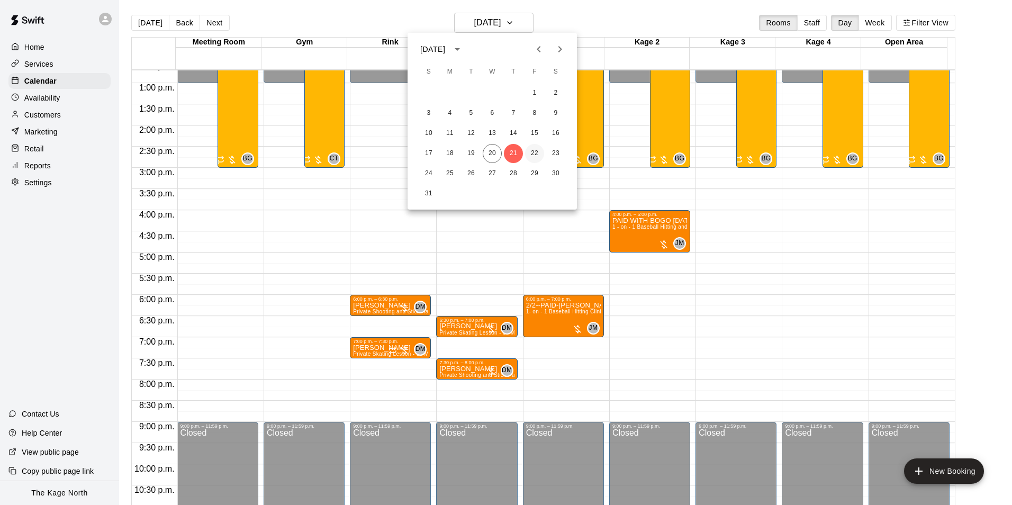
click at [537, 154] on button "22" at bounding box center [534, 153] width 19 height 19
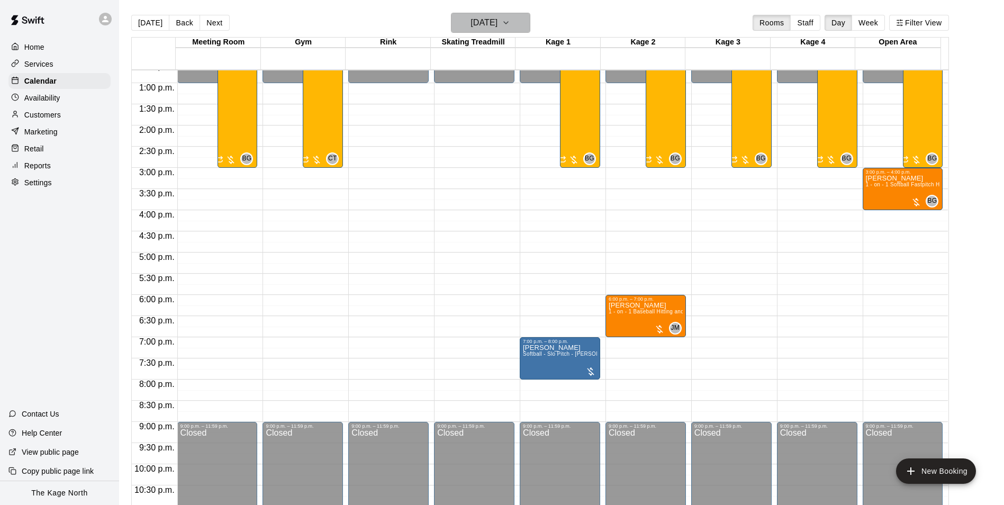
click at [513, 23] on button "[DATE]" at bounding box center [490, 23] width 79 height 20
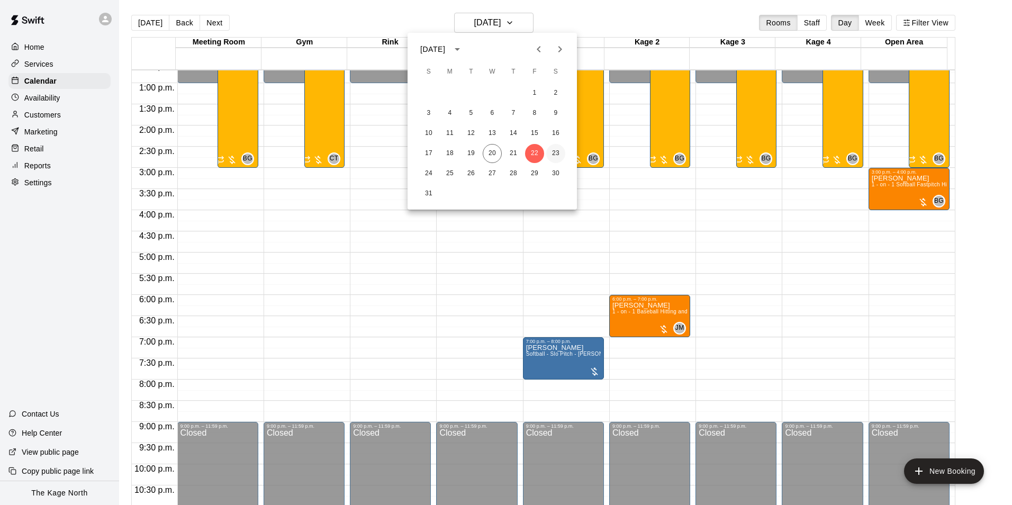
click at [552, 156] on button "23" at bounding box center [555, 153] width 19 height 19
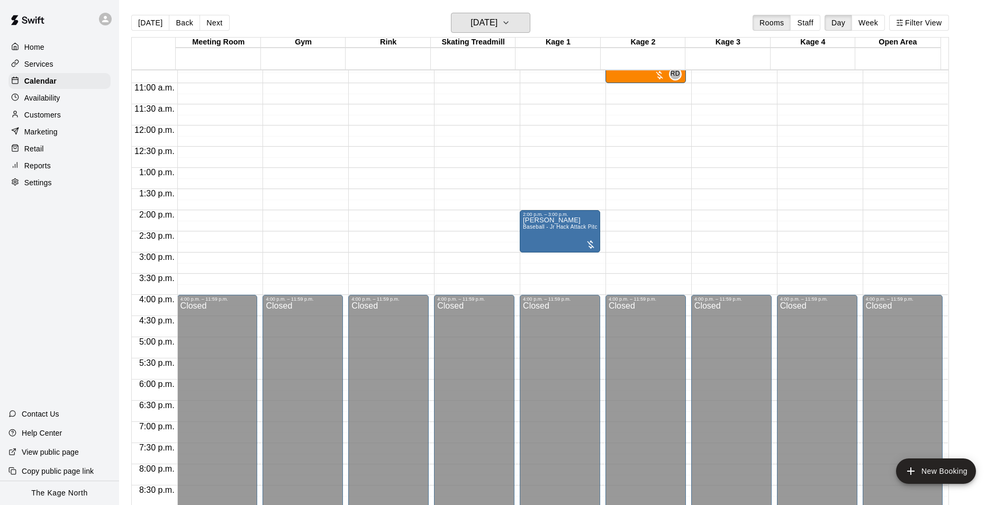
scroll to position [326, 0]
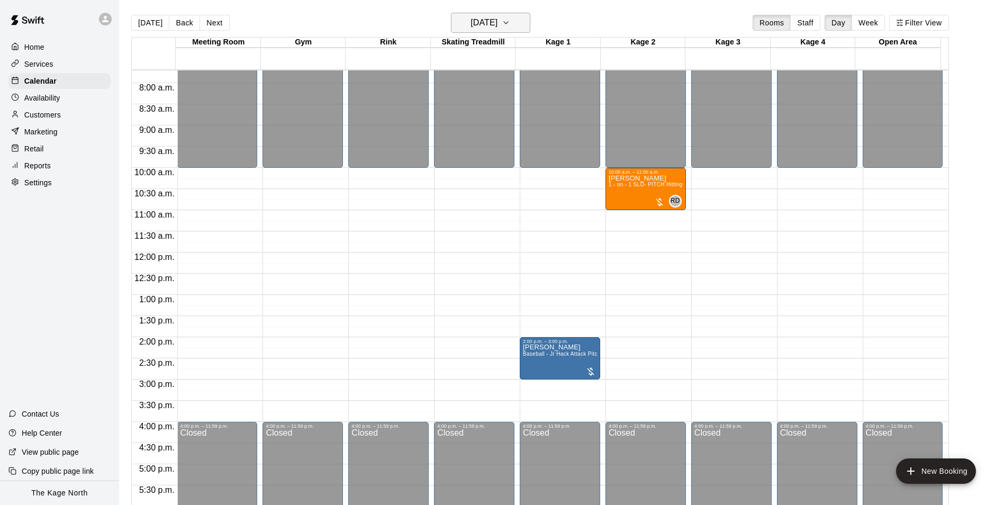
click at [498, 25] on h6 "[DATE]" at bounding box center [484, 22] width 27 height 15
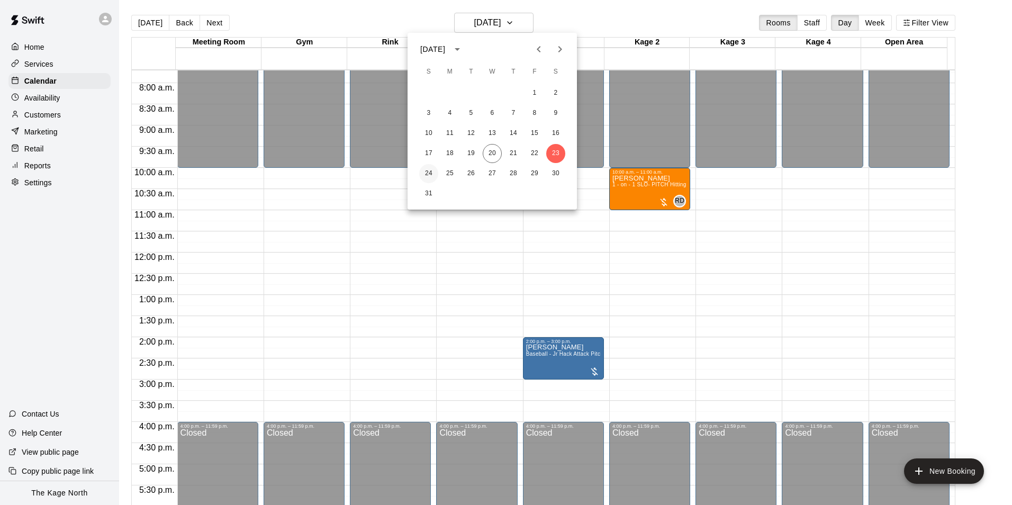
click at [434, 174] on button "24" at bounding box center [428, 173] width 19 height 19
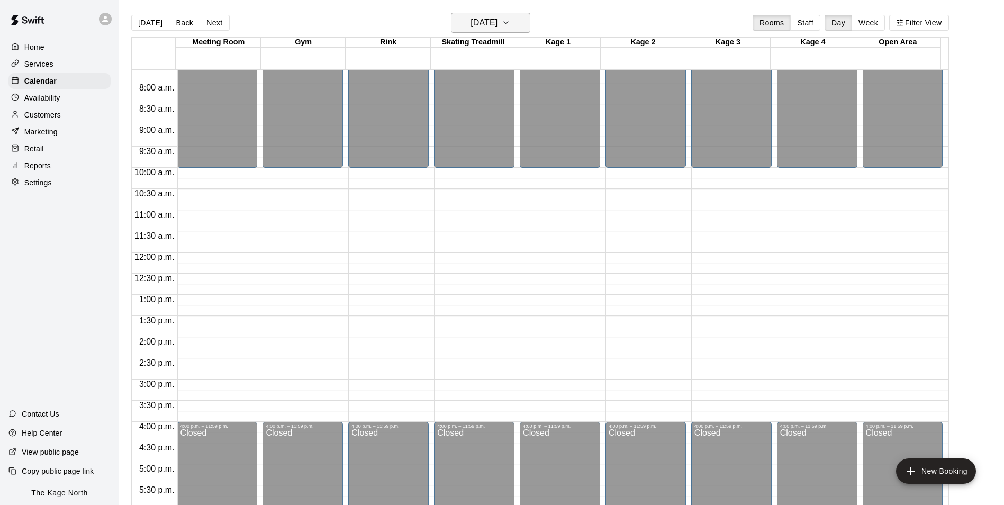
click at [498, 20] on h6 "[DATE]" at bounding box center [484, 22] width 27 height 15
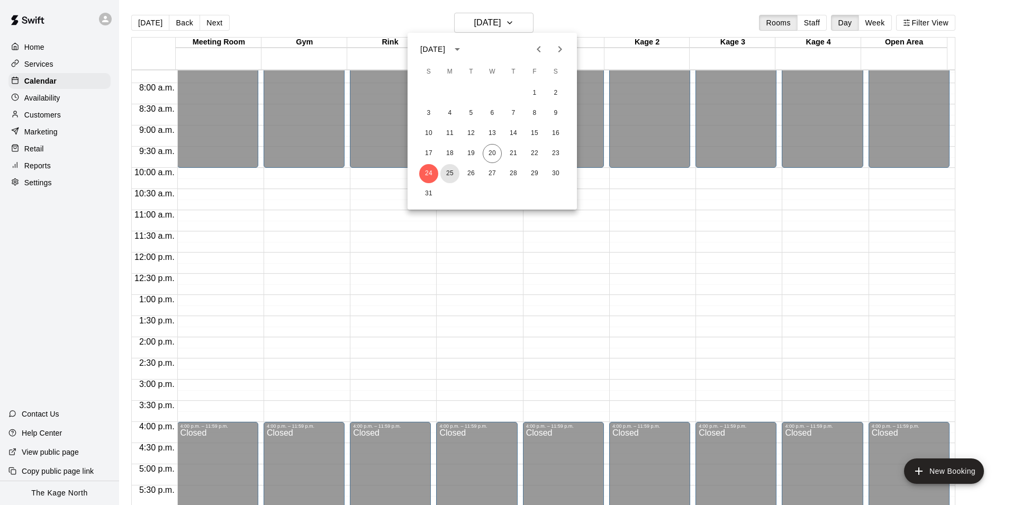
click at [456, 172] on button "25" at bounding box center [450, 173] width 19 height 19
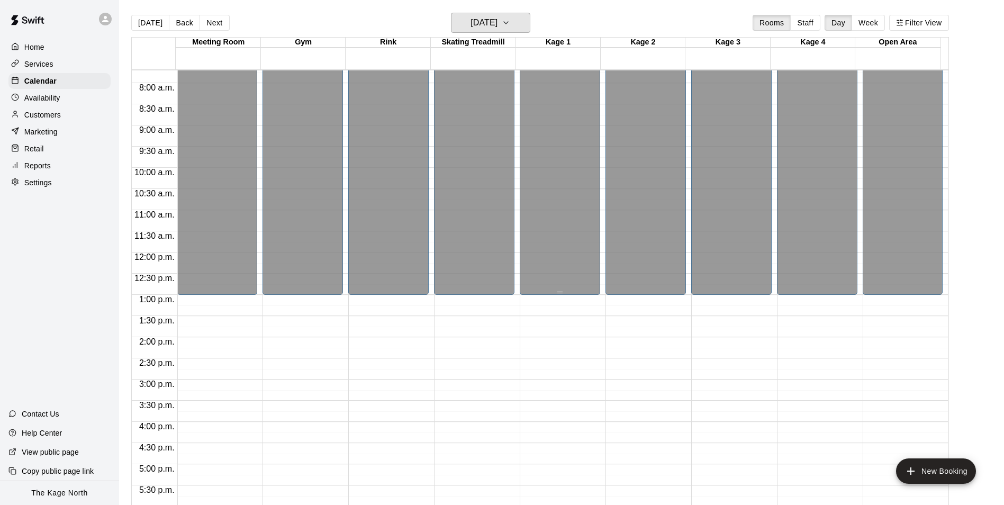
scroll to position [485, 0]
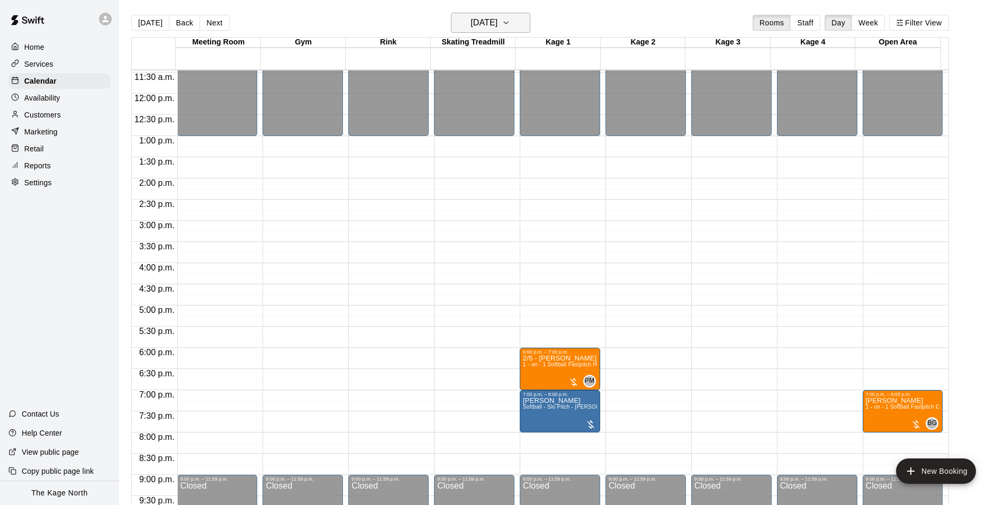
click at [517, 23] on button "[DATE]" at bounding box center [490, 23] width 79 height 20
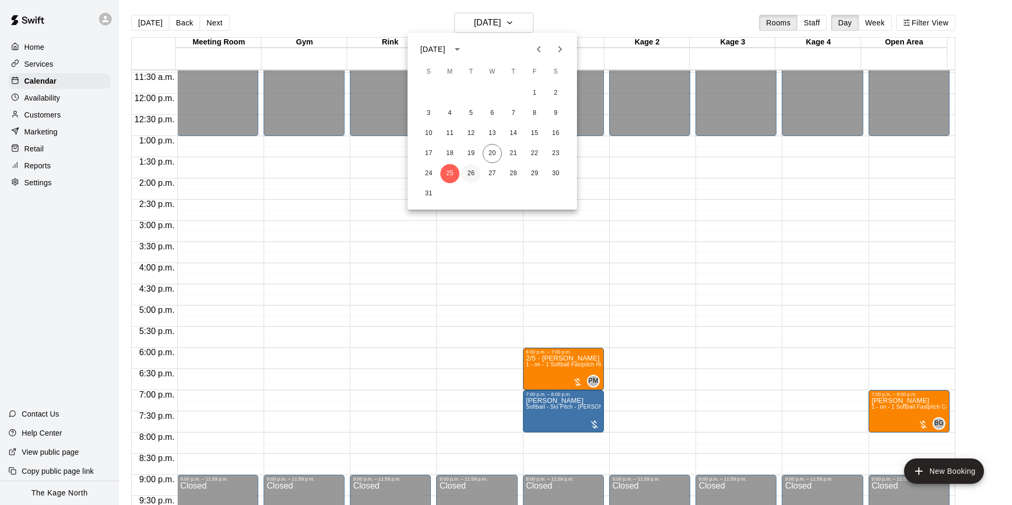
click at [472, 175] on button "26" at bounding box center [471, 173] width 19 height 19
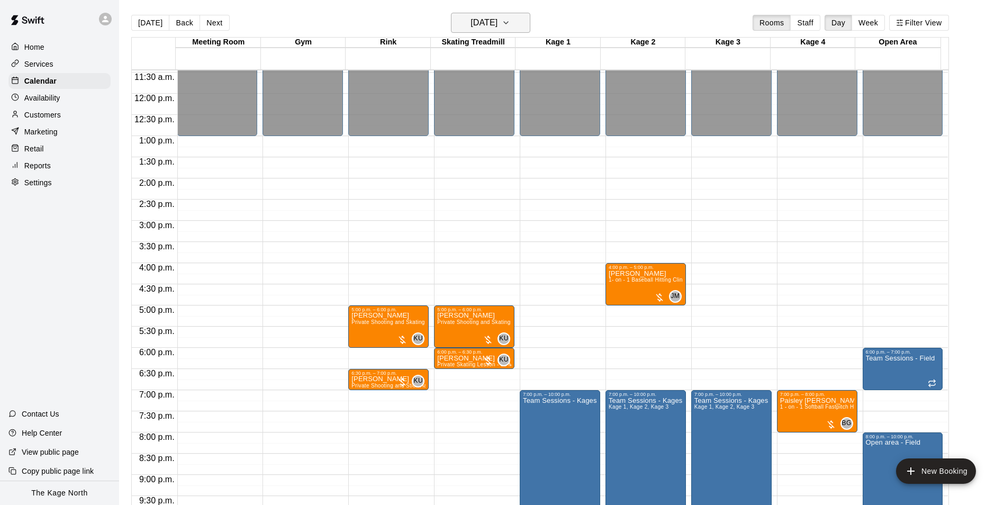
click at [498, 19] on h6 "[DATE]" at bounding box center [484, 22] width 27 height 15
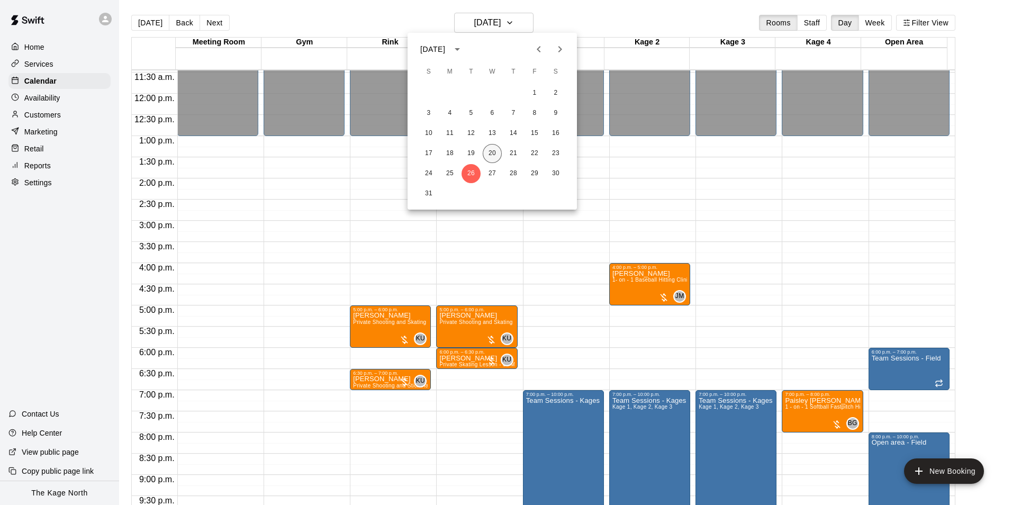
click at [491, 154] on button "20" at bounding box center [492, 153] width 19 height 19
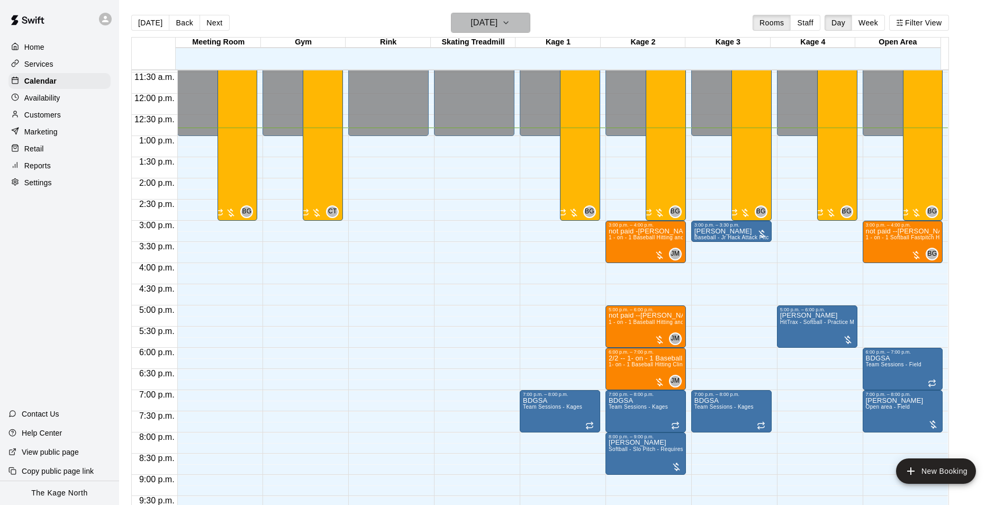
click at [498, 20] on h6 "[DATE]" at bounding box center [484, 22] width 27 height 15
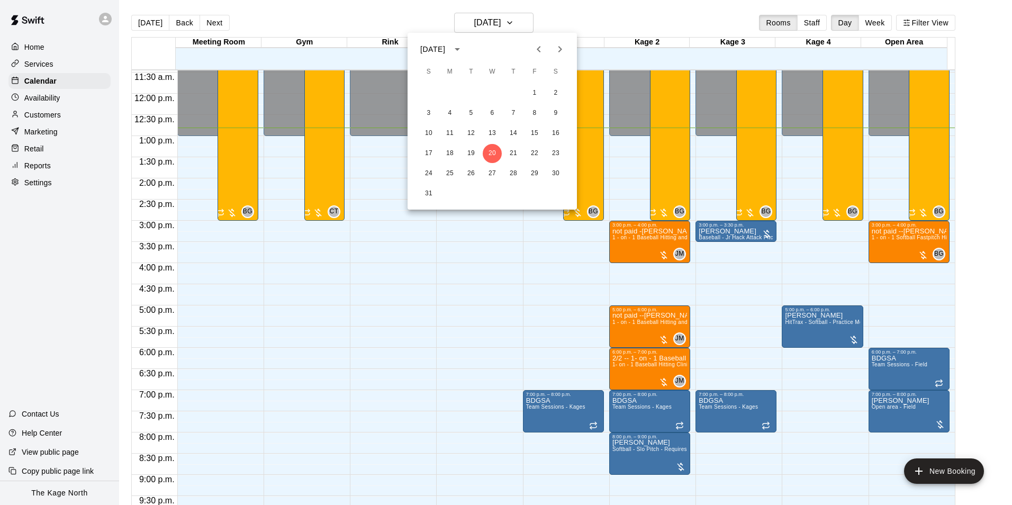
click at [591, 23] on div at bounding box center [506, 252] width 1012 height 505
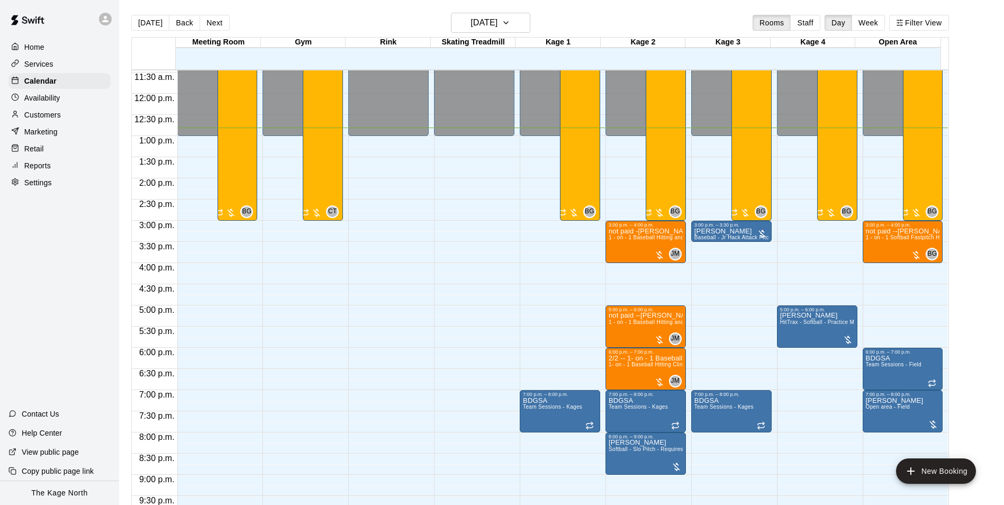
click at [39, 42] on p "Home" at bounding box center [34, 47] width 20 height 11
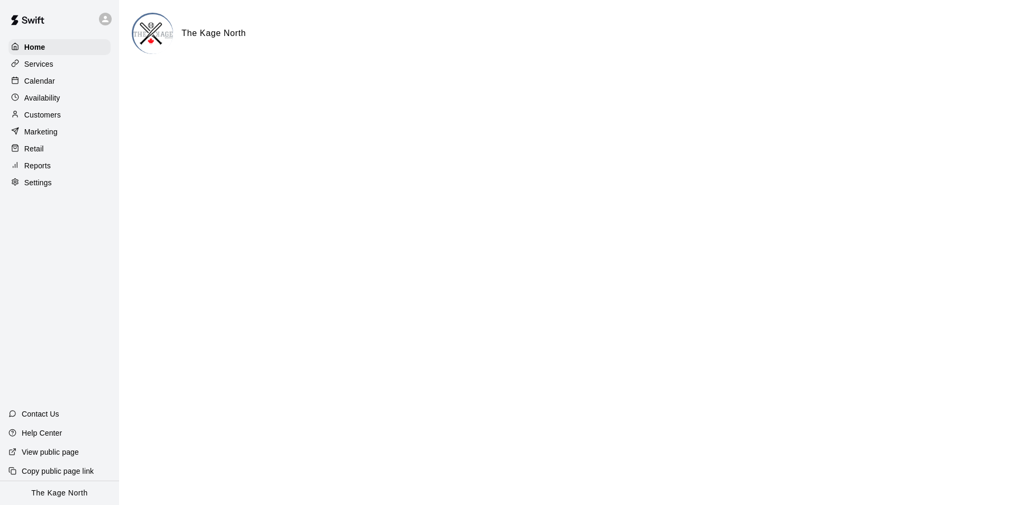
click at [50, 82] on p "Calendar" at bounding box center [39, 81] width 31 height 11
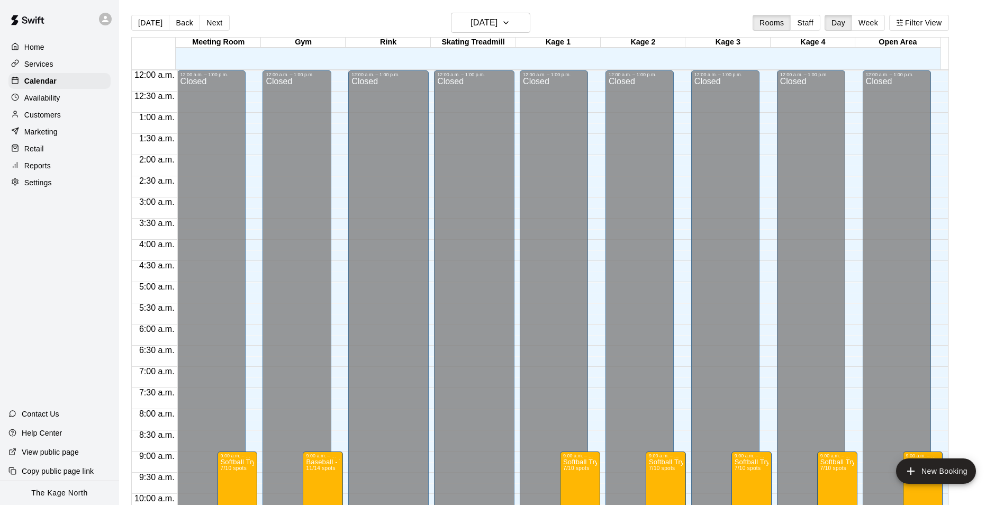
scroll to position [538, 0]
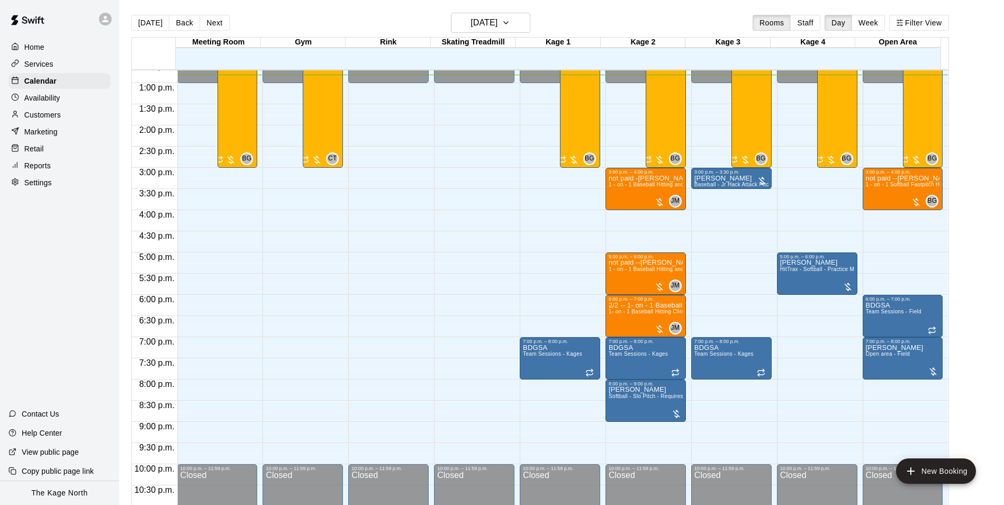
click at [61, 120] on p "Customers" at bounding box center [42, 115] width 37 height 11
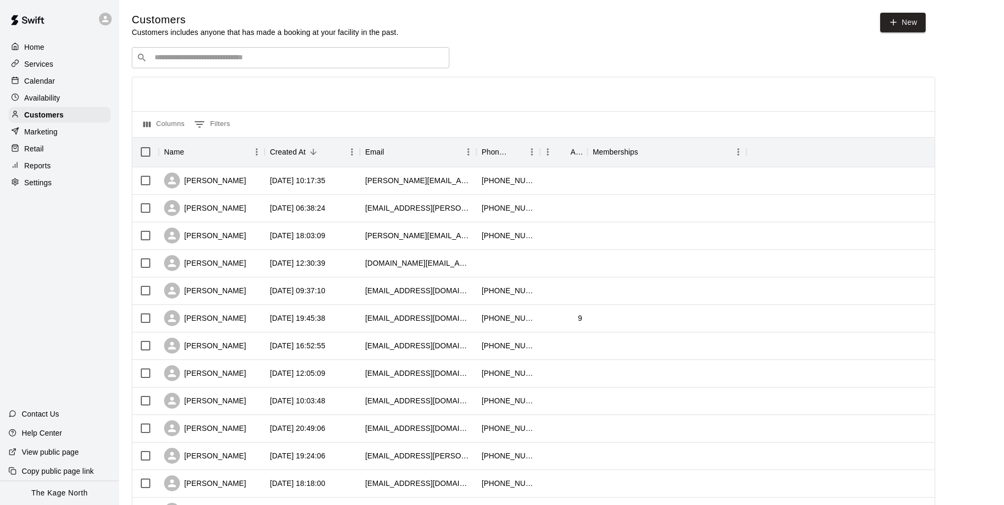
click at [39, 83] on p "Calendar" at bounding box center [39, 81] width 31 height 11
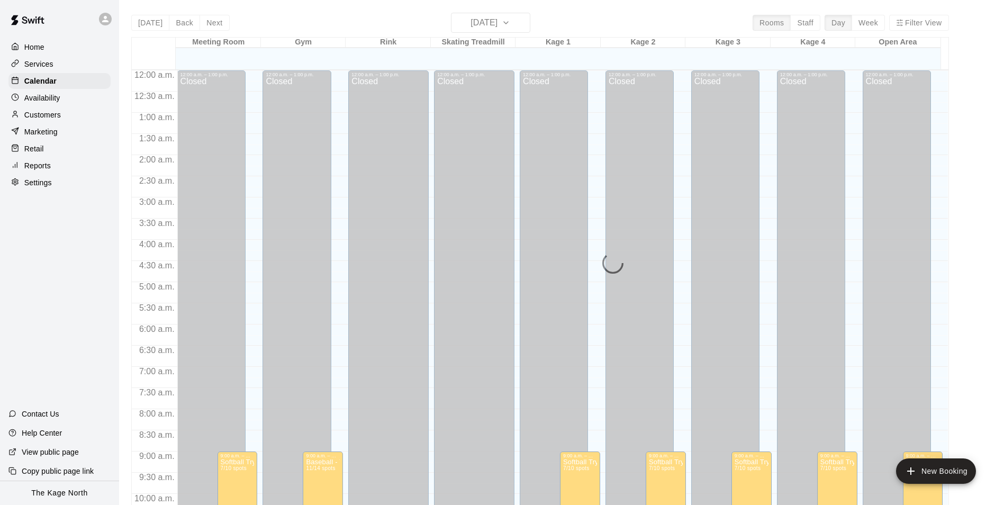
scroll to position [538, 0]
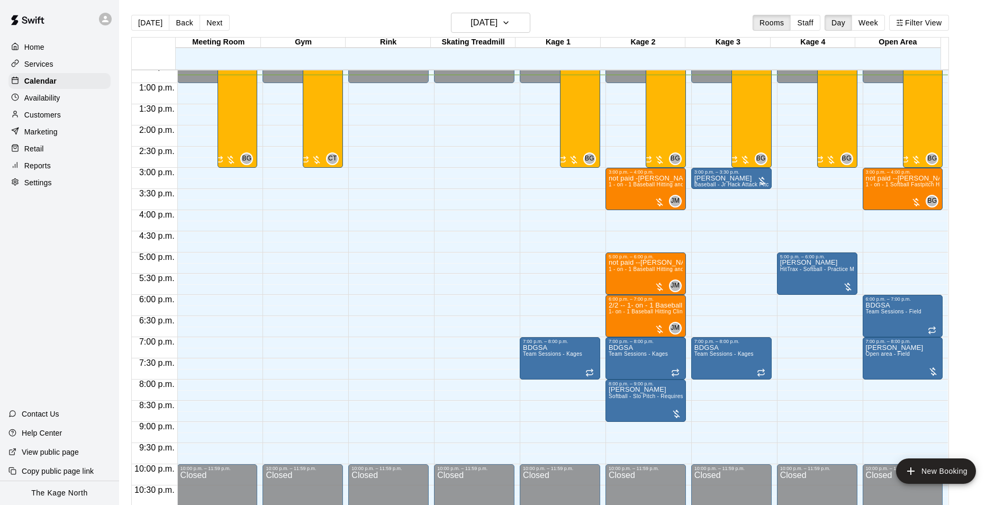
click at [49, 60] on p "Services" at bounding box center [38, 64] width 29 height 11
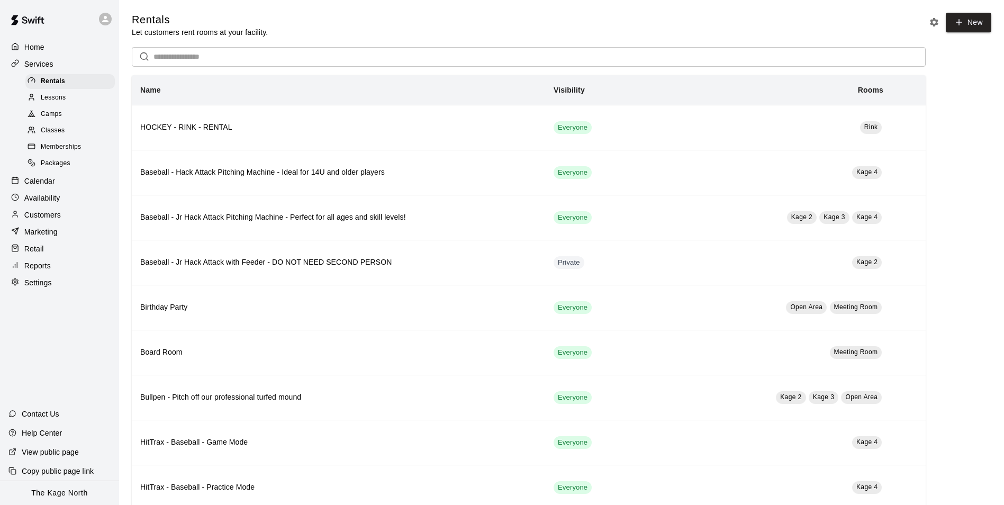
click at [57, 119] on span "Camps" at bounding box center [51, 114] width 21 height 11
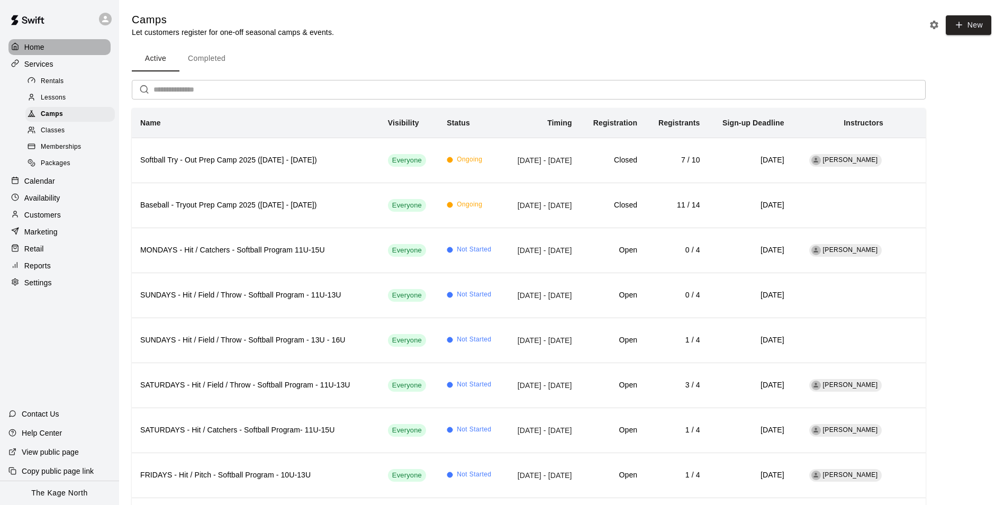
click at [31, 50] on p "Home" at bounding box center [34, 47] width 20 height 11
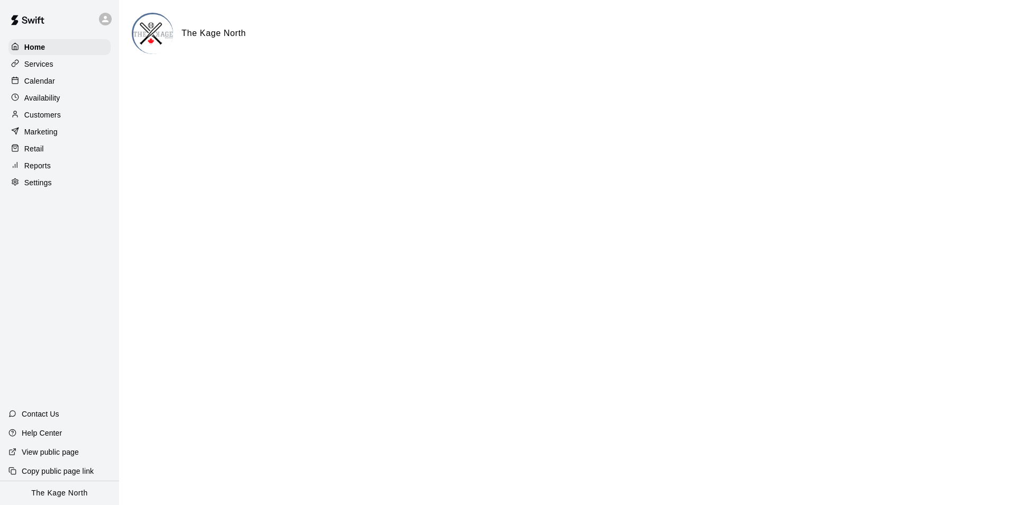
click at [47, 83] on p "Calendar" at bounding box center [39, 81] width 31 height 11
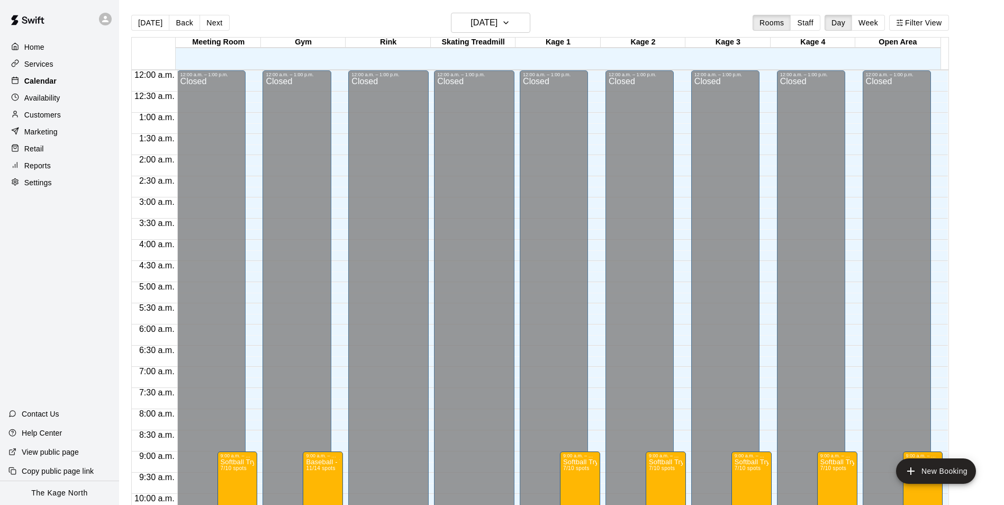
scroll to position [538, 0]
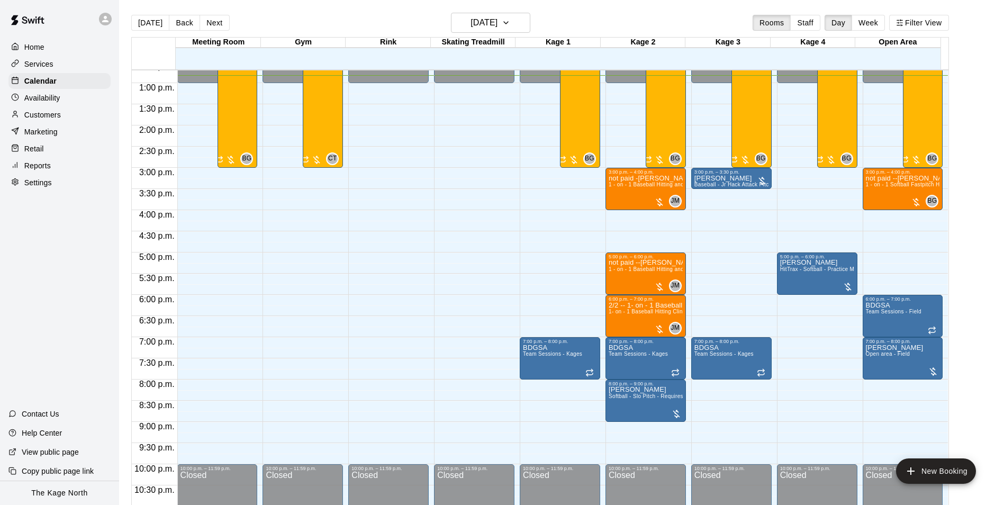
click at [567, 21] on div "[DATE] Back [DATE][DATE] Rooms Staff Day Week Filter View" at bounding box center [540, 25] width 818 height 24
click at [591, 21] on div "[DATE] Back [DATE][DATE] Rooms Staff Day Week Filter View" at bounding box center [540, 25] width 818 height 24
click at [320, 22] on div "[DATE] Back [DATE][DATE] Rooms Staff Day Week Filter View" at bounding box center [540, 25] width 818 height 24
click at [330, 14] on div "[DATE] Back [DATE][DATE] Rooms Staff Day Week Filter View" at bounding box center [540, 25] width 818 height 24
click at [498, 24] on h6 "[DATE]" at bounding box center [484, 22] width 27 height 15
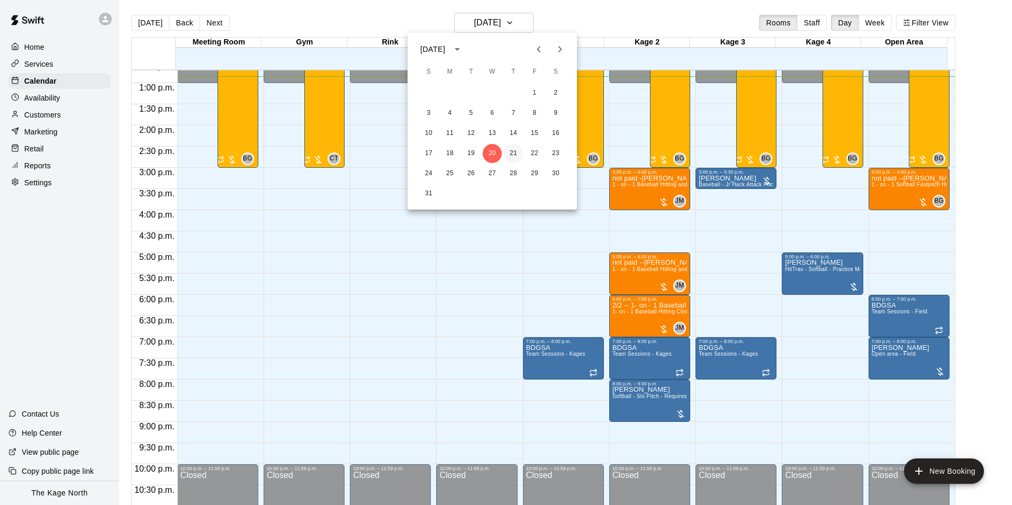
click at [511, 154] on button "21" at bounding box center [513, 153] width 19 height 19
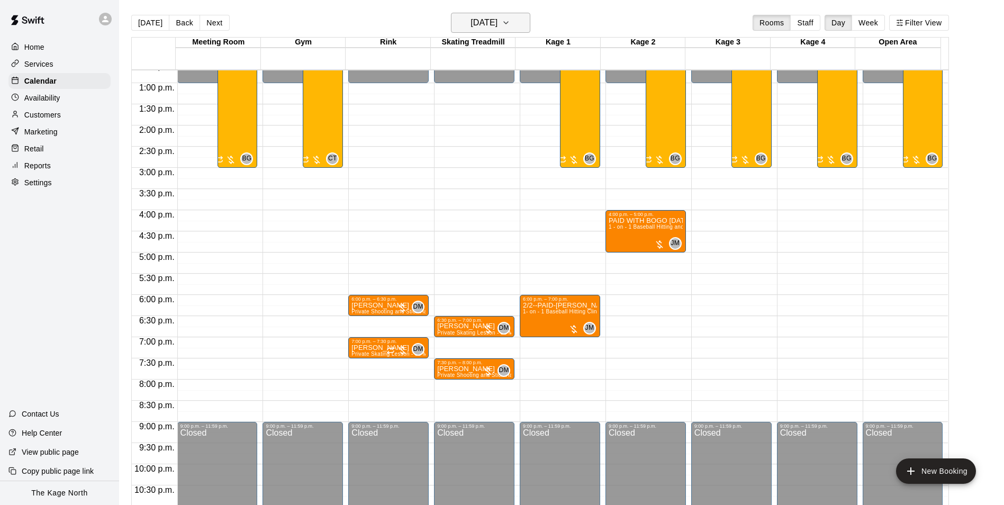
click at [498, 21] on h6 "[DATE]" at bounding box center [484, 22] width 27 height 15
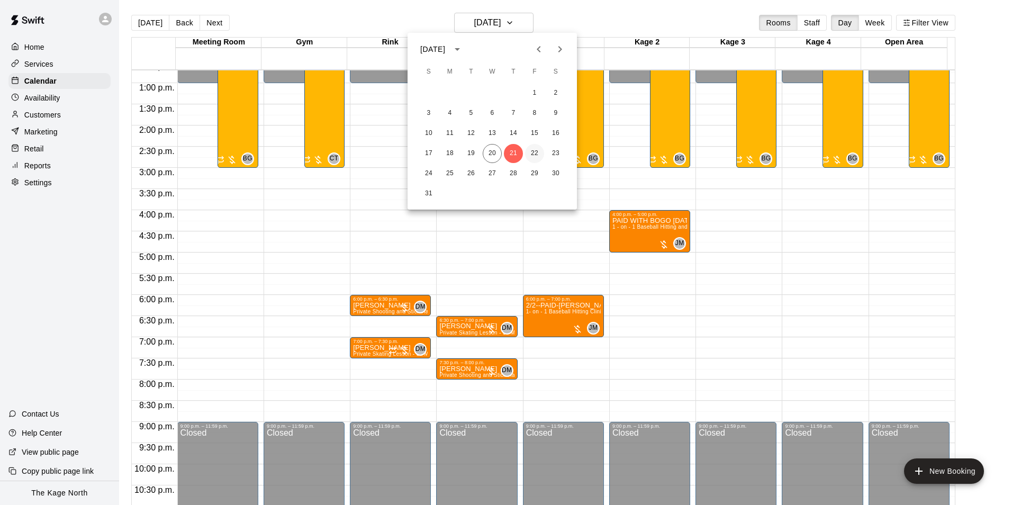
click at [533, 148] on button "22" at bounding box center [534, 153] width 19 height 19
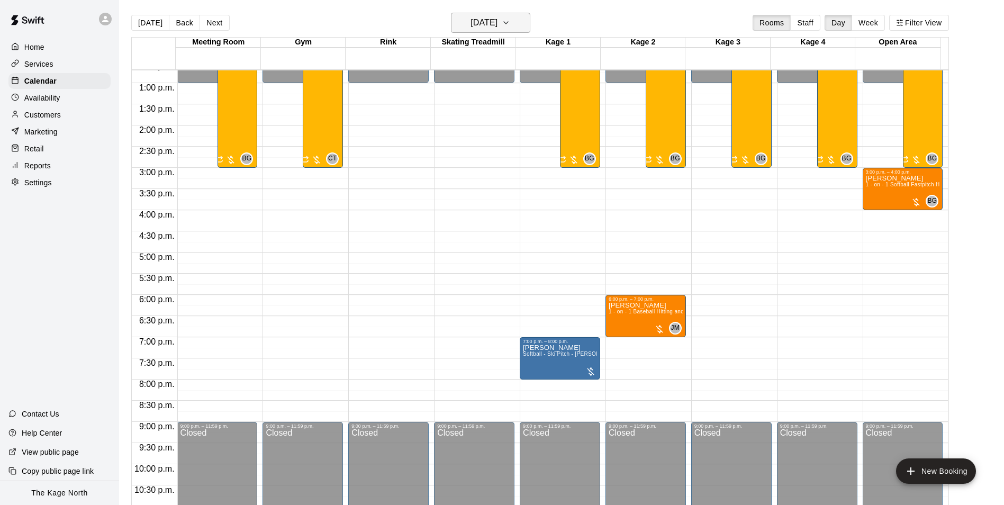
click at [498, 22] on h6 "[DATE]" at bounding box center [484, 22] width 27 height 15
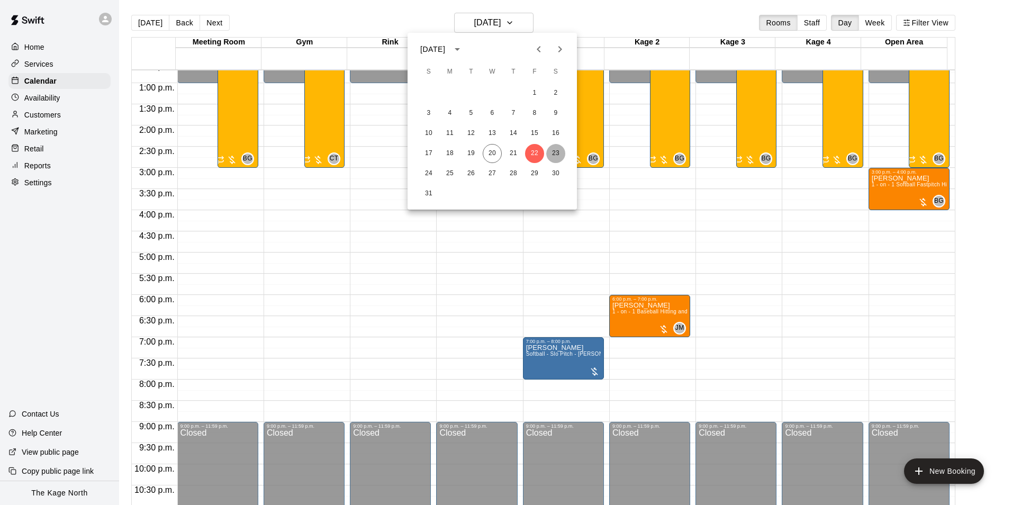
click at [552, 152] on button "23" at bounding box center [555, 153] width 19 height 19
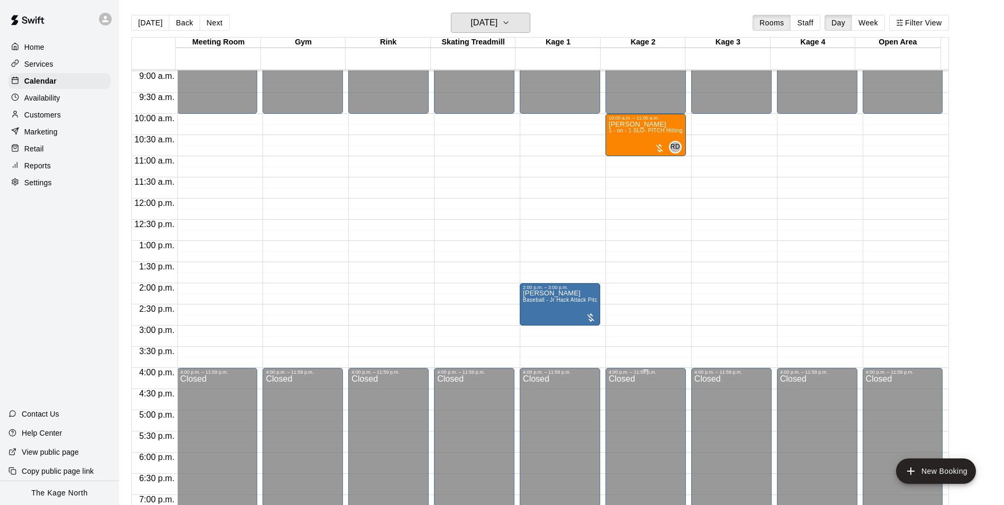
scroll to position [379, 0]
click at [498, 25] on h6 "[DATE]" at bounding box center [484, 22] width 27 height 15
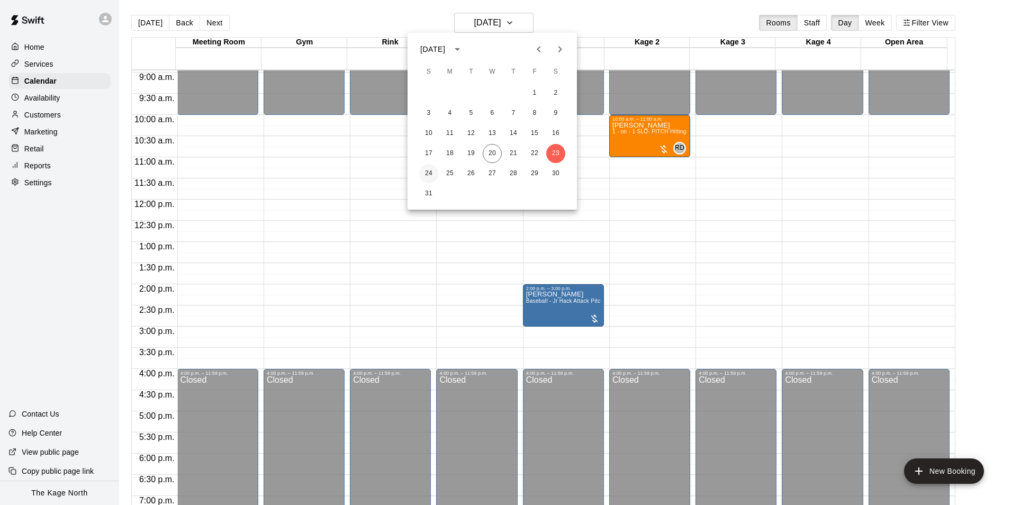
click at [431, 173] on button "24" at bounding box center [428, 173] width 19 height 19
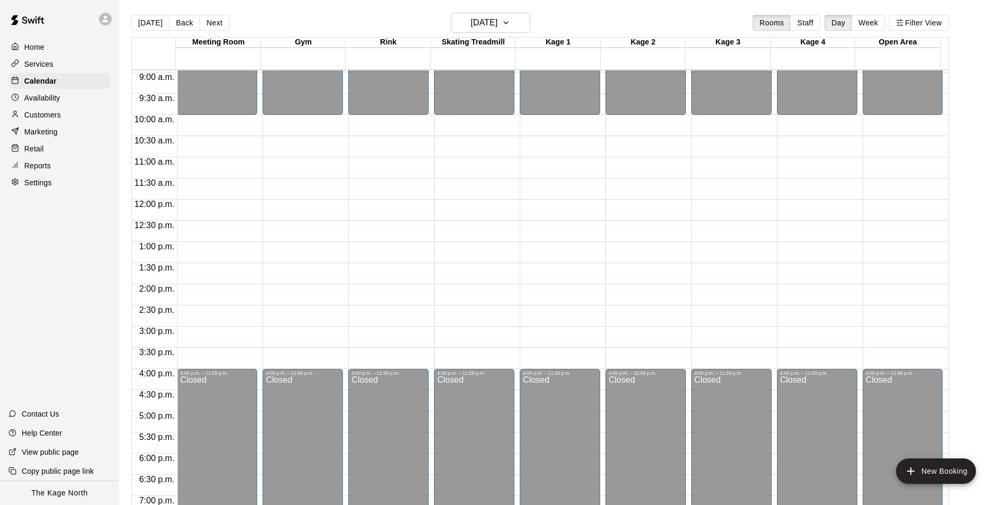
click at [499, 12] on main "[DATE] Back [DATE][DATE] Rooms Staff Day Week Filter View Meeting Room 24 Sun G…" at bounding box center [561, 261] width 885 height 522
click at [498, 19] on h6 "[DATE]" at bounding box center [484, 22] width 27 height 15
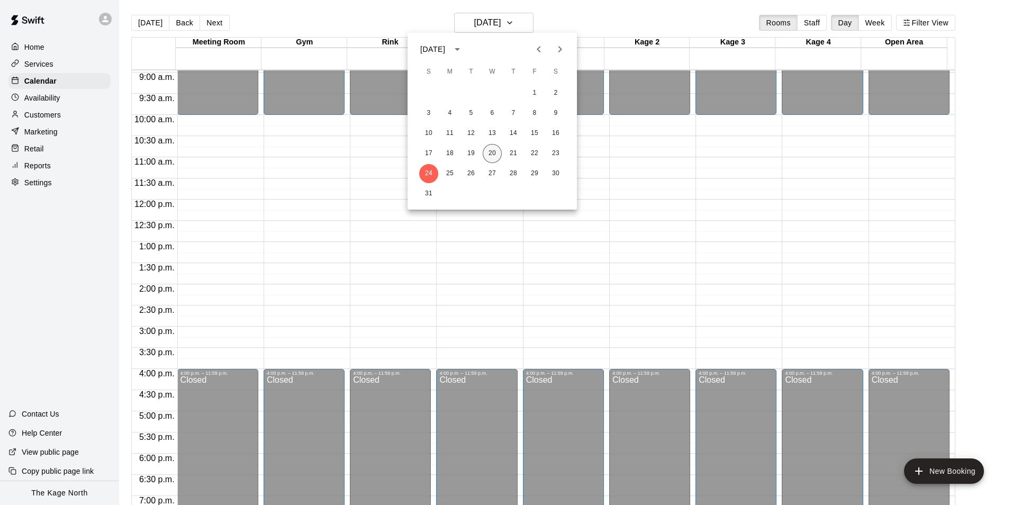
click at [494, 153] on button "20" at bounding box center [492, 153] width 19 height 19
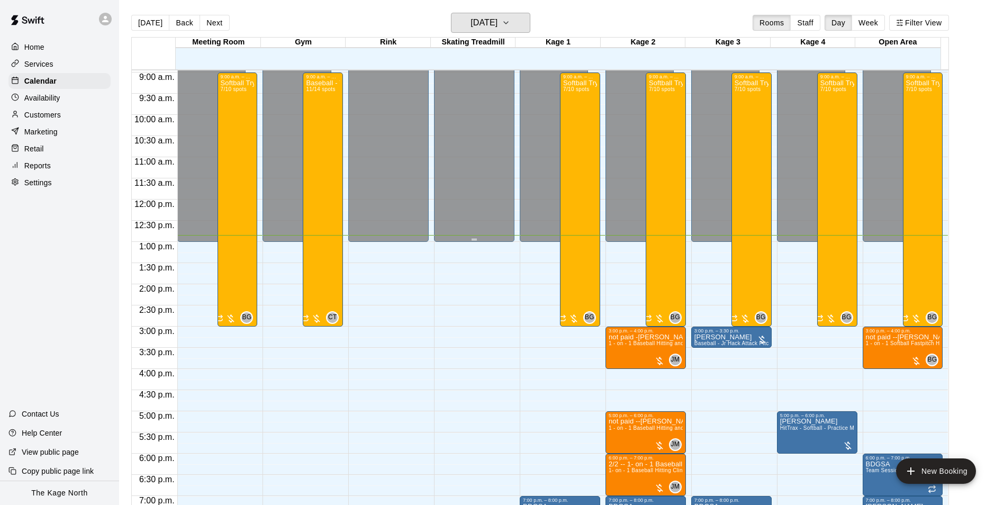
scroll to position [538, 0]
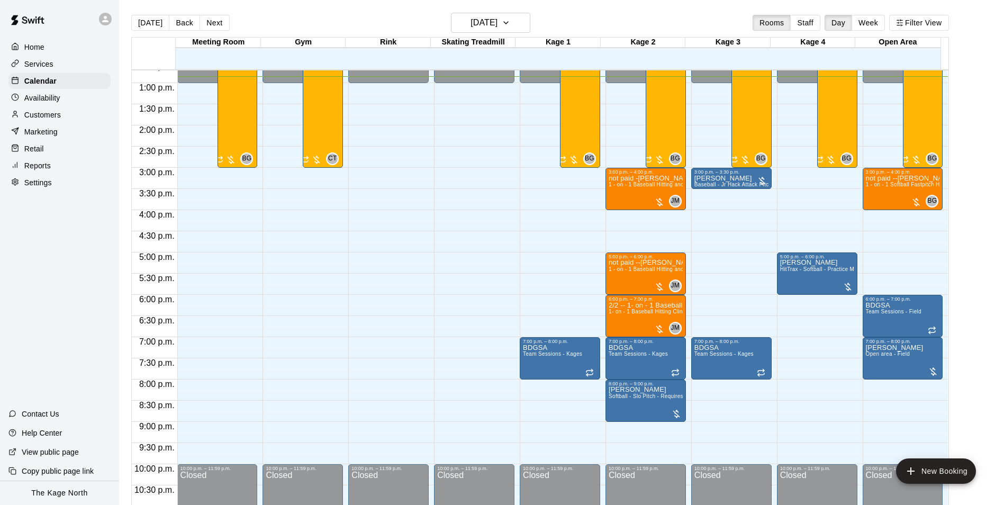
click at [309, 17] on div "[DATE] Back [DATE][DATE] Rooms Staff Day Week Filter View" at bounding box center [540, 25] width 818 height 24
click at [498, 23] on h6 "[DATE]" at bounding box center [484, 22] width 27 height 15
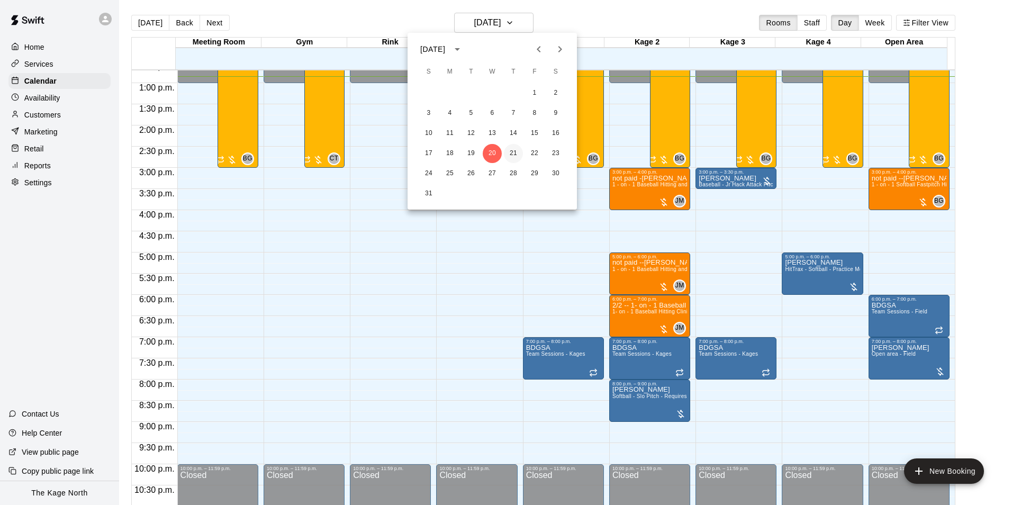
click at [514, 155] on button "21" at bounding box center [513, 153] width 19 height 19
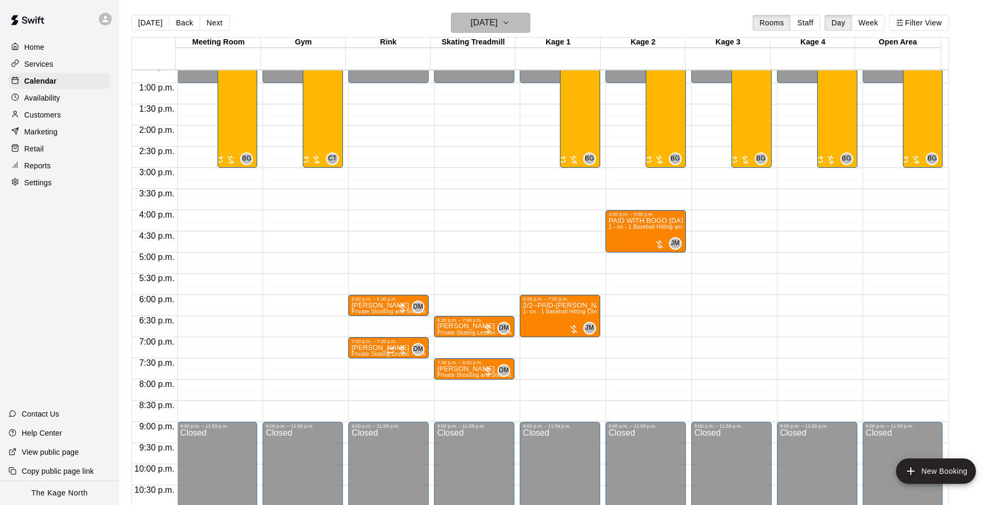
click at [498, 18] on h6 "[DATE]" at bounding box center [484, 22] width 27 height 15
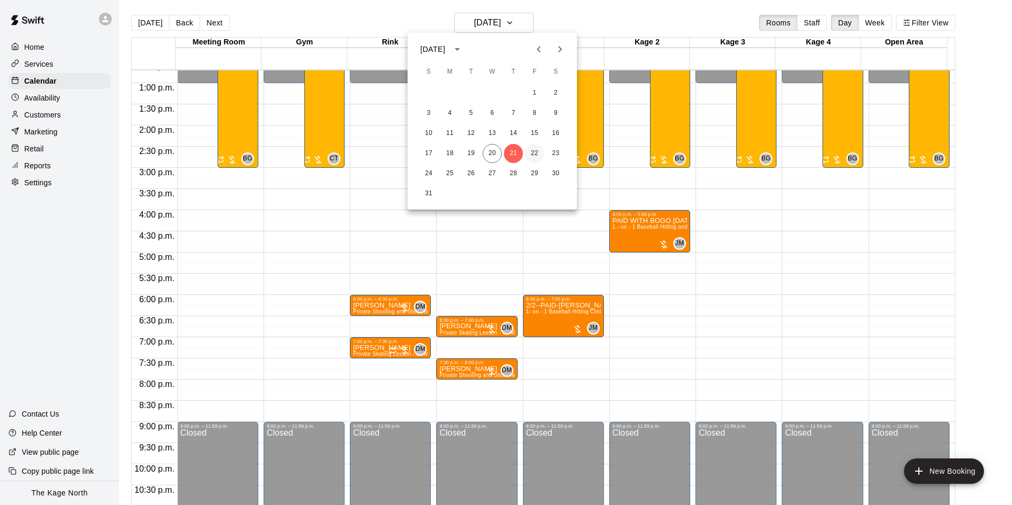
click at [532, 152] on button "22" at bounding box center [534, 153] width 19 height 19
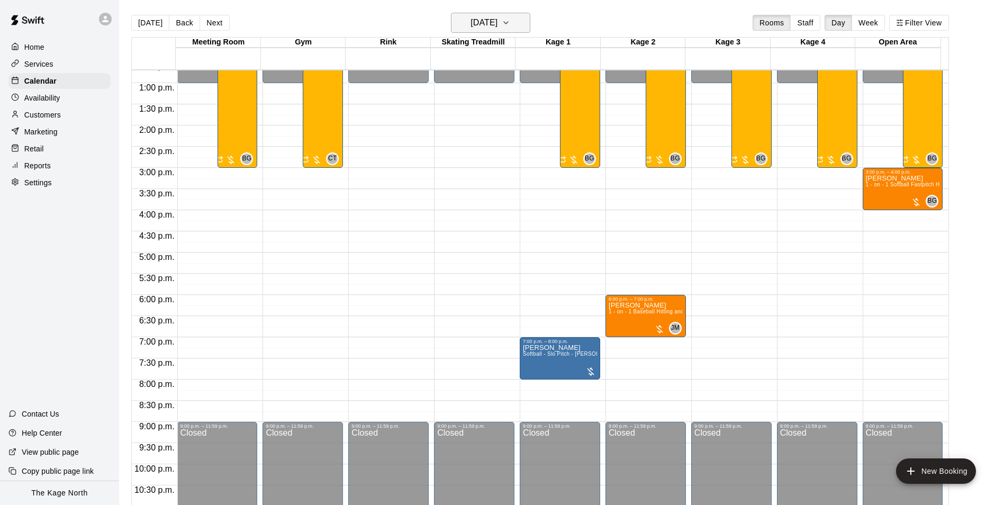
click at [498, 20] on h6 "[DATE]" at bounding box center [484, 22] width 27 height 15
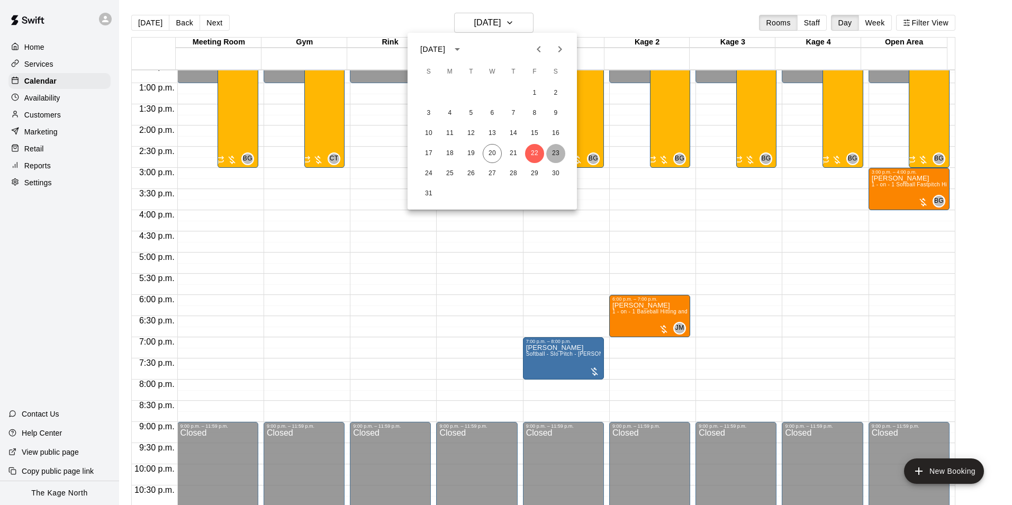
click at [556, 155] on button "23" at bounding box center [555, 153] width 19 height 19
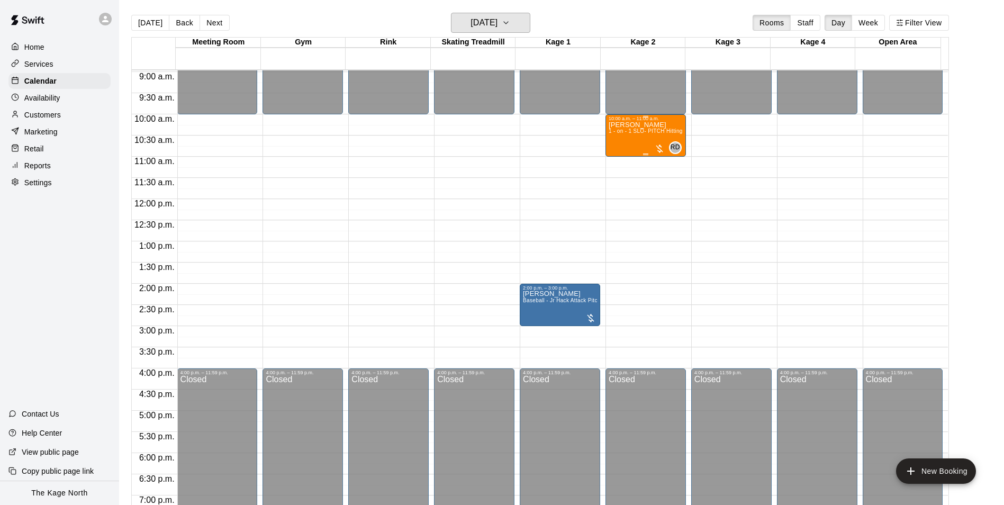
scroll to position [379, 0]
click at [491, 20] on h6 "[DATE]" at bounding box center [484, 22] width 27 height 15
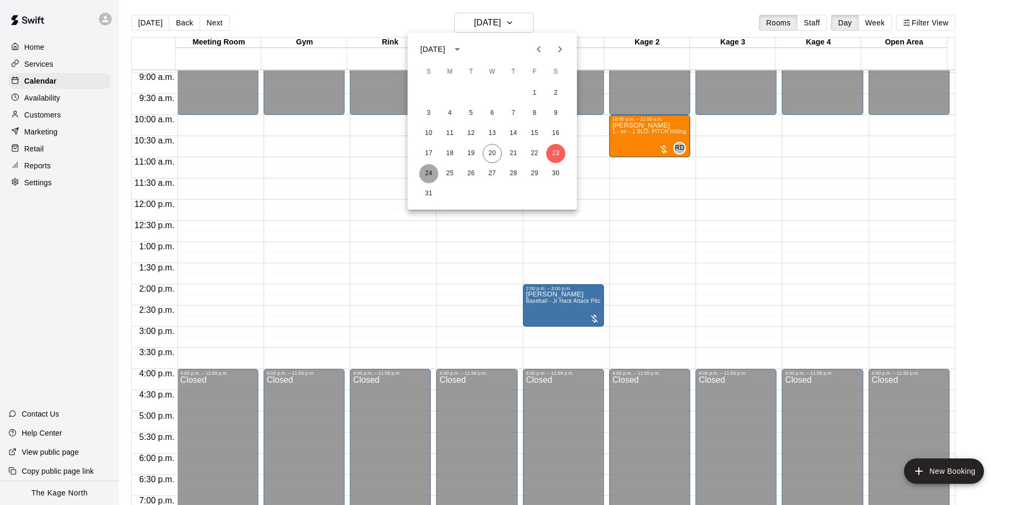
drag, startPoint x: 427, startPoint y: 170, endPoint x: 608, endPoint y: 240, distance: 194.8
click at [427, 169] on button "24" at bounding box center [428, 173] width 19 height 19
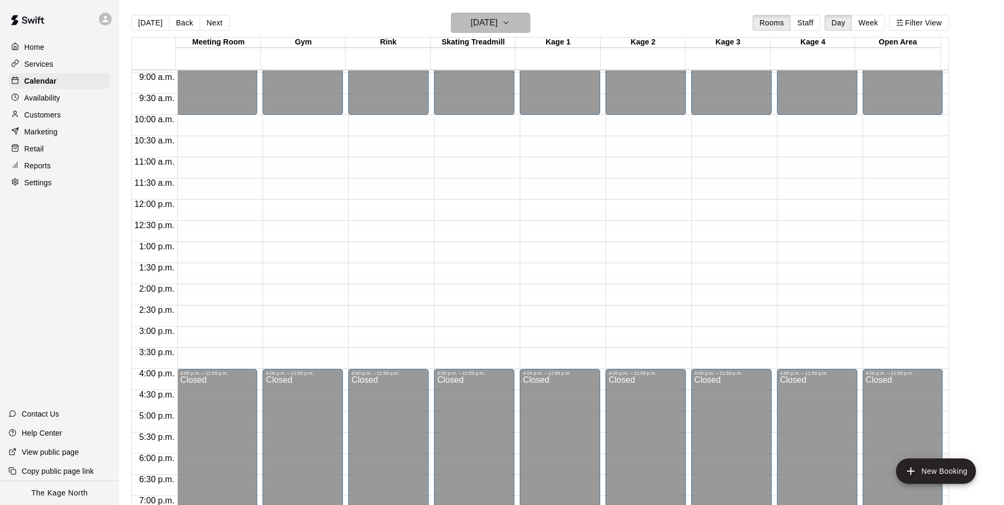
click at [507, 30] on button "[DATE]" at bounding box center [490, 23] width 79 height 20
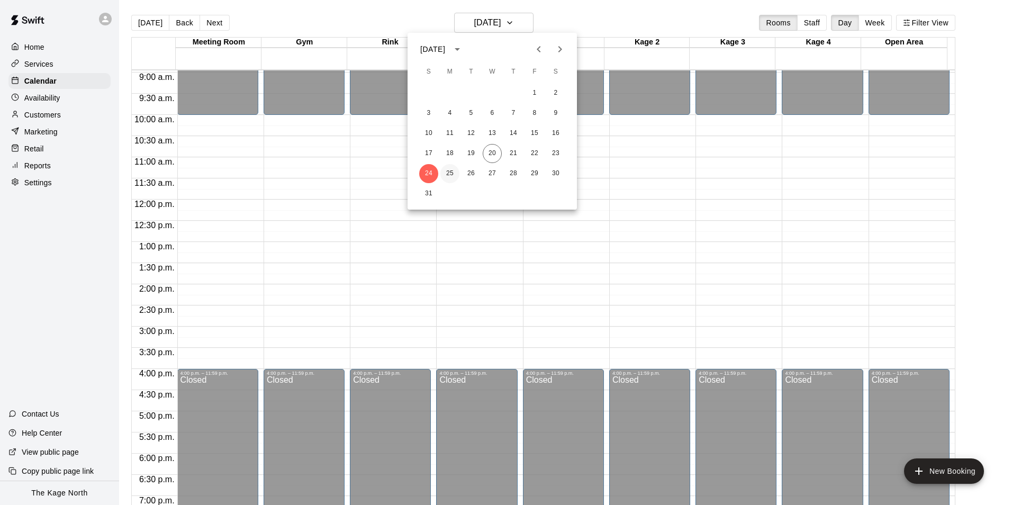
click at [451, 169] on button "25" at bounding box center [450, 173] width 19 height 19
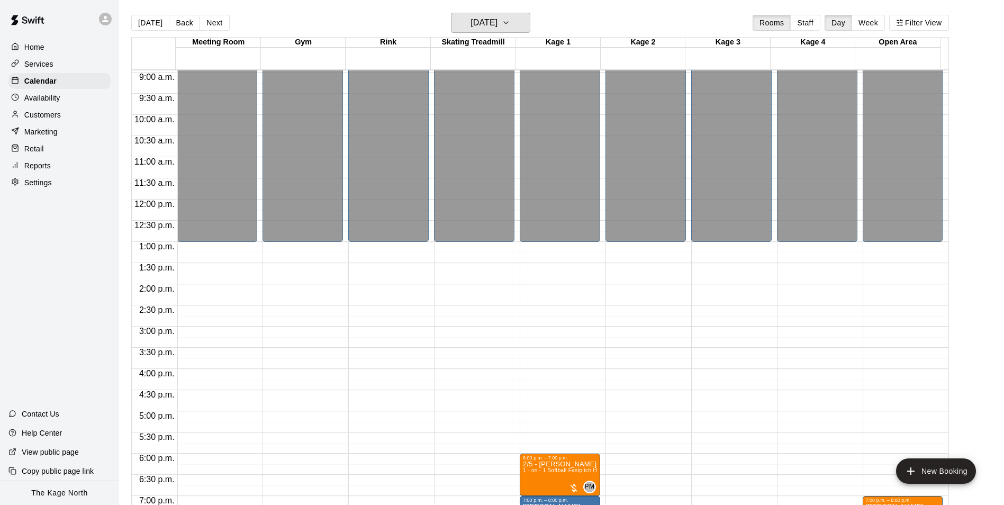
scroll to position [571, 0]
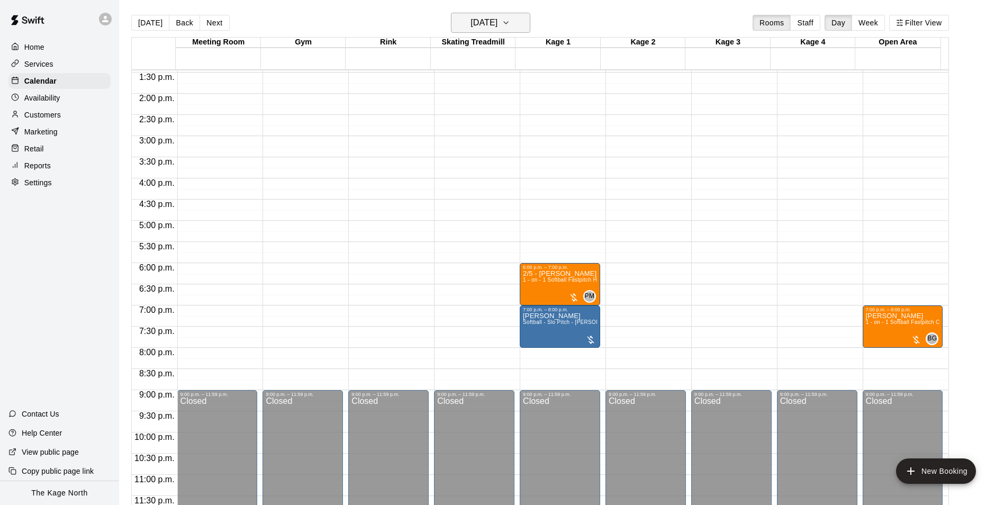
click at [498, 21] on h6 "[DATE]" at bounding box center [484, 22] width 27 height 15
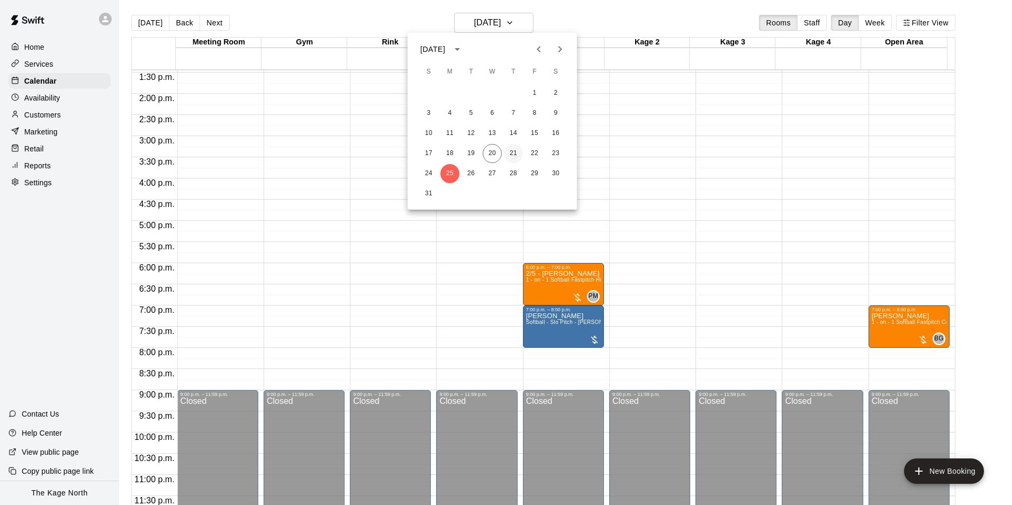
click at [512, 157] on button "21" at bounding box center [513, 153] width 19 height 19
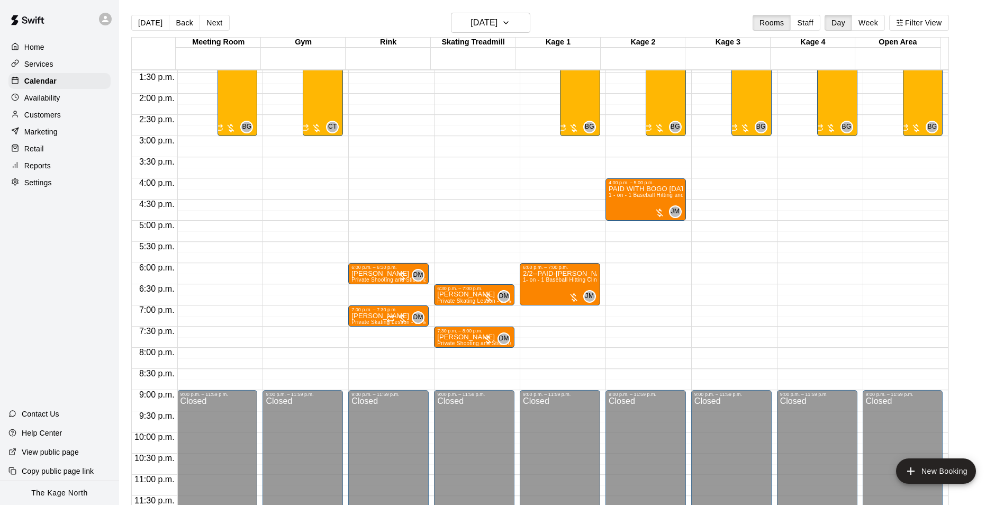
click at [589, 21] on div "[DATE] Back [DATE][DATE] Rooms Staff Day Week Filter View" at bounding box center [540, 25] width 818 height 24
click at [367, 25] on div "[DATE] Back [DATE][DATE] Rooms Staff Day Week Filter View" at bounding box center [540, 25] width 818 height 24
click at [498, 22] on h6 "[DATE]" at bounding box center [484, 22] width 27 height 15
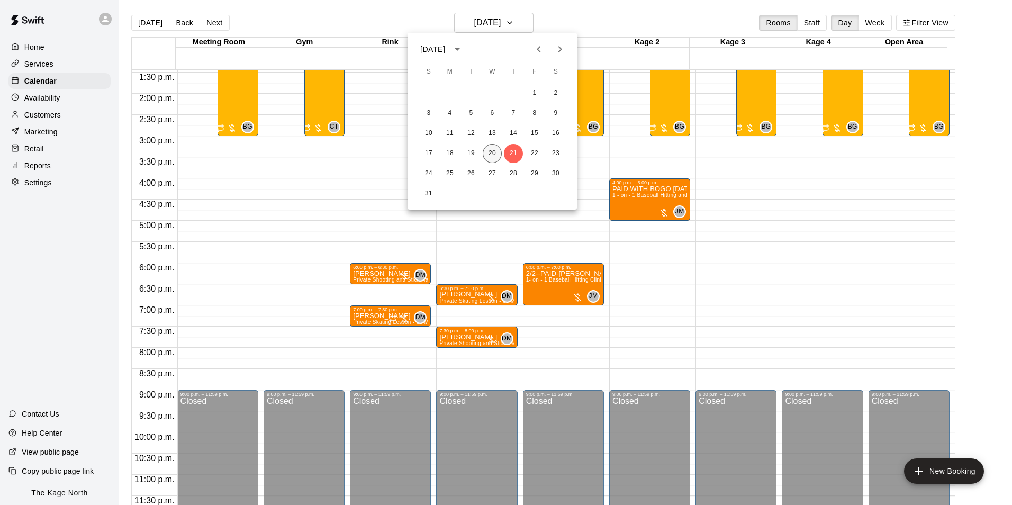
click at [489, 153] on button "20" at bounding box center [492, 153] width 19 height 19
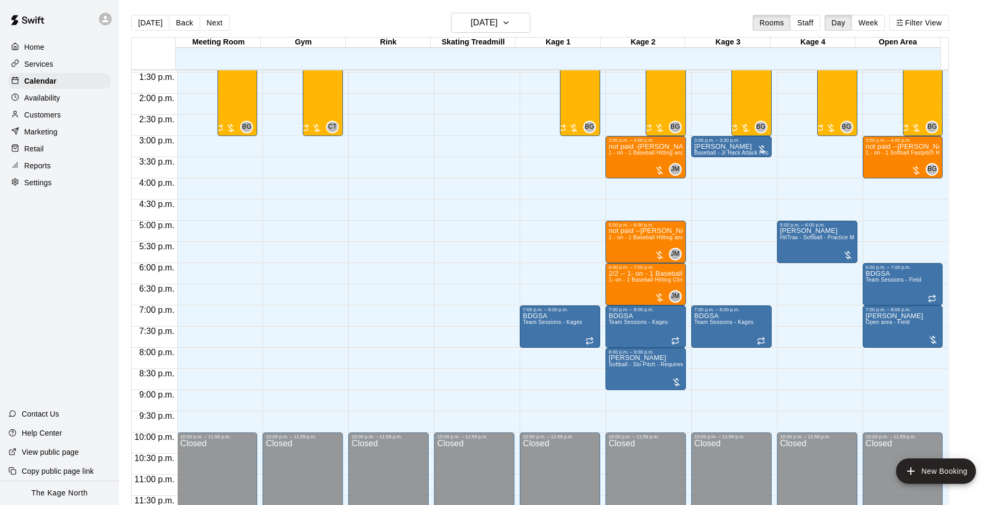
click at [51, 115] on p "Customers" at bounding box center [42, 115] width 37 height 11
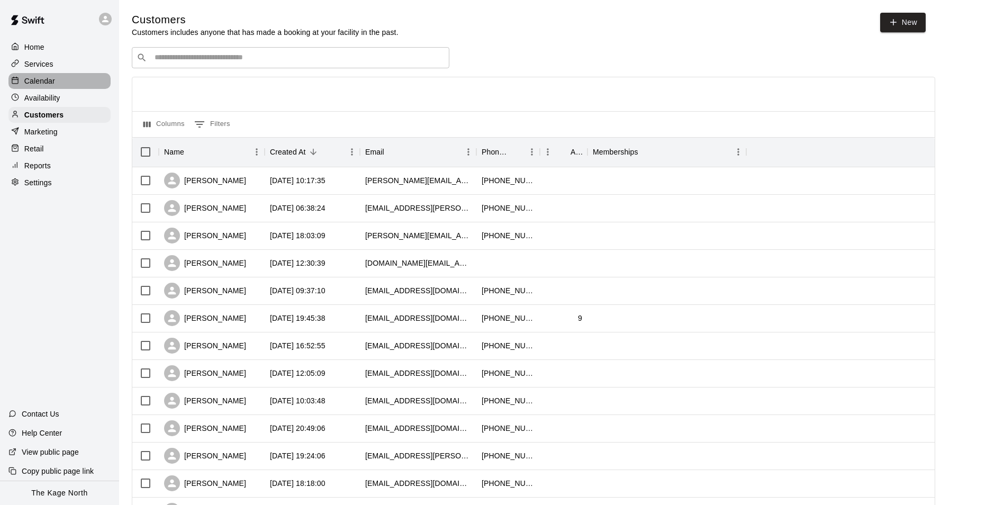
click at [56, 80] on div "Calendar" at bounding box center [59, 81] width 102 height 16
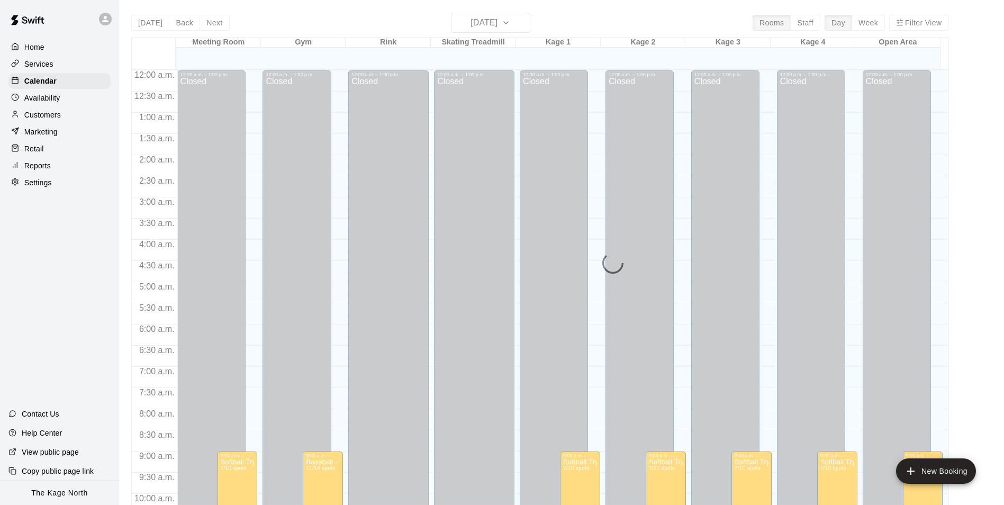
scroll to position [538, 0]
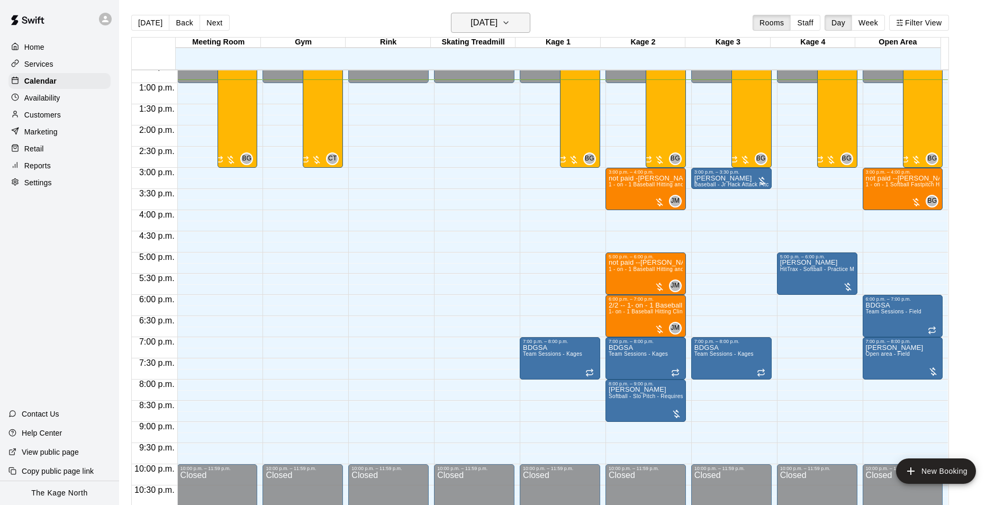
click at [498, 24] on h6 "[DATE]" at bounding box center [484, 22] width 27 height 15
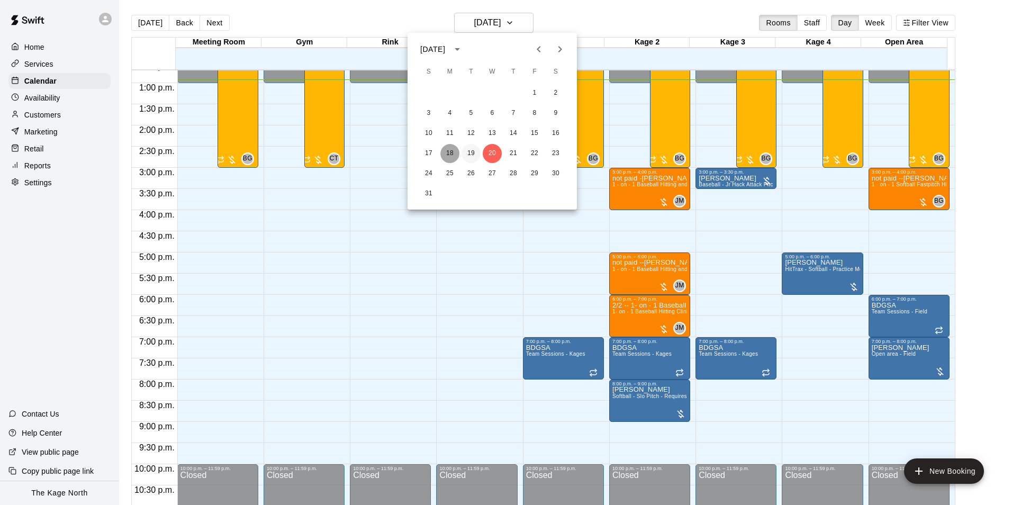
drag, startPoint x: 450, startPoint y: 152, endPoint x: 476, endPoint y: 155, distance: 26.1
click at [451, 152] on button "18" at bounding box center [450, 153] width 19 height 19
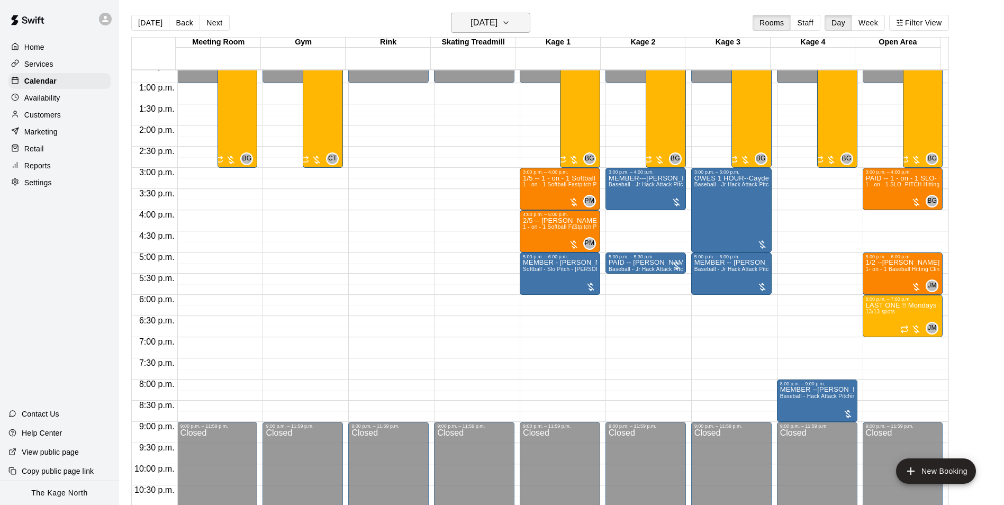
click at [498, 23] on h6 "[DATE]" at bounding box center [484, 22] width 27 height 15
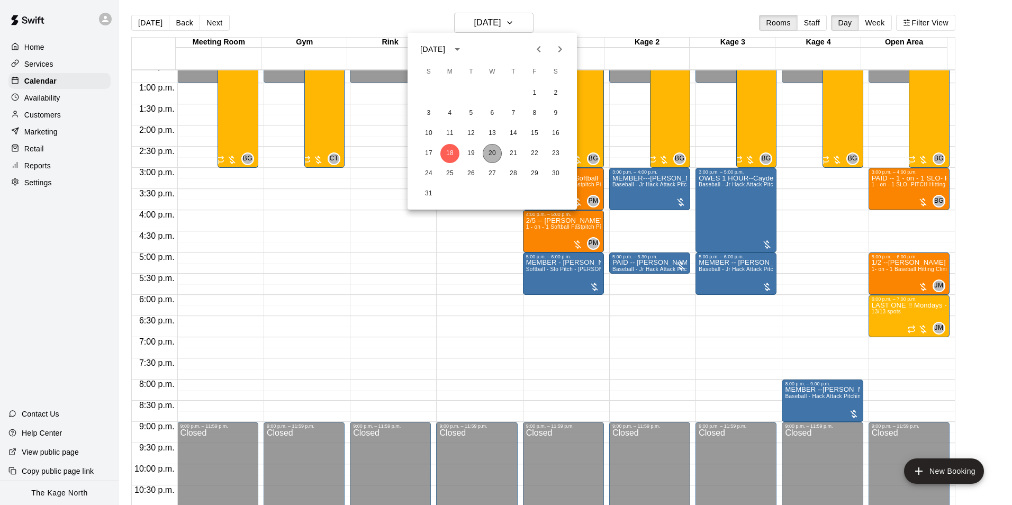
click at [488, 154] on button "20" at bounding box center [492, 153] width 19 height 19
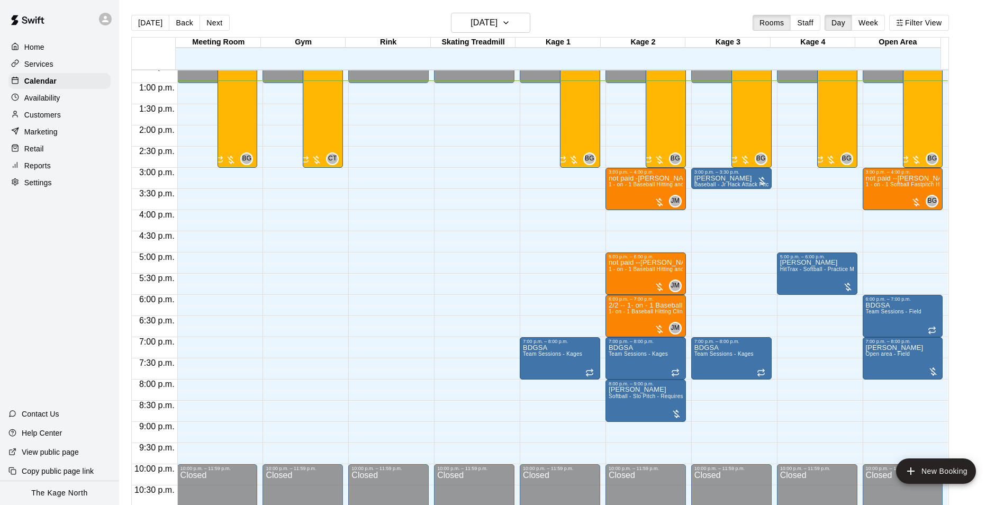
click at [48, 115] on p "Customers" at bounding box center [42, 115] width 37 height 11
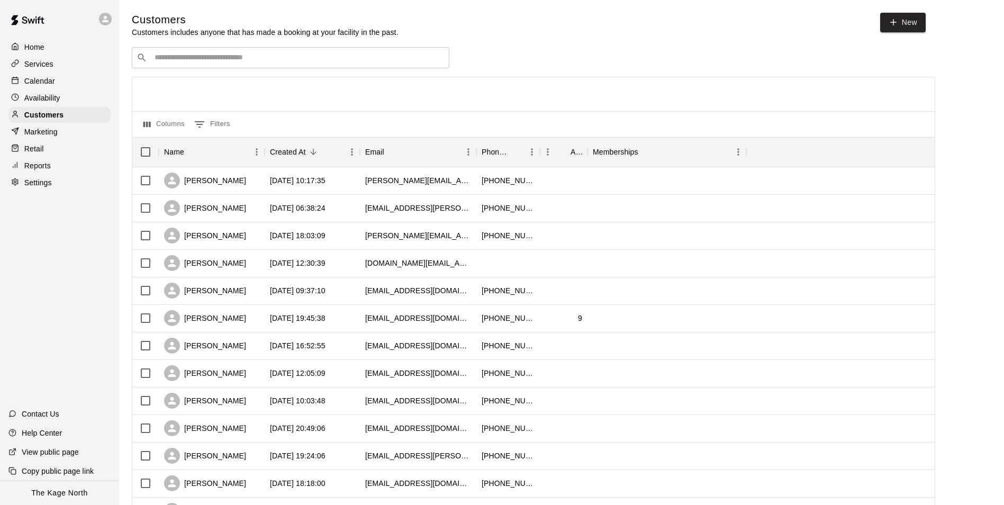
click at [51, 85] on p "Calendar" at bounding box center [39, 81] width 31 height 11
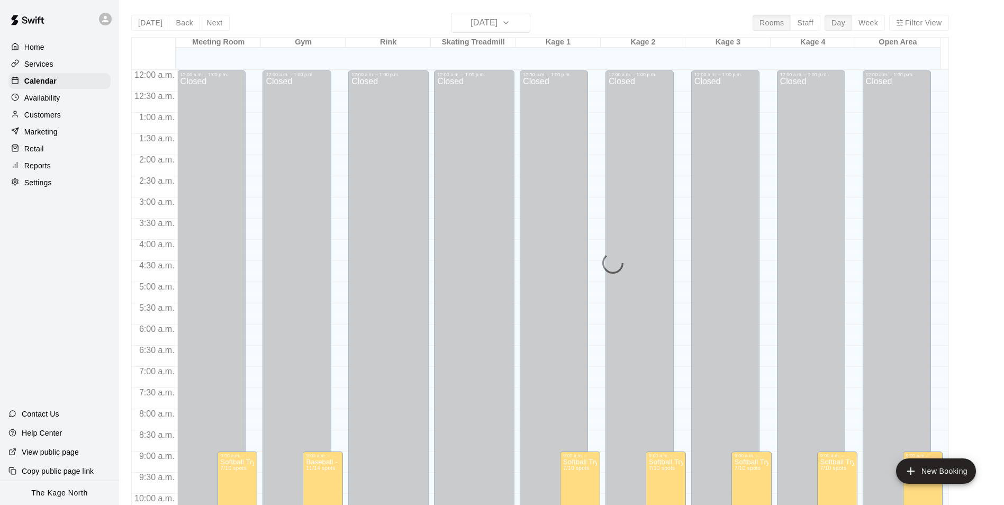
scroll to position [538, 0]
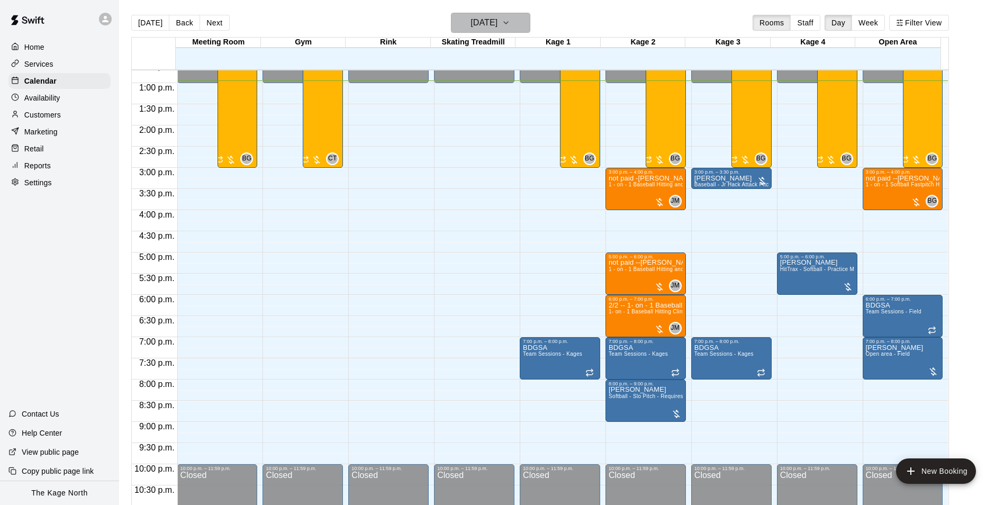
click at [524, 19] on button "[DATE]" at bounding box center [490, 23] width 79 height 20
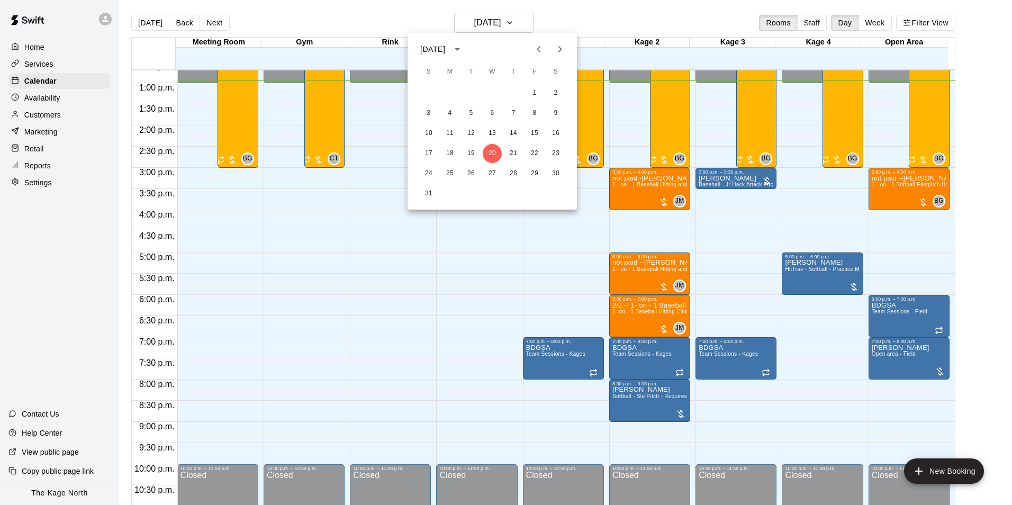
click at [611, 19] on div at bounding box center [506, 252] width 1012 height 505
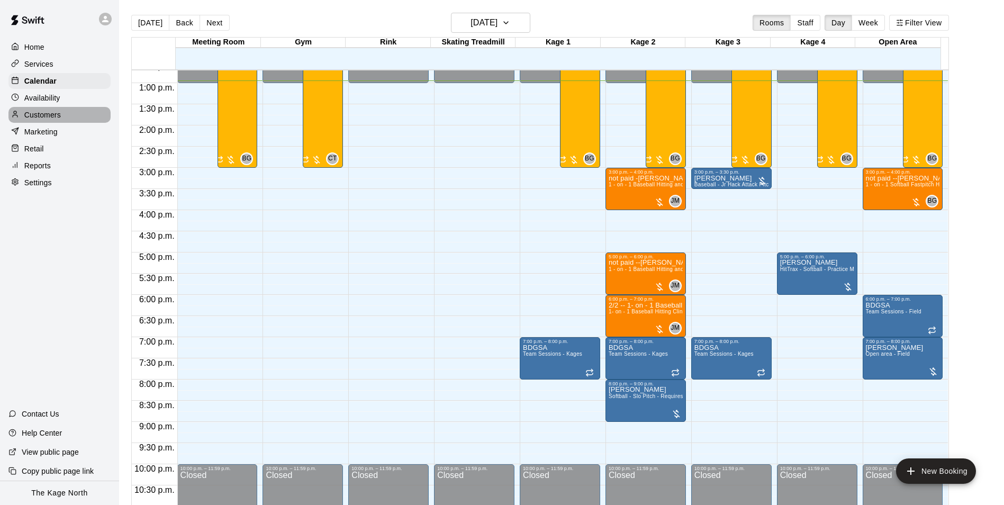
click at [54, 118] on p "Customers" at bounding box center [42, 115] width 37 height 11
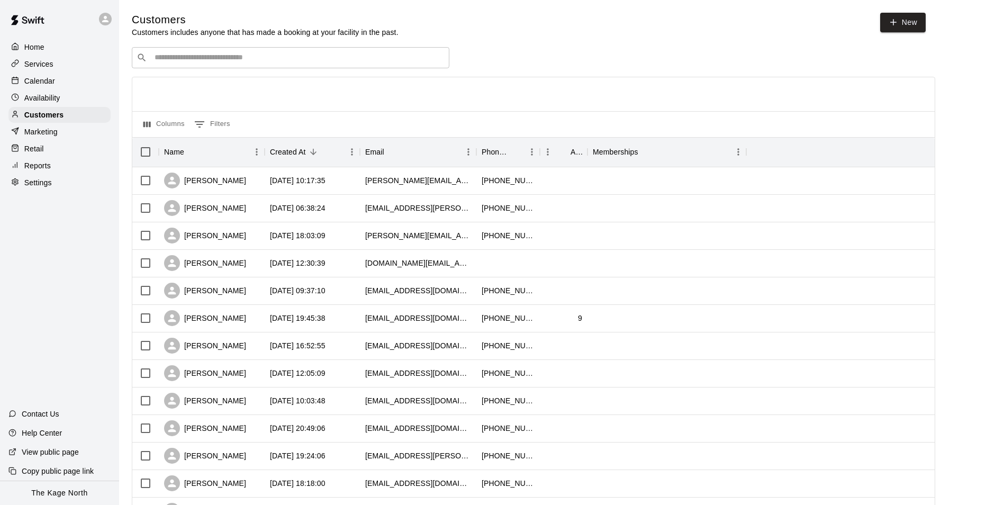
click at [49, 84] on p "Calendar" at bounding box center [39, 81] width 31 height 11
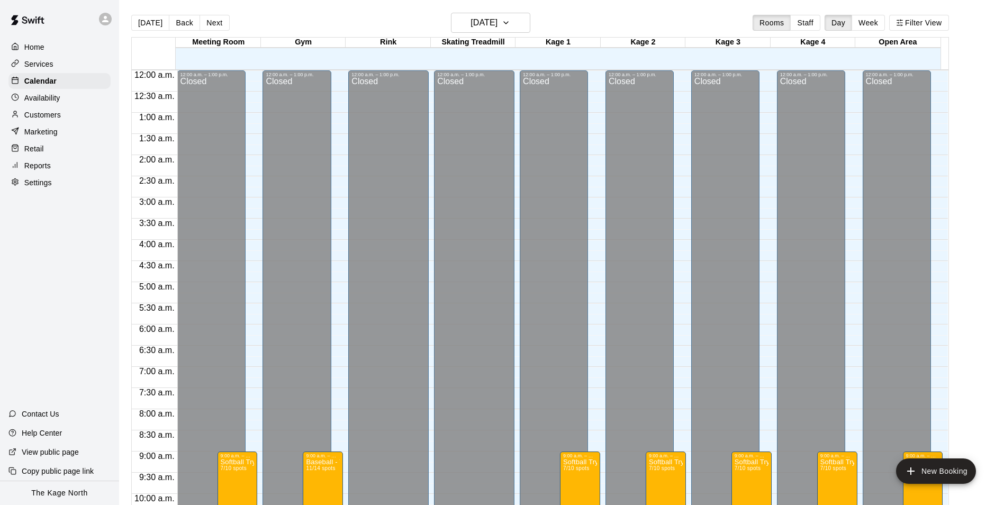
scroll to position [538, 0]
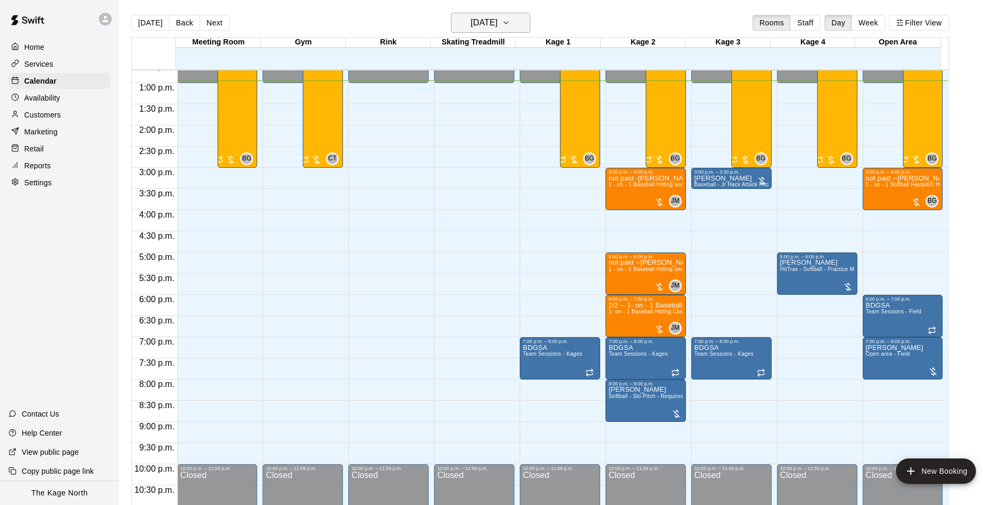
click at [498, 17] on h6 "[DATE]" at bounding box center [484, 22] width 27 height 15
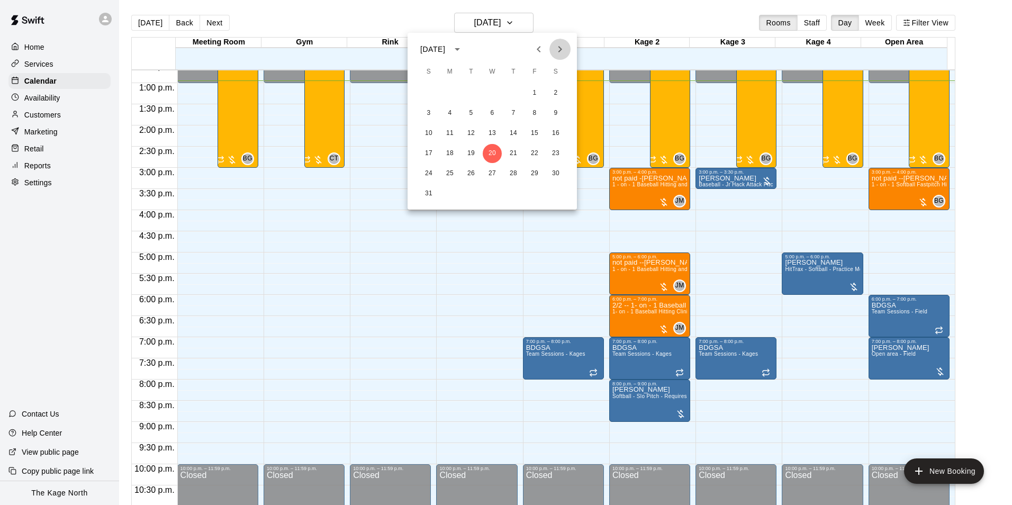
click at [558, 51] on icon "Next month" at bounding box center [560, 49] width 13 height 13
click at [453, 115] on button "8" at bounding box center [450, 113] width 19 height 19
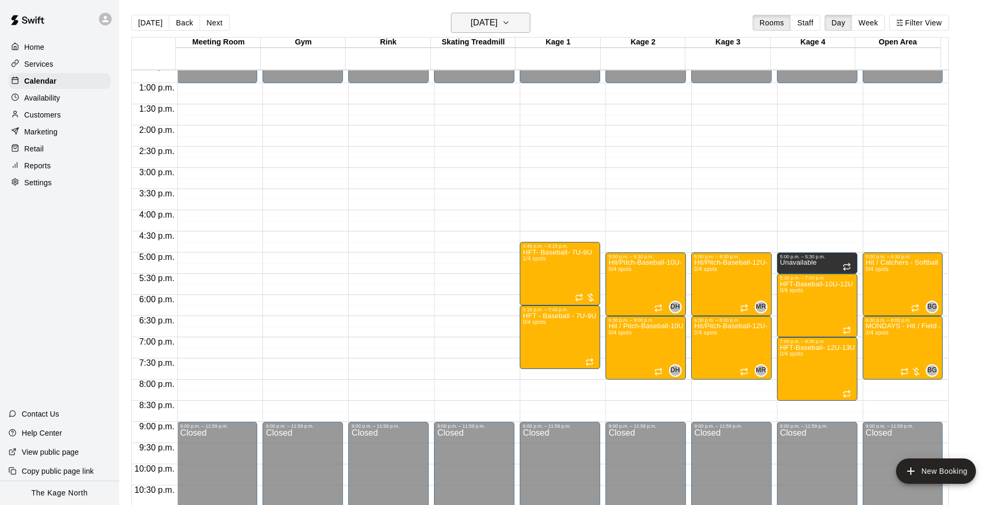
click at [498, 22] on h6 "[DATE]" at bounding box center [484, 22] width 27 height 15
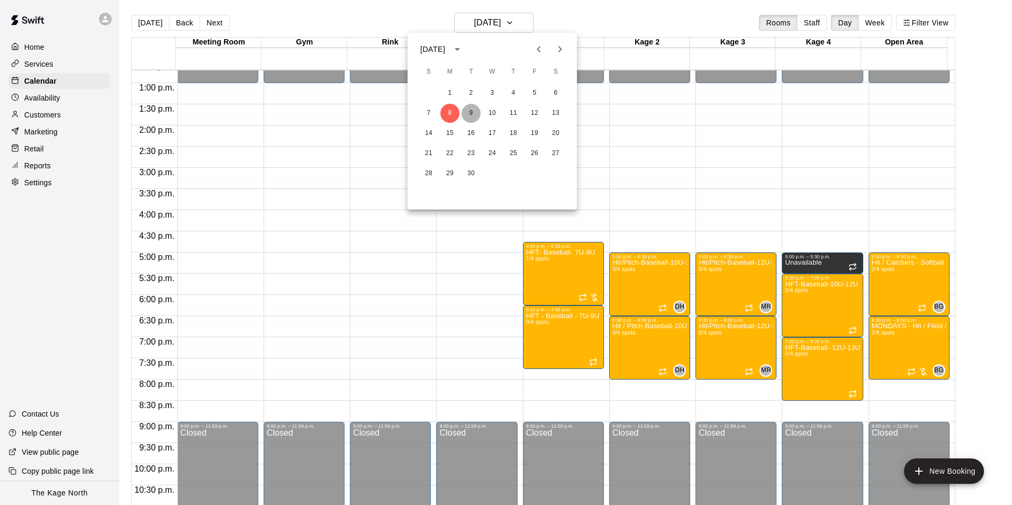
click at [470, 112] on button "9" at bounding box center [471, 113] width 19 height 19
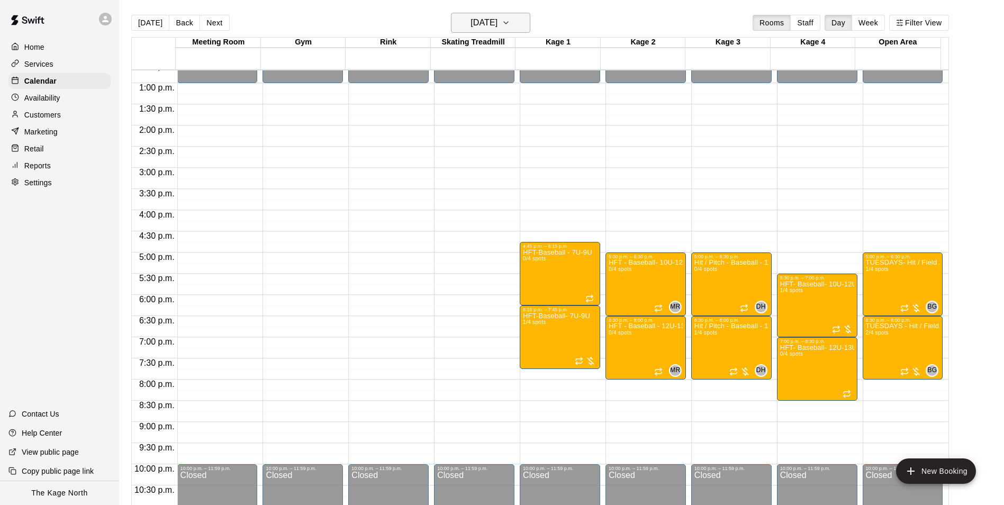
click at [517, 22] on button "[DATE]" at bounding box center [490, 23] width 79 height 20
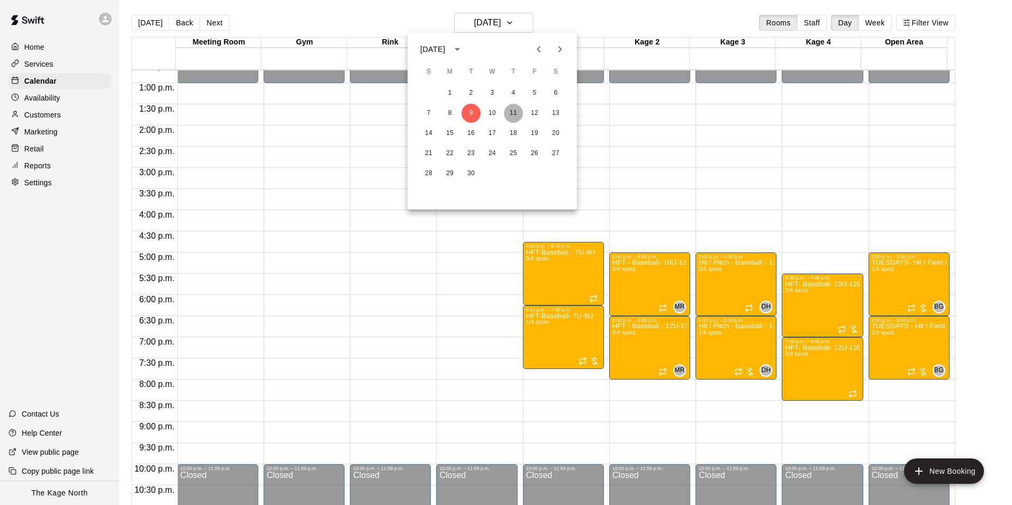
click at [510, 117] on button "11" at bounding box center [513, 113] width 19 height 19
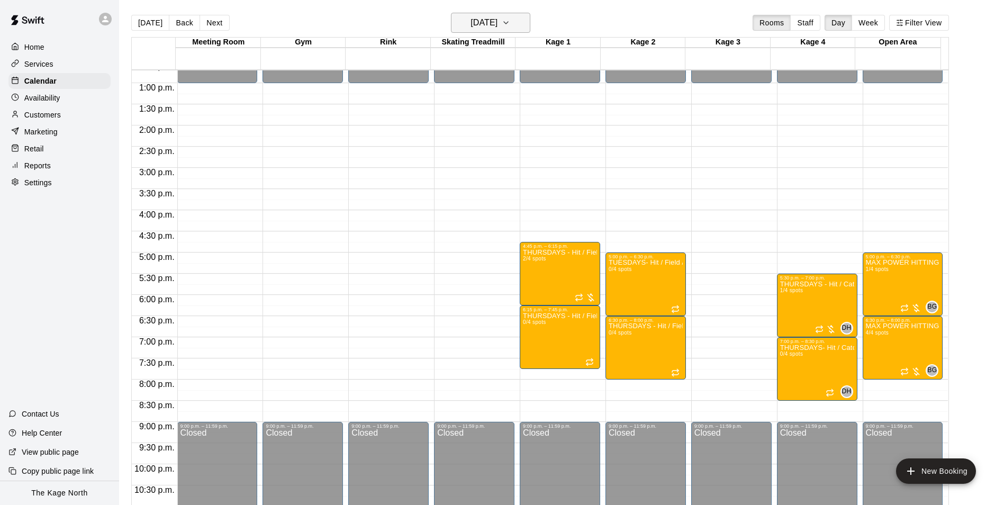
click at [498, 20] on h6 "[DATE]" at bounding box center [484, 22] width 27 height 15
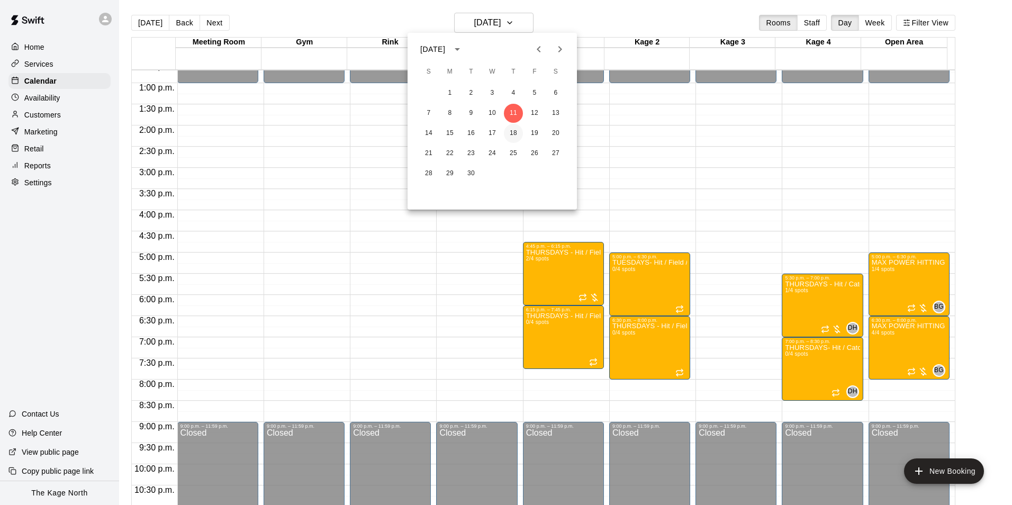
click at [512, 136] on button "18" at bounding box center [513, 133] width 19 height 19
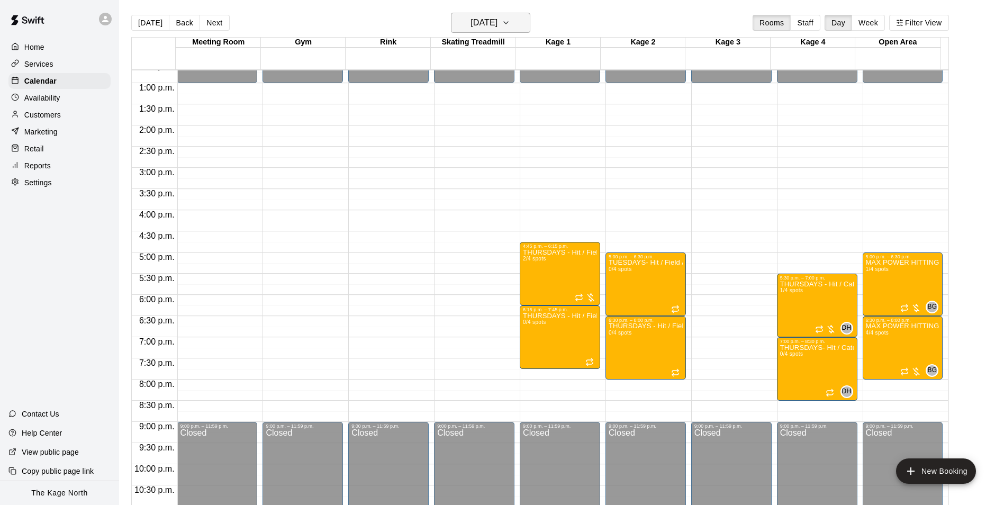
click at [498, 15] on button "[DATE]" at bounding box center [490, 23] width 79 height 20
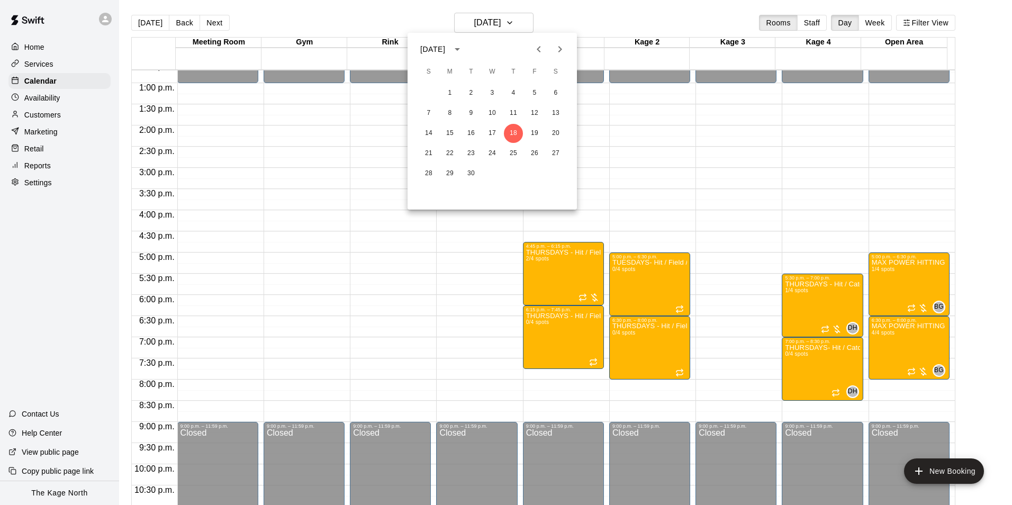
click at [596, 21] on div at bounding box center [506, 252] width 1012 height 505
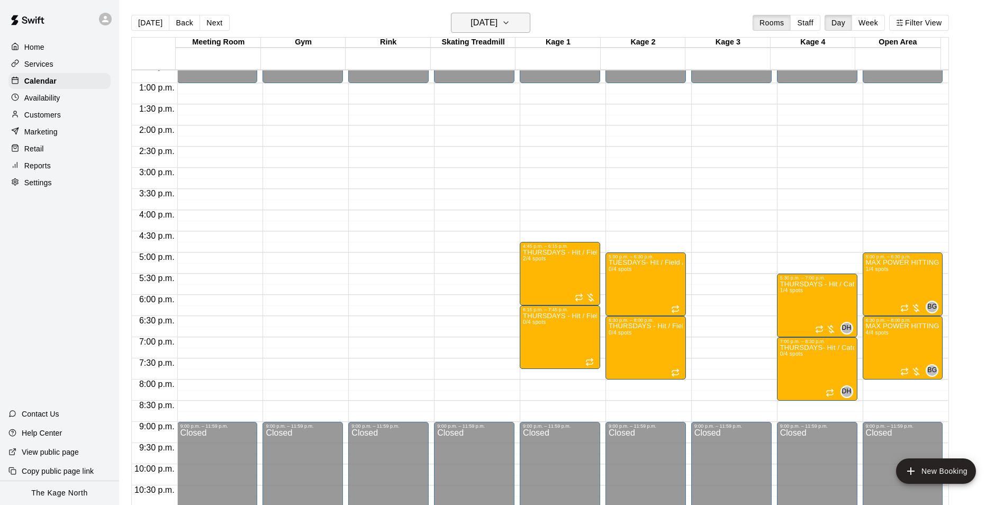
click at [498, 25] on h6 "[DATE]" at bounding box center [484, 22] width 27 height 15
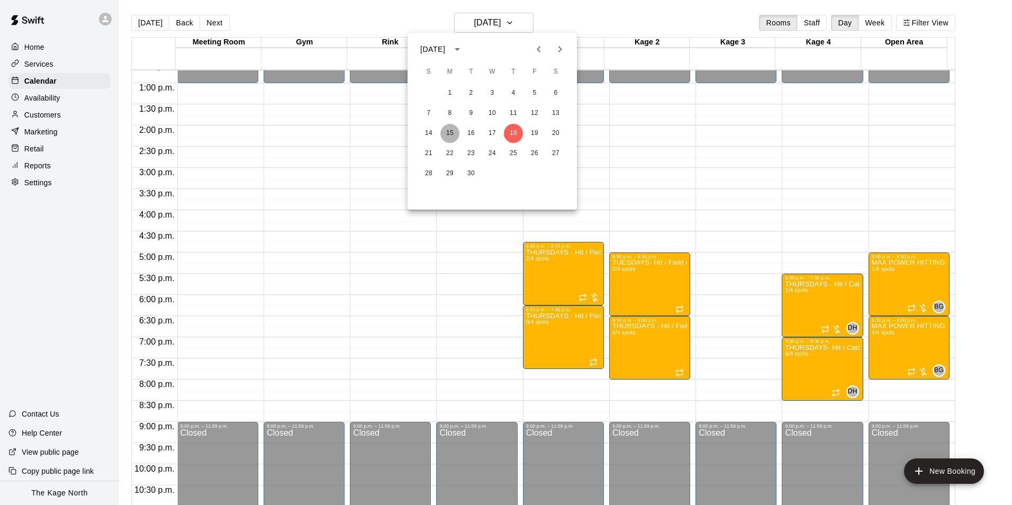
click at [450, 132] on button "15" at bounding box center [450, 133] width 19 height 19
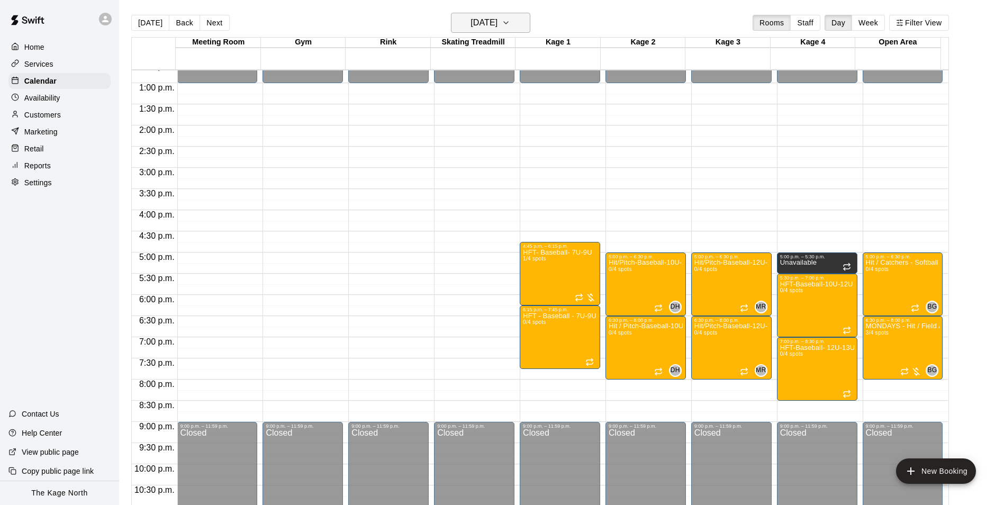
click at [498, 26] on h6 "[DATE]" at bounding box center [484, 22] width 27 height 15
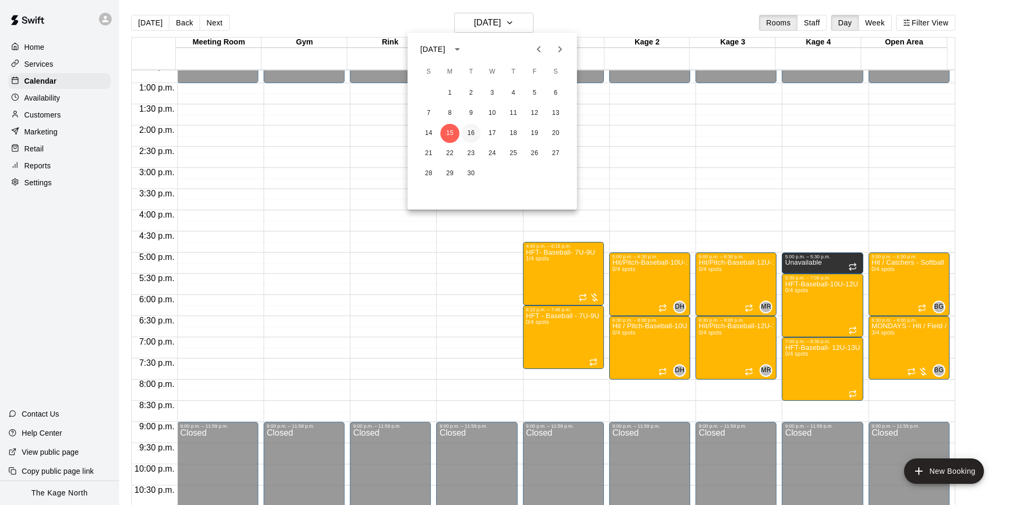
click at [476, 130] on button "16" at bounding box center [471, 133] width 19 height 19
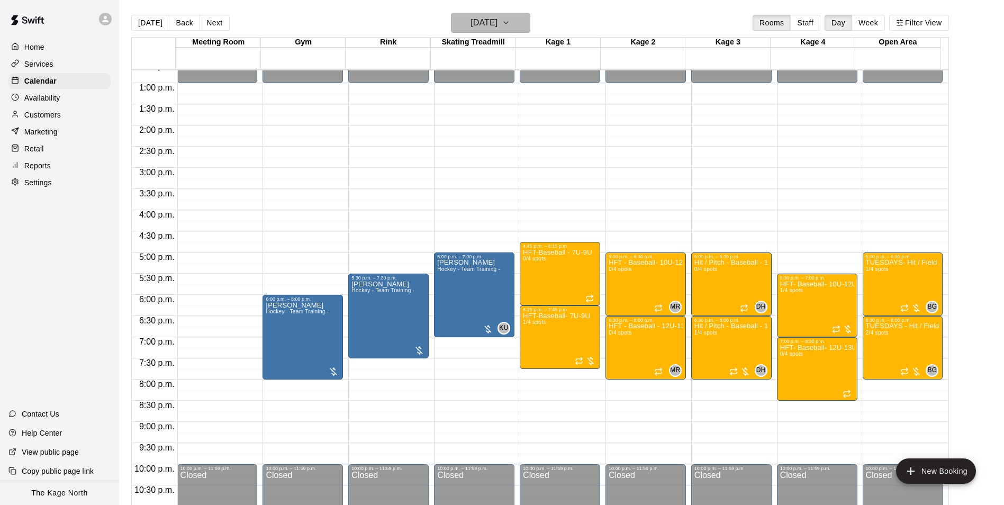
click at [498, 23] on h6 "[DATE]" at bounding box center [484, 22] width 27 height 15
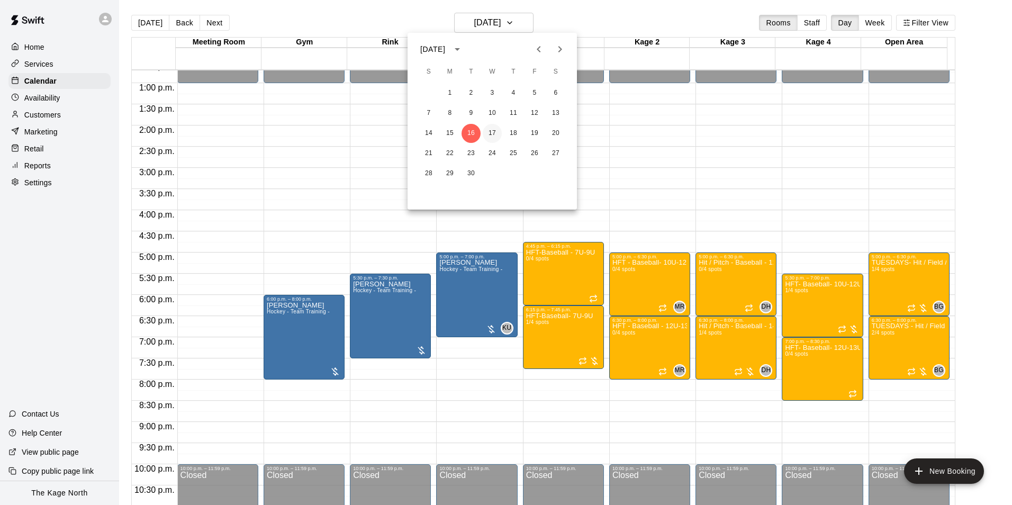
click at [494, 131] on button "17" at bounding box center [492, 133] width 19 height 19
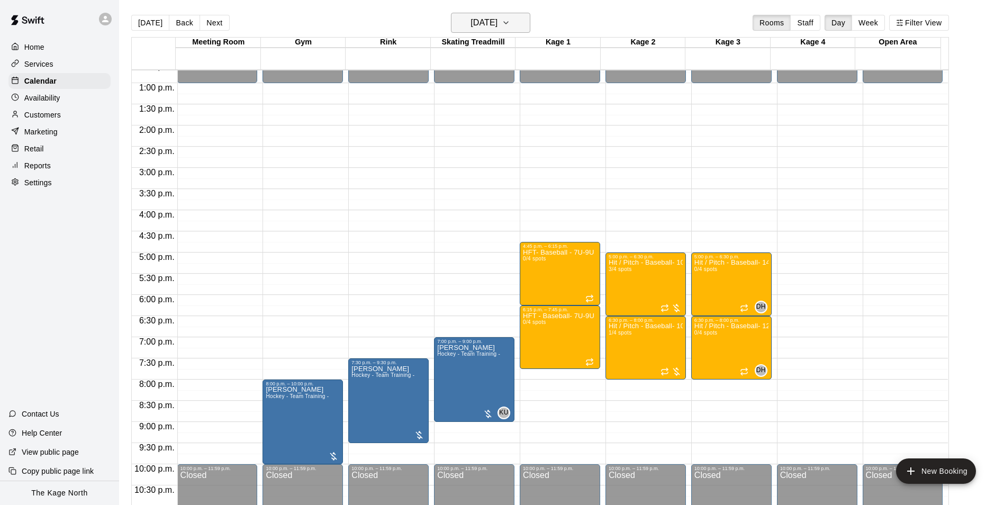
click at [498, 19] on h6 "[DATE]" at bounding box center [484, 22] width 27 height 15
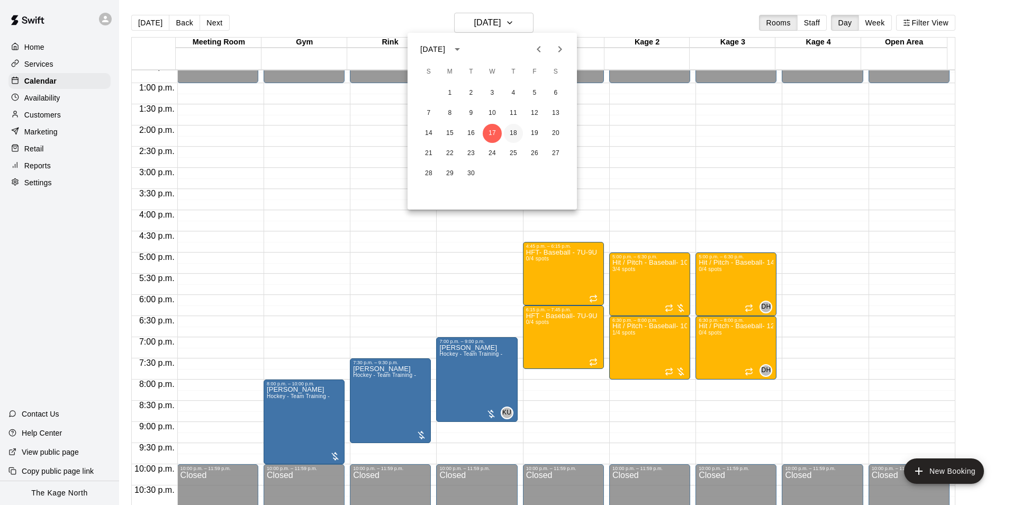
click at [514, 131] on button "18" at bounding box center [513, 133] width 19 height 19
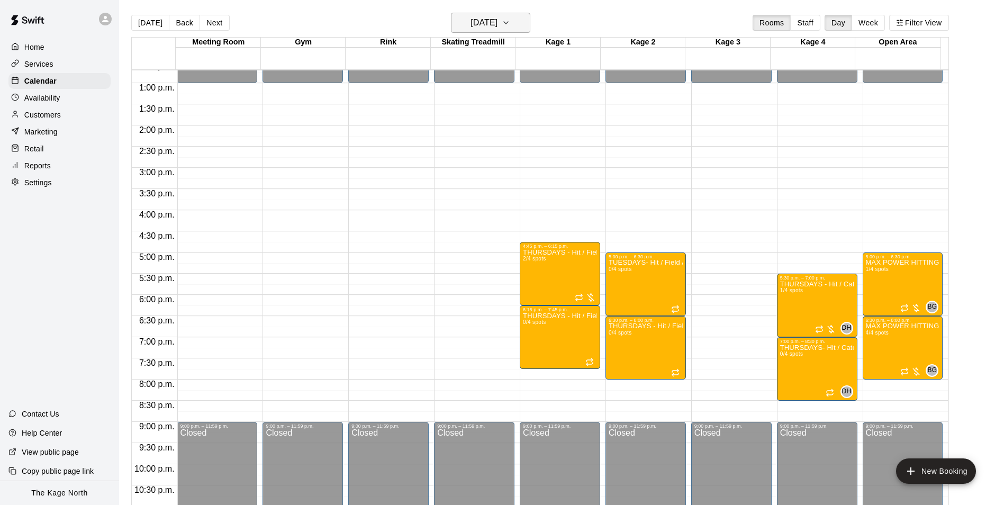
click at [498, 23] on h6 "[DATE]" at bounding box center [484, 22] width 27 height 15
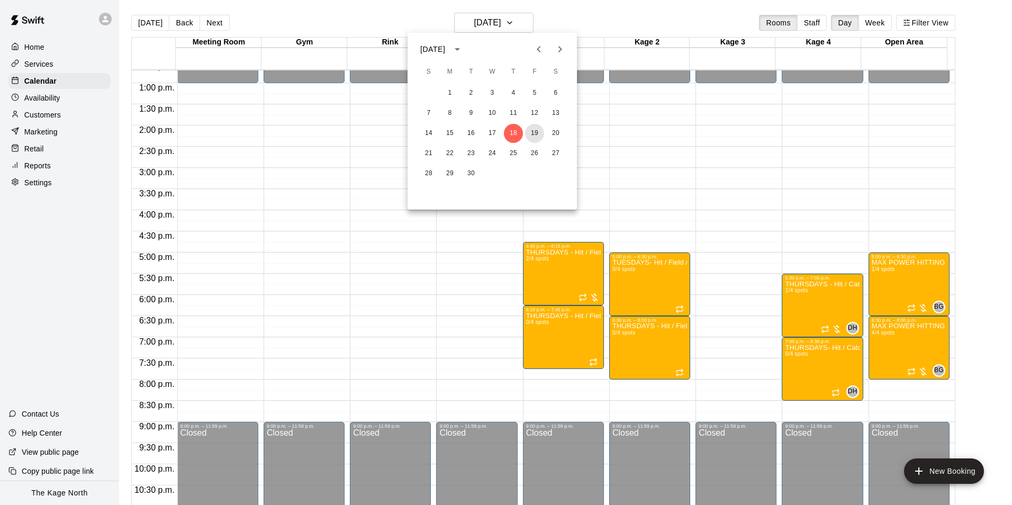
click at [537, 134] on button "19" at bounding box center [534, 133] width 19 height 19
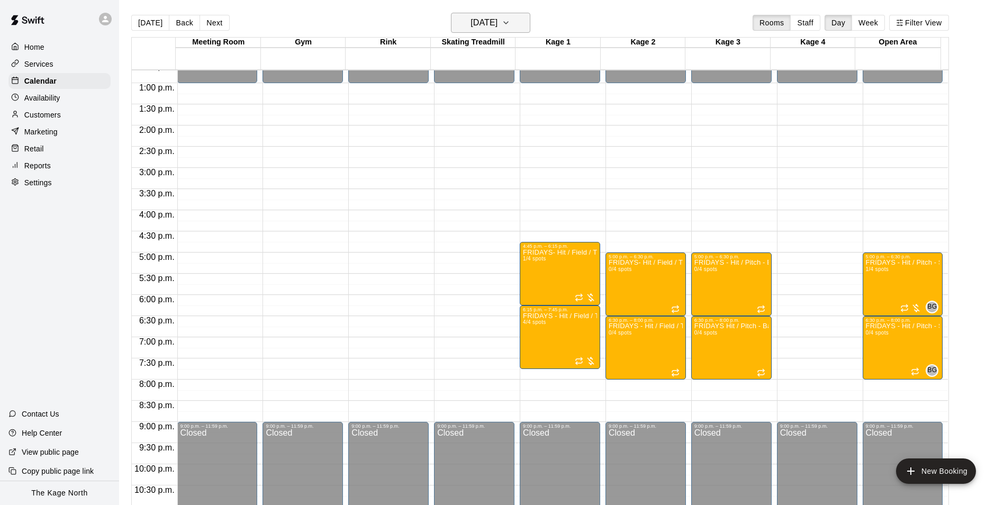
click at [498, 24] on h6 "[DATE]" at bounding box center [484, 22] width 27 height 15
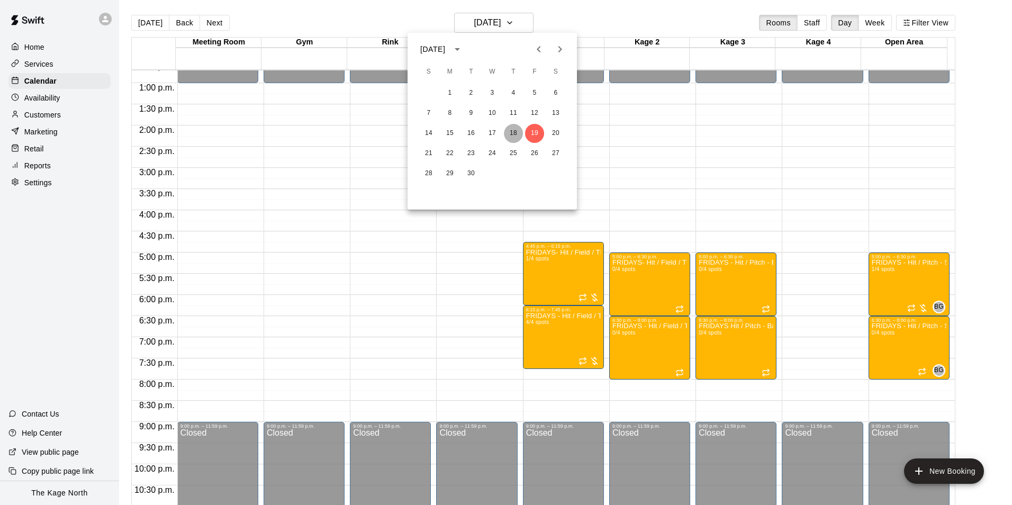
click at [515, 130] on button "18" at bounding box center [513, 133] width 19 height 19
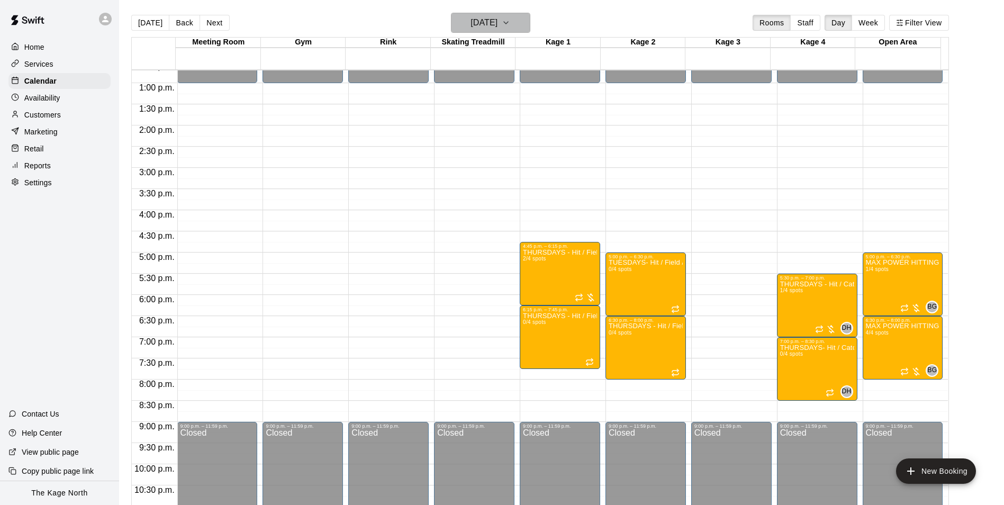
click at [498, 21] on h6 "[DATE]" at bounding box center [484, 22] width 27 height 15
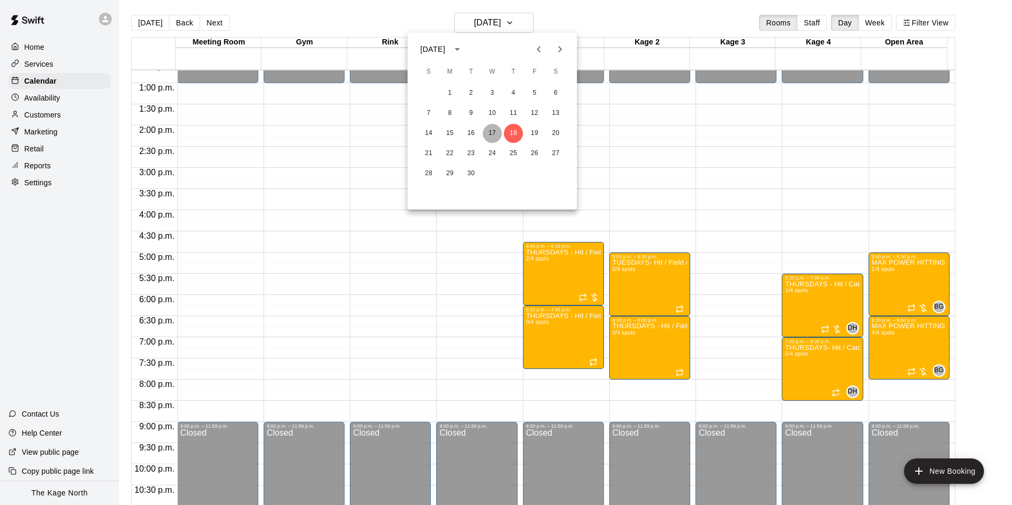
click at [495, 135] on button "17" at bounding box center [492, 133] width 19 height 19
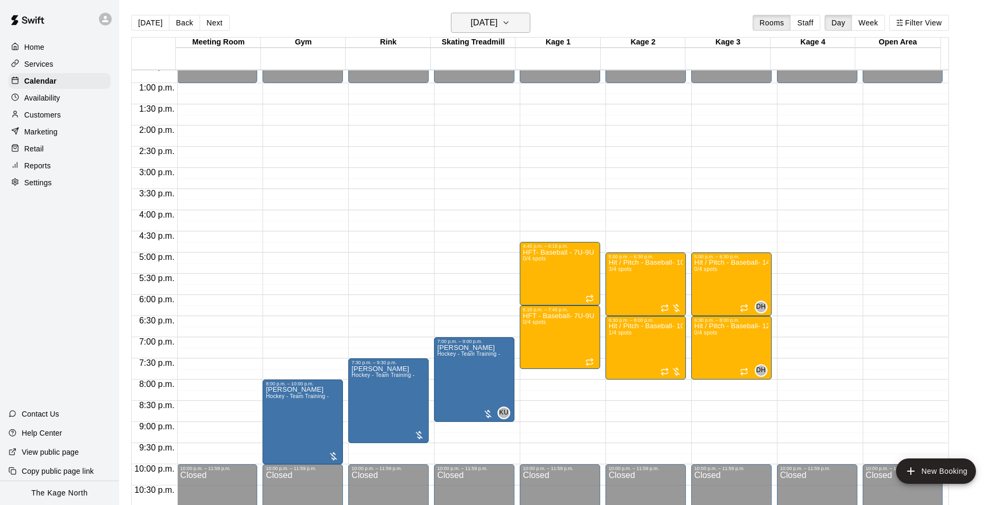
click at [498, 24] on h6 "[DATE]" at bounding box center [484, 22] width 27 height 15
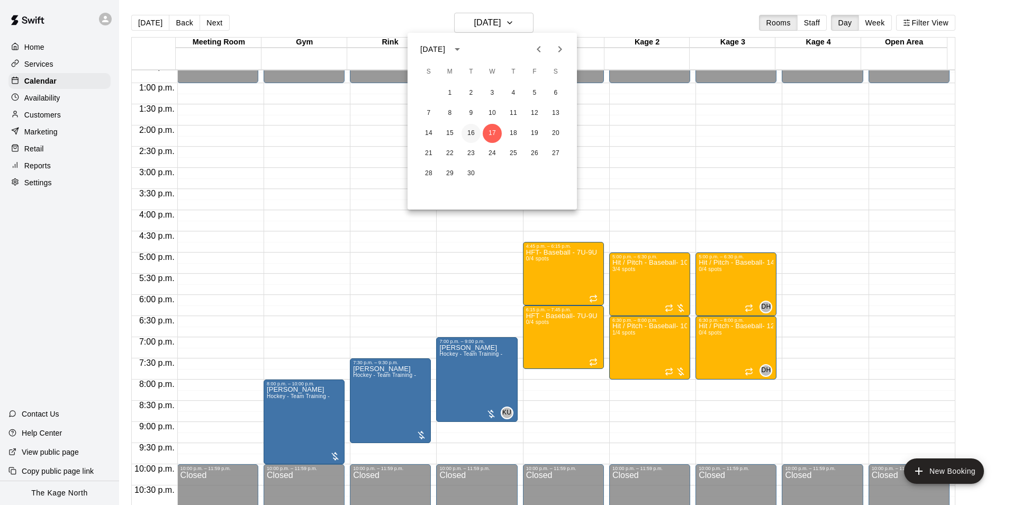
click at [470, 133] on button "16" at bounding box center [471, 133] width 19 height 19
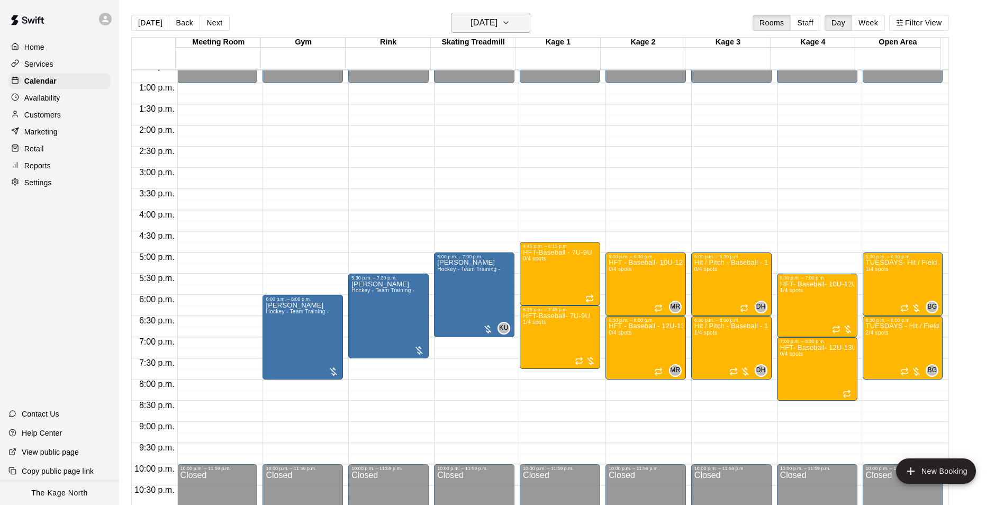
click at [498, 28] on h6 "[DATE]" at bounding box center [484, 22] width 27 height 15
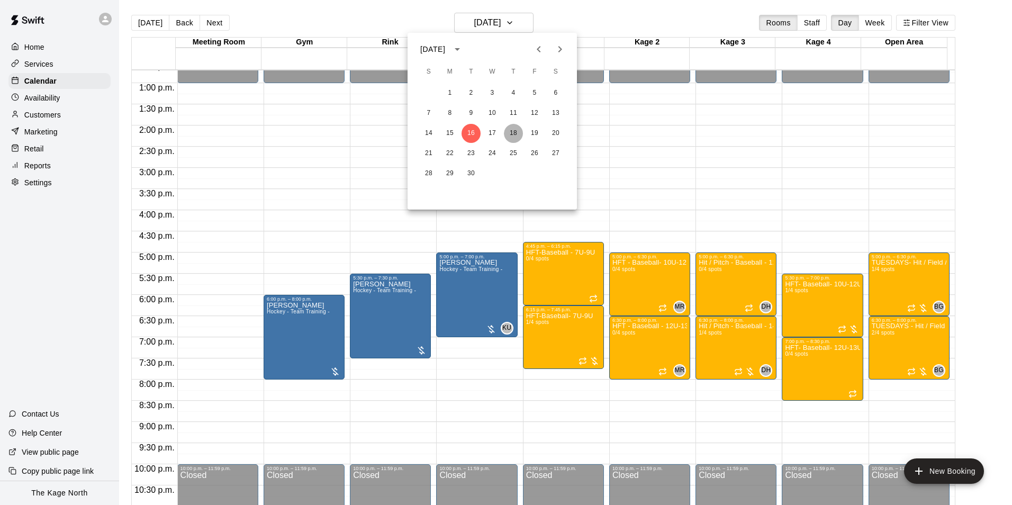
click at [515, 132] on button "18" at bounding box center [513, 133] width 19 height 19
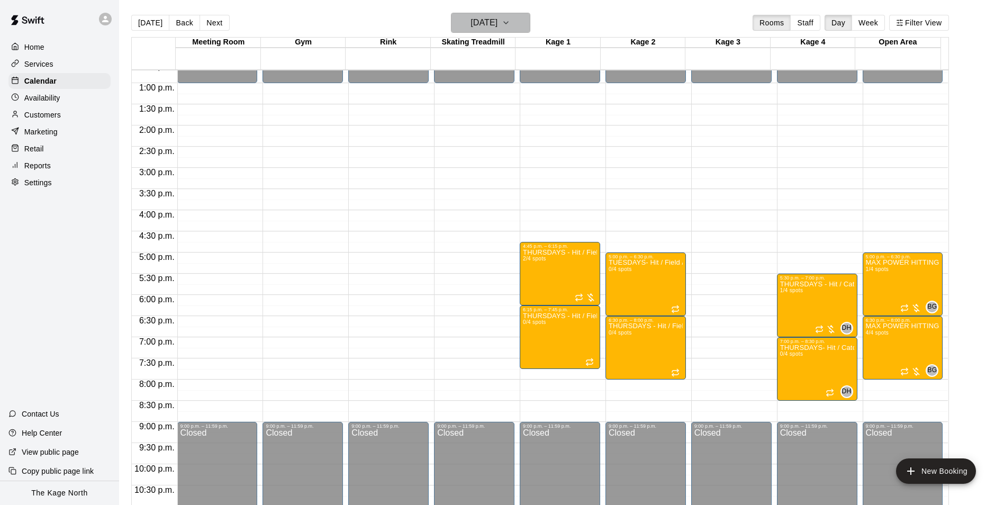
click at [498, 24] on h6 "[DATE]" at bounding box center [484, 22] width 27 height 15
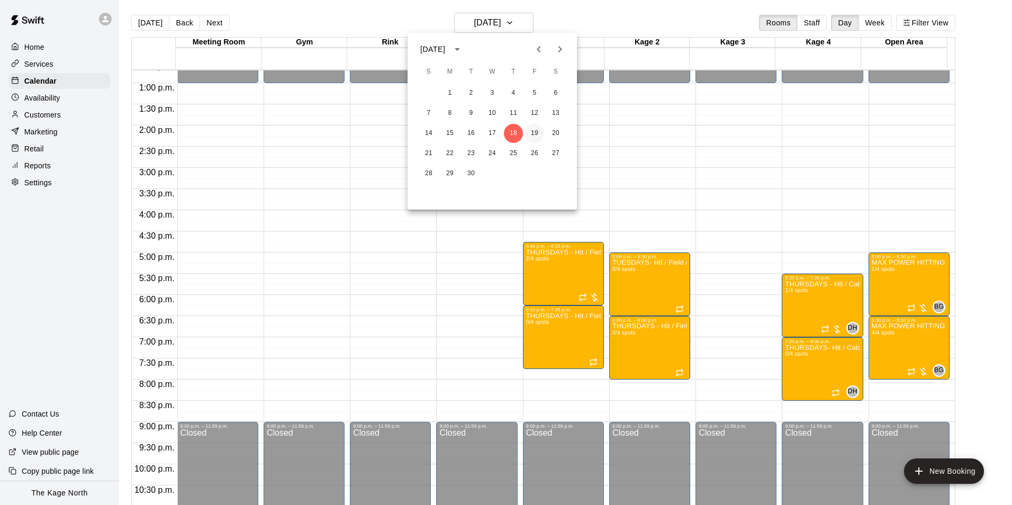
click at [538, 134] on button "19" at bounding box center [534, 133] width 19 height 19
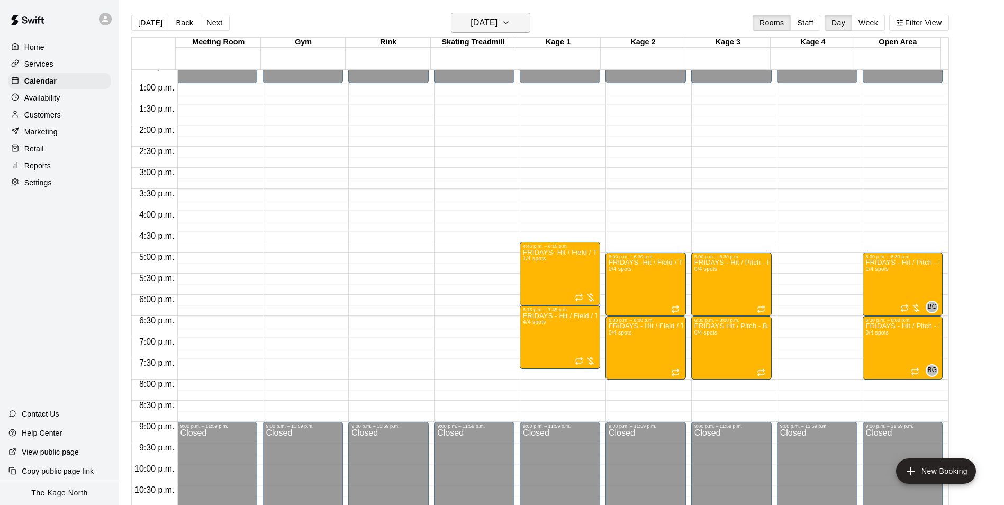
click at [514, 25] on button "[DATE]" at bounding box center [490, 23] width 79 height 20
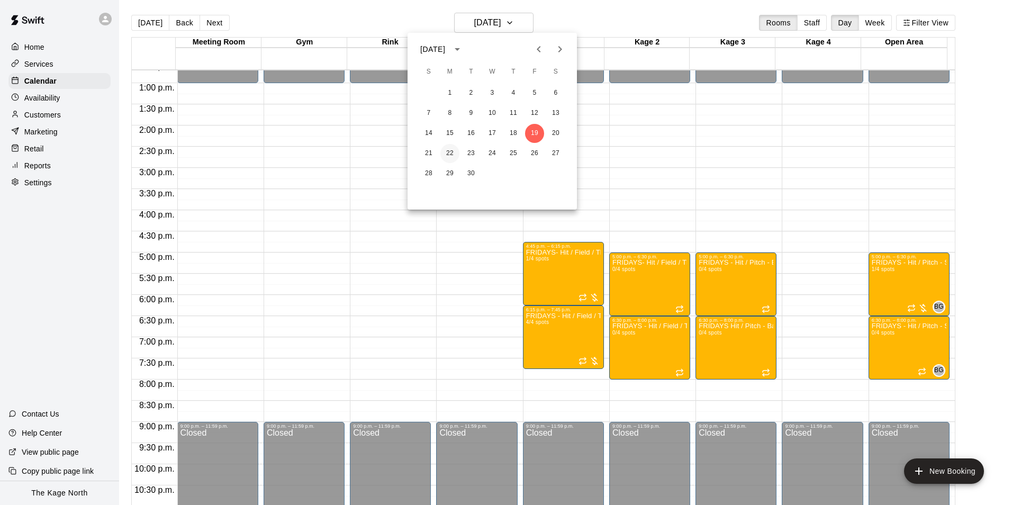
click at [453, 150] on button "22" at bounding box center [450, 153] width 19 height 19
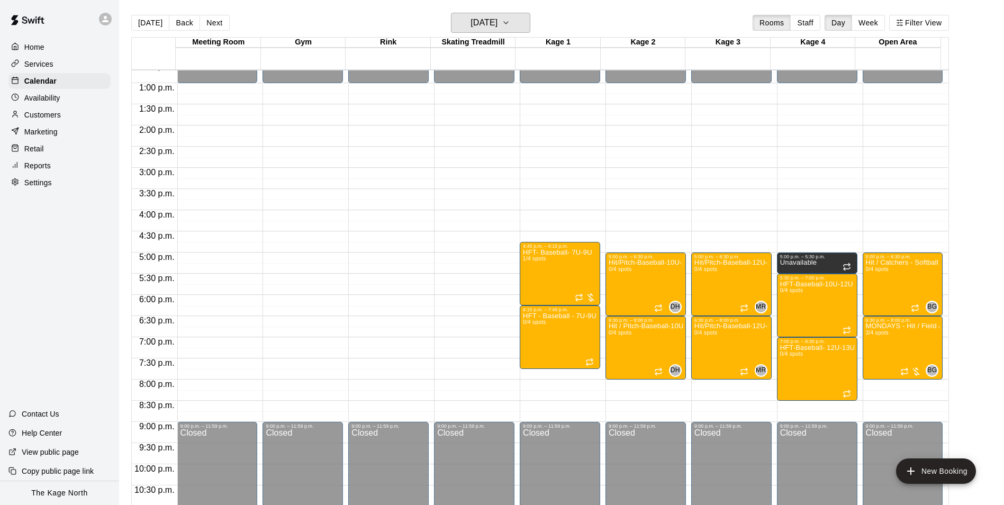
click at [498, 27] on h6 "[DATE]" at bounding box center [484, 22] width 27 height 15
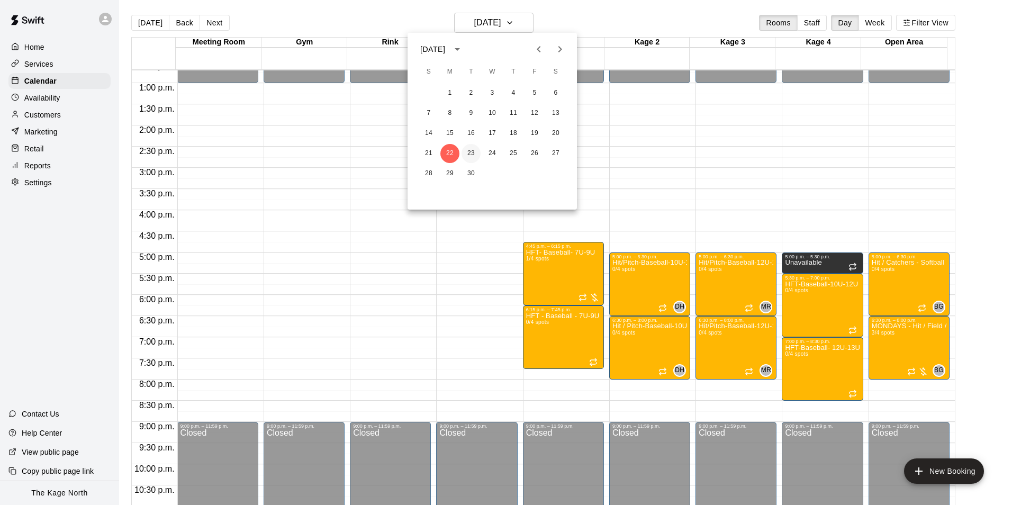
click at [468, 153] on button "23" at bounding box center [471, 153] width 19 height 19
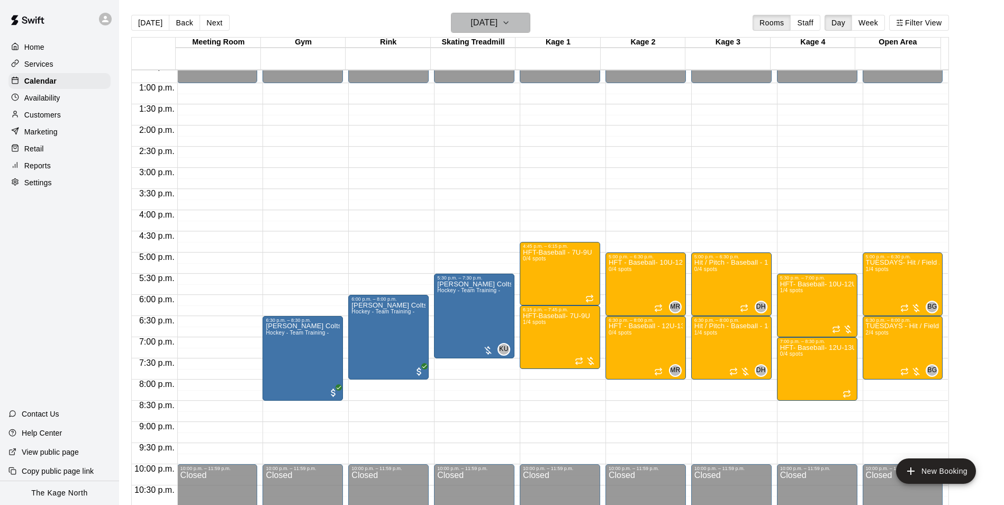
click at [498, 22] on h6 "[DATE]" at bounding box center [484, 22] width 27 height 15
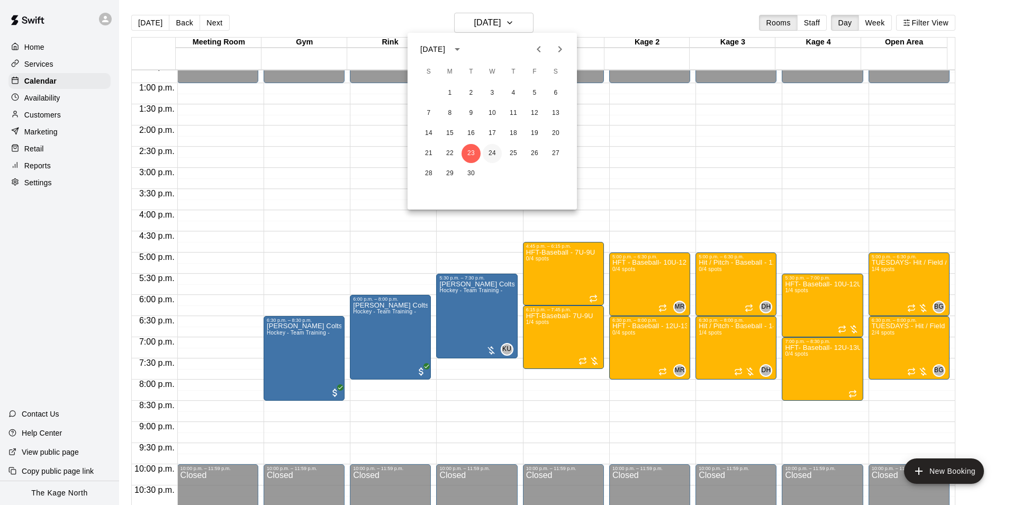
click at [491, 156] on button "24" at bounding box center [492, 153] width 19 height 19
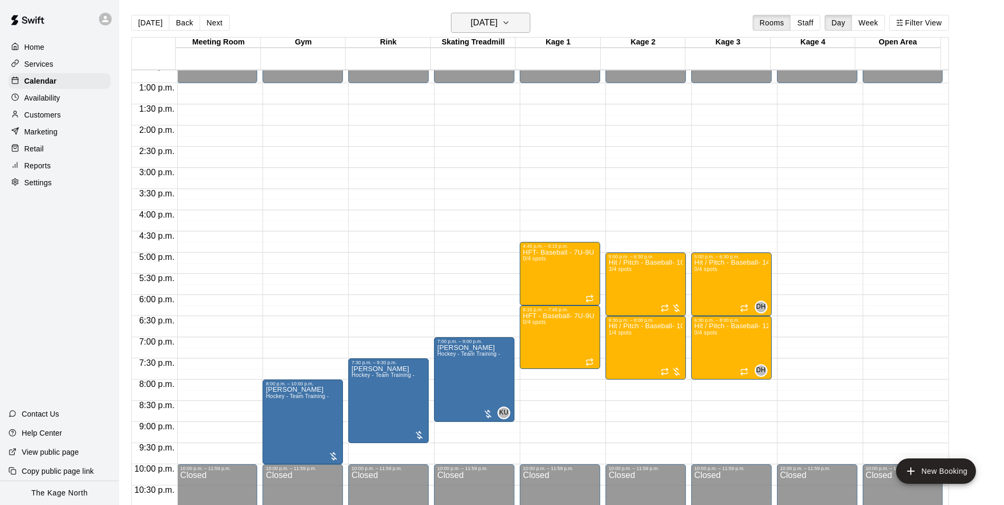
click at [498, 25] on h6 "[DATE]" at bounding box center [484, 22] width 27 height 15
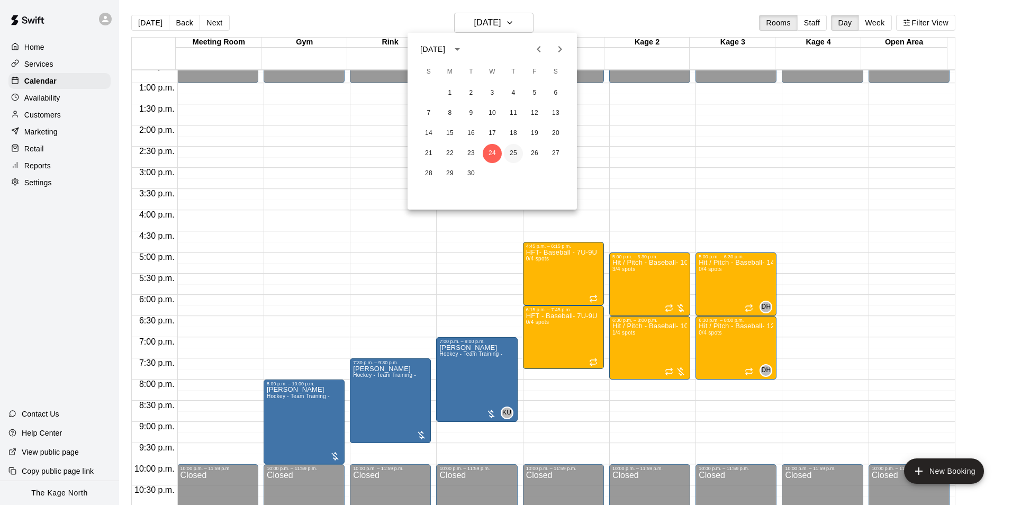
click at [519, 150] on button "25" at bounding box center [513, 153] width 19 height 19
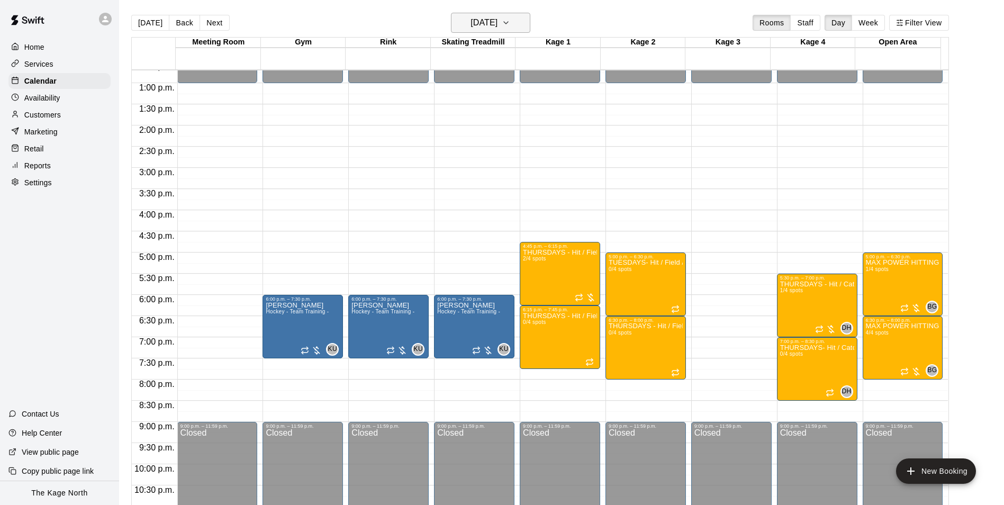
click at [498, 24] on h6 "[DATE]" at bounding box center [484, 22] width 27 height 15
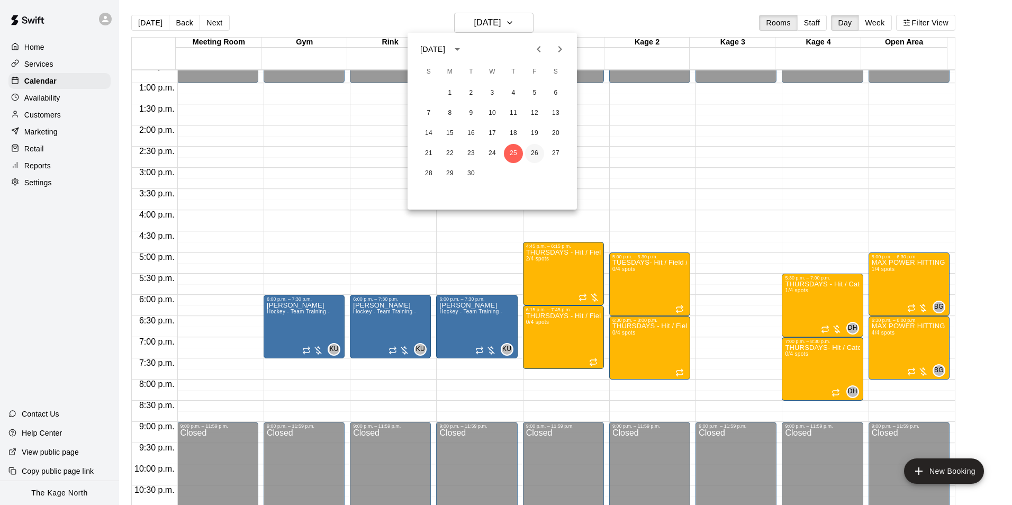
click at [534, 152] on button "26" at bounding box center [534, 153] width 19 height 19
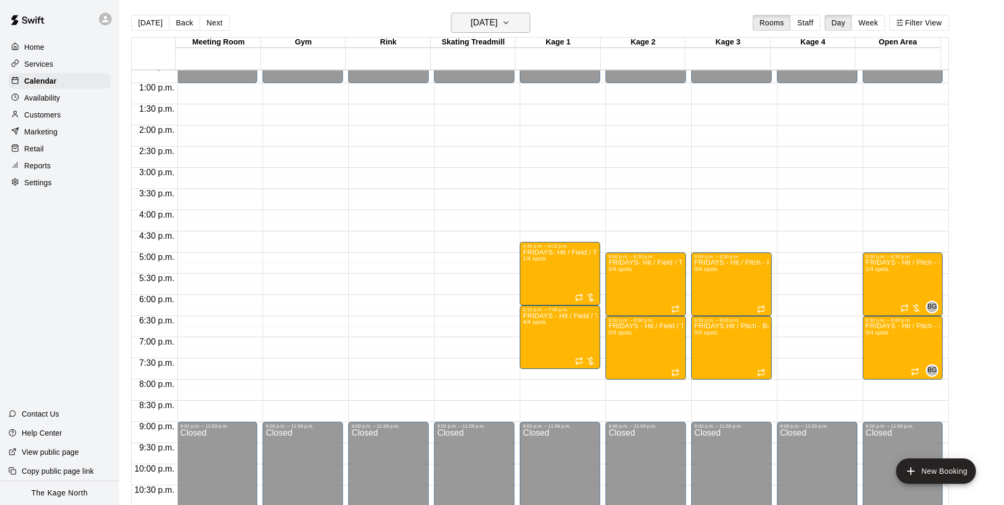
click at [498, 20] on h6 "[DATE]" at bounding box center [484, 22] width 27 height 15
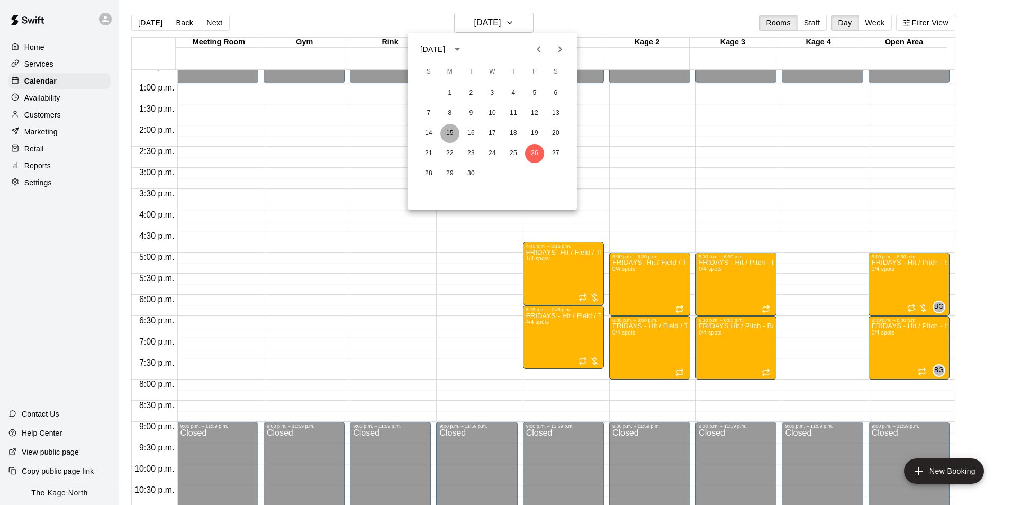
click at [452, 132] on button "15" at bounding box center [450, 133] width 19 height 19
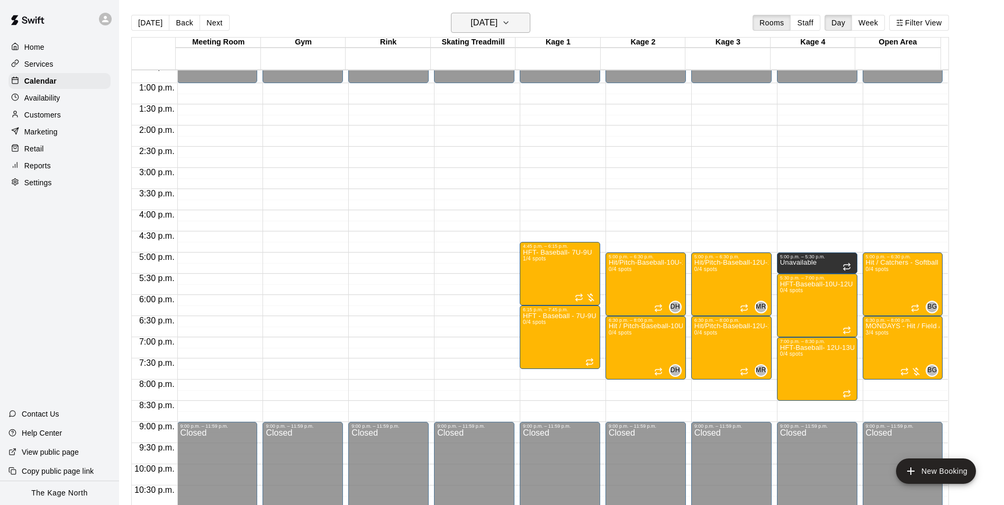
click at [498, 21] on h6 "[DATE]" at bounding box center [484, 22] width 27 height 15
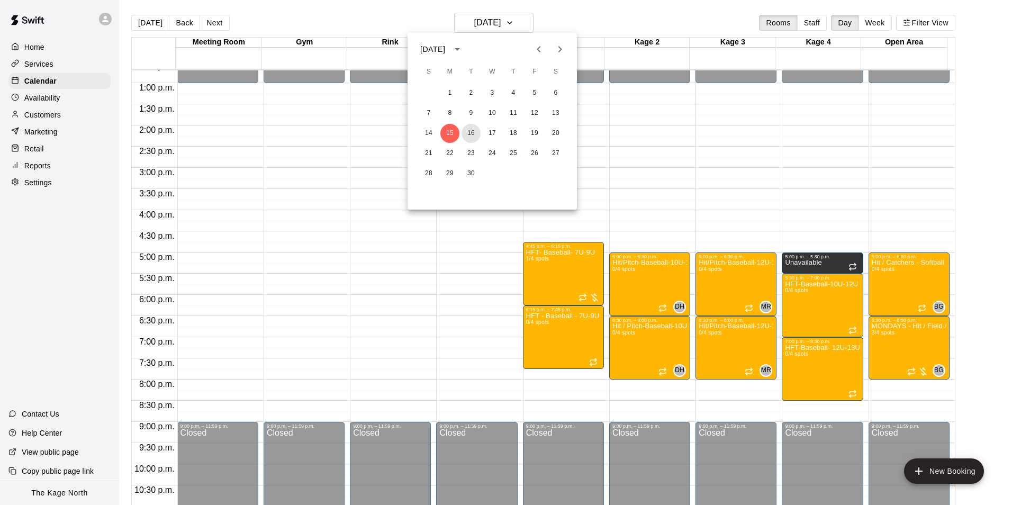
click at [468, 134] on button "16" at bounding box center [471, 133] width 19 height 19
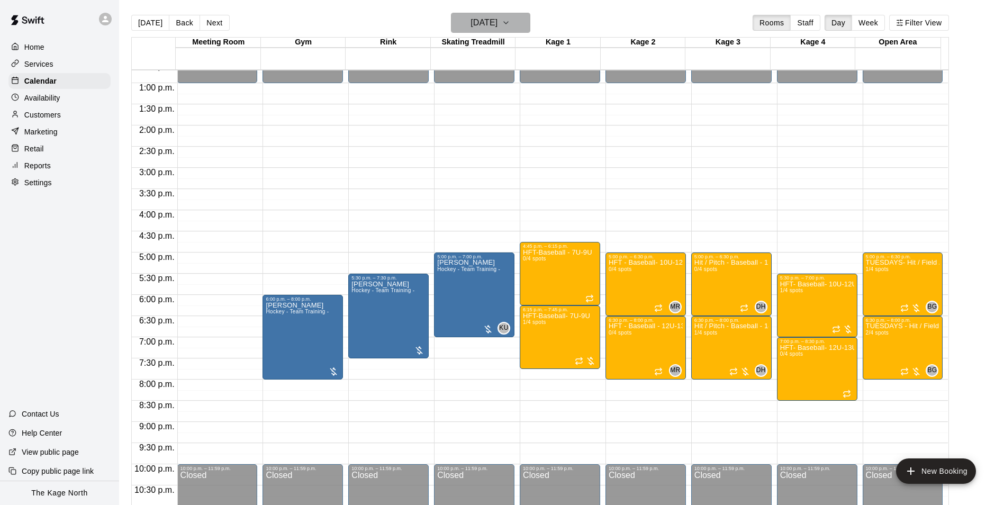
click at [498, 26] on h6 "[DATE]" at bounding box center [484, 22] width 27 height 15
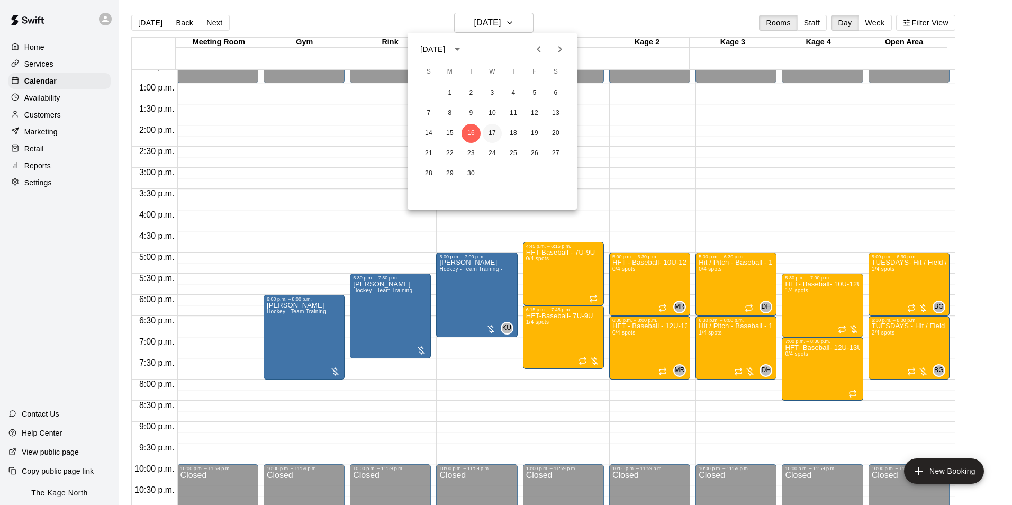
click at [492, 135] on button "17" at bounding box center [492, 133] width 19 height 19
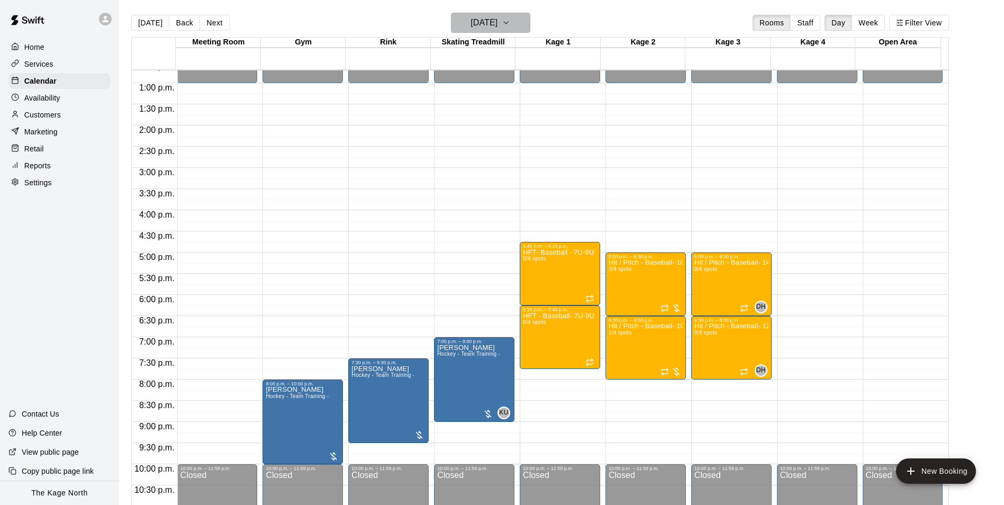
click at [498, 24] on h6 "[DATE]" at bounding box center [484, 22] width 27 height 15
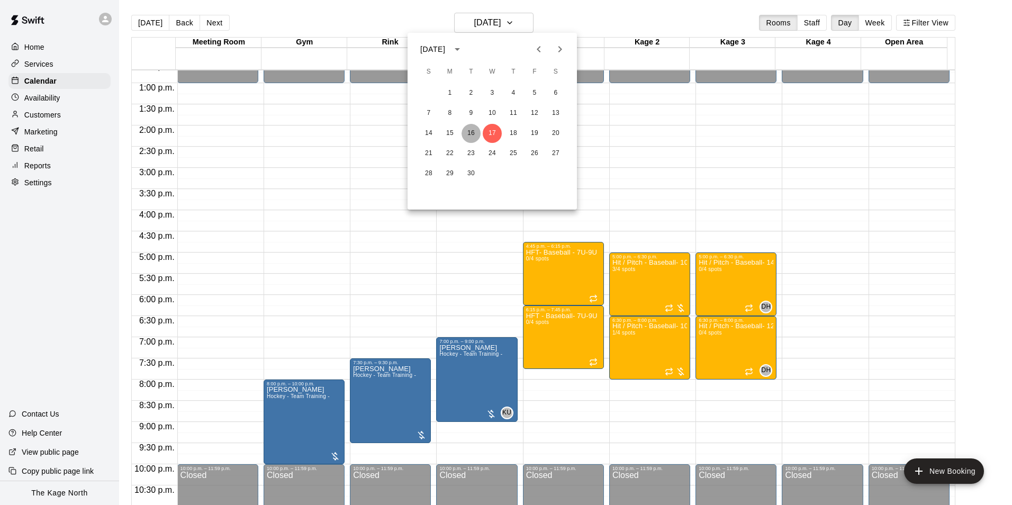
click at [469, 133] on button "16" at bounding box center [471, 133] width 19 height 19
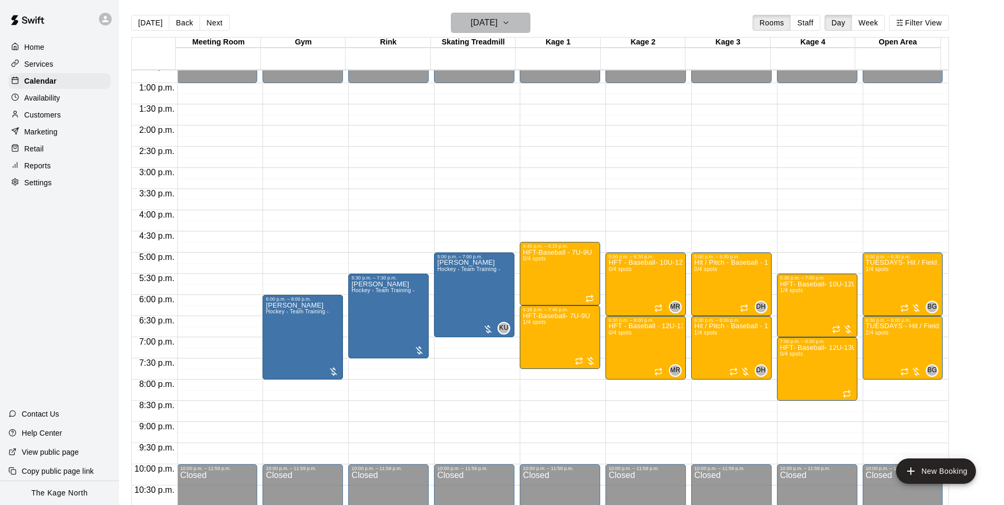
click at [498, 24] on h6 "[DATE]" at bounding box center [484, 22] width 27 height 15
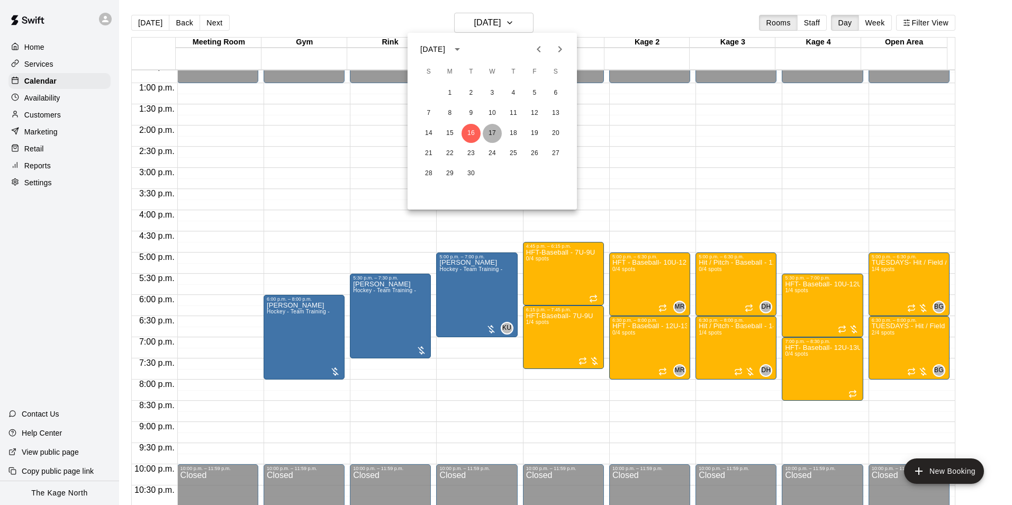
click at [497, 132] on button "17" at bounding box center [492, 133] width 19 height 19
